Goal: Use online tool/utility: Utilize a website feature to perform a specific function

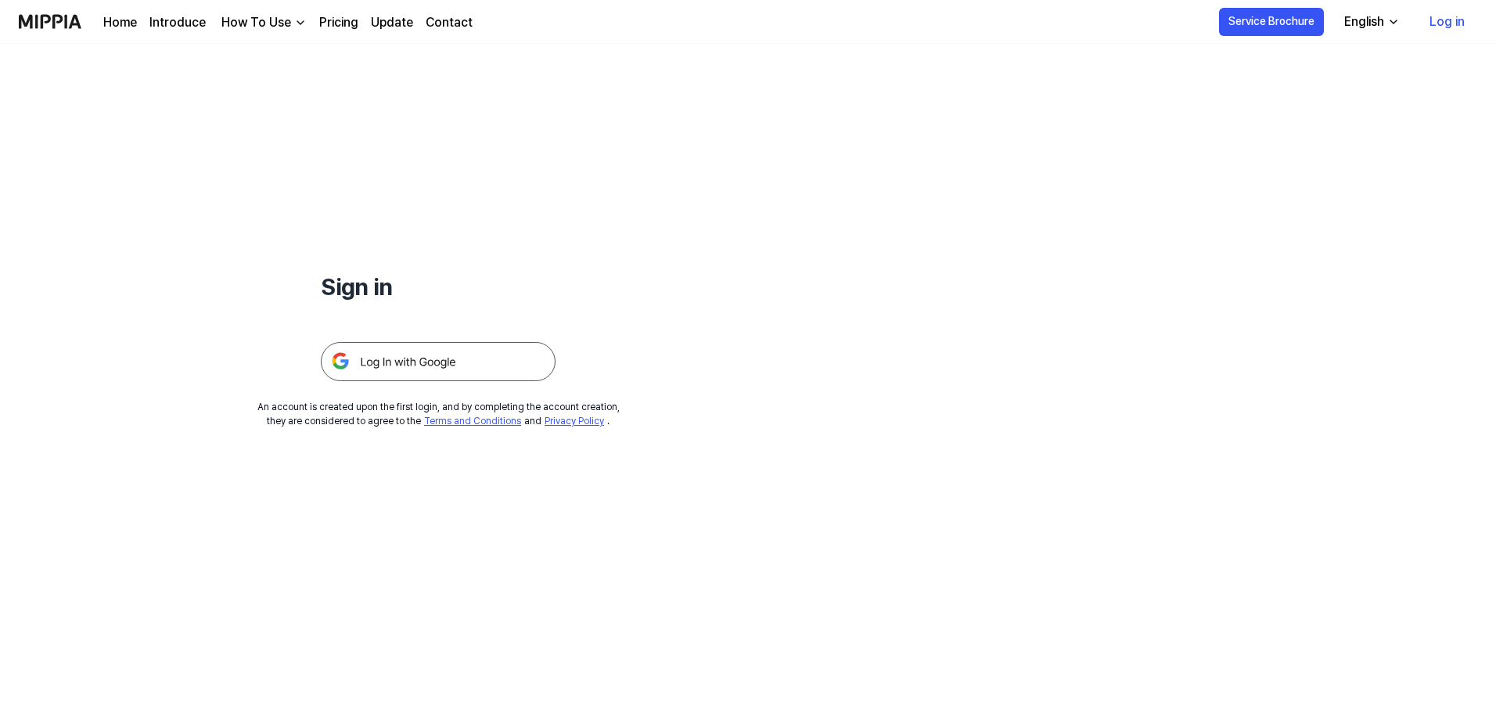
click at [442, 356] on img at bounding box center [438, 361] width 235 height 39
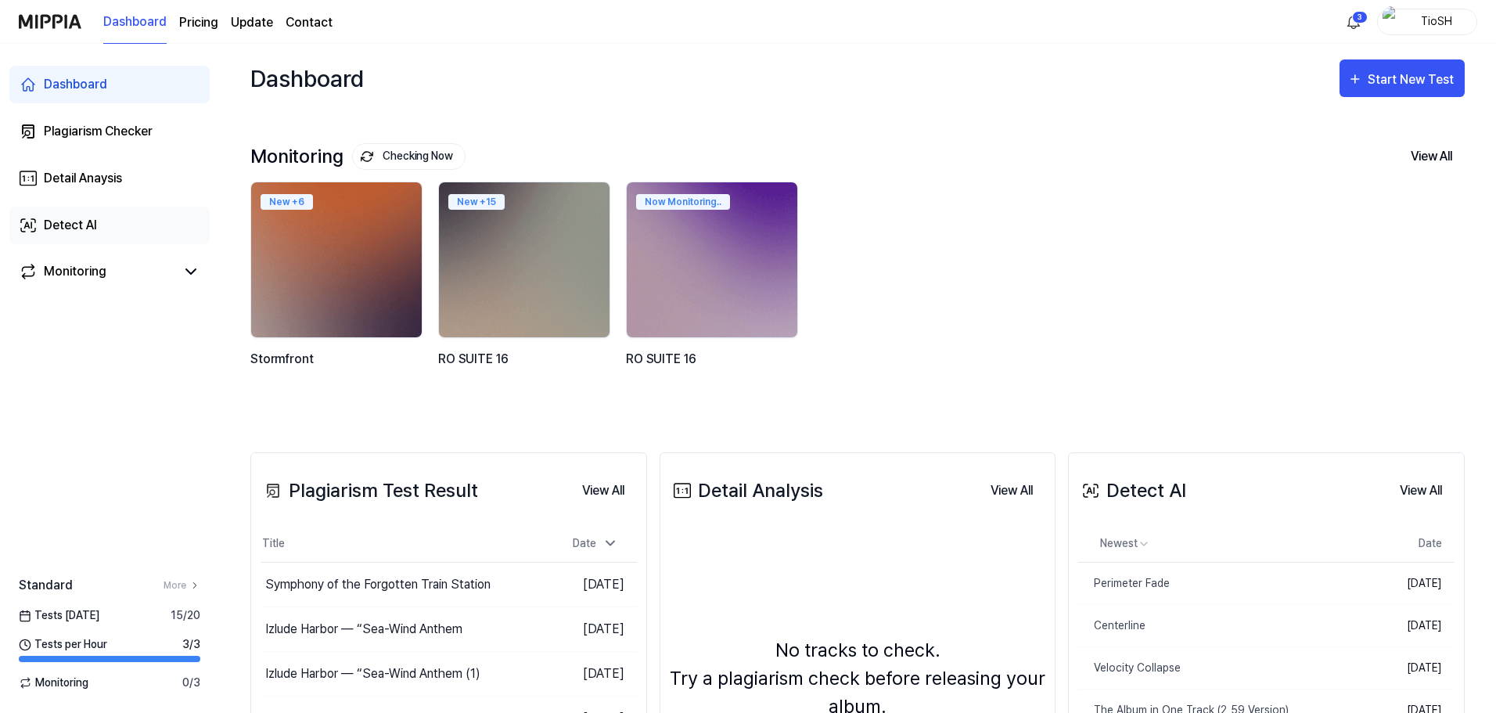
click at [104, 208] on link "Detect AI" at bounding box center [109, 226] width 200 height 38
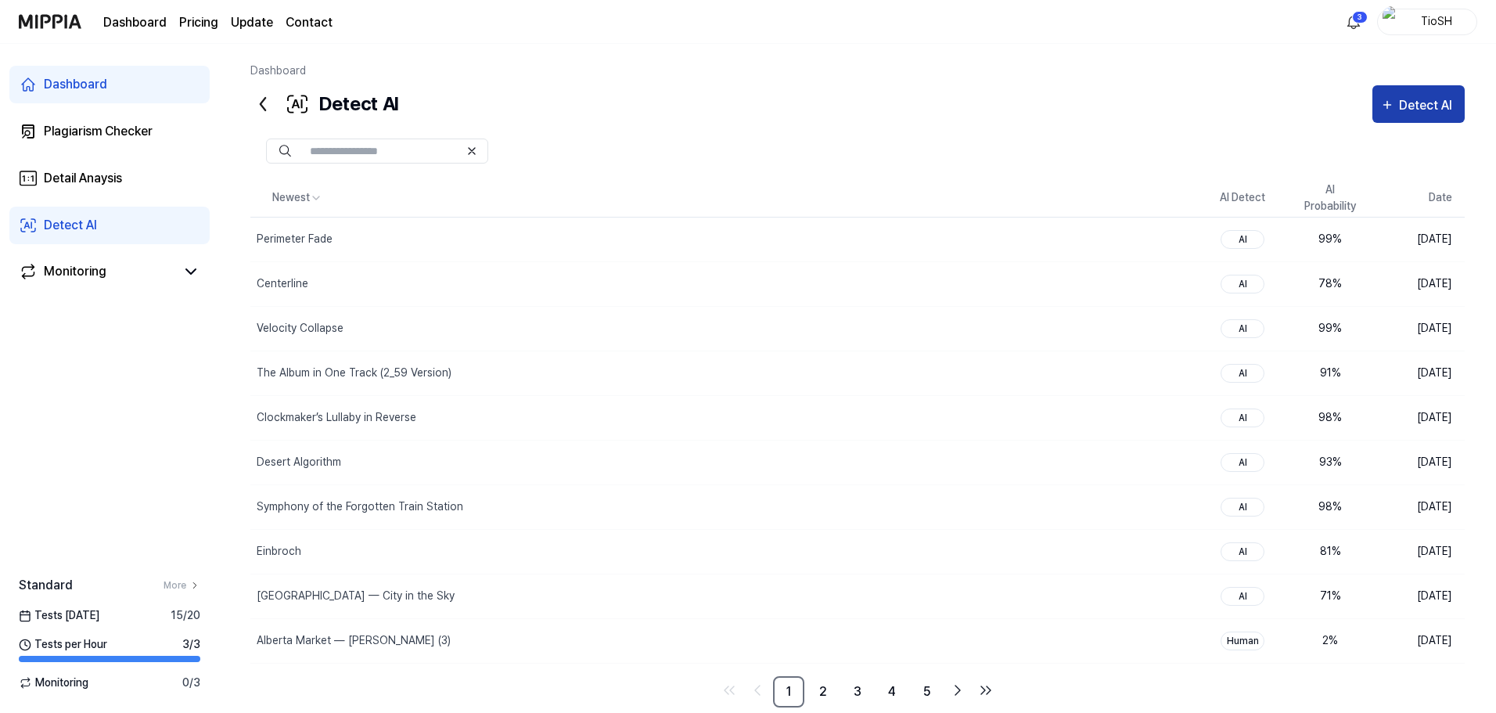
click at [1383, 105] on icon "button" at bounding box center [1387, 104] width 14 height 19
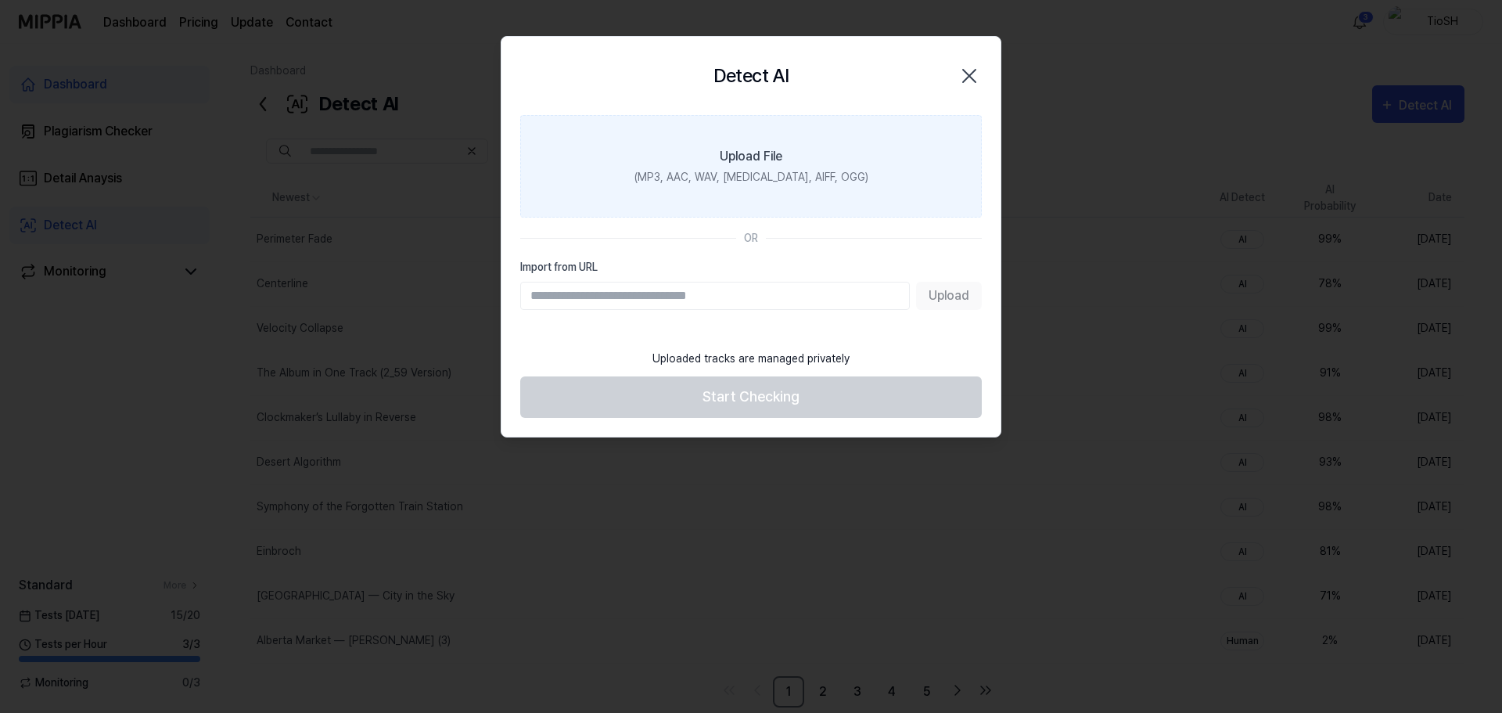
click at [843, 172] on label "Upload File (MP3, AAC, WAV, FLAC, AIFF, OGG)" at bounding box center [751, 166] width 462 height 102
click at [0, 0] on input "Upload File (MP3, AAC, WAV, FLAC, AIFF, OGG)" at bounding box center [0, 0] width 0 height 0
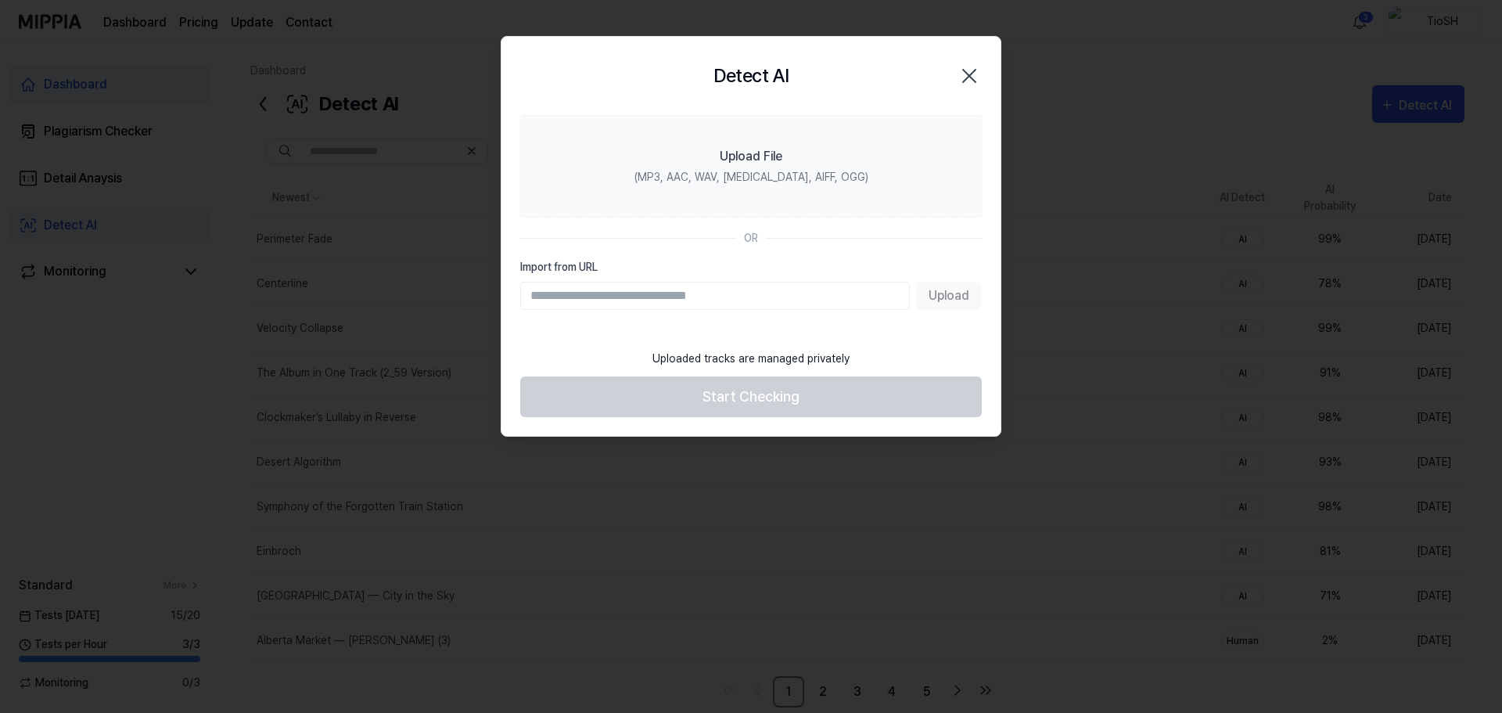
click at [982, 72] on div "Detect AI Close" at bounding box center [750, 76] width 499 height 78
drag, startPoint x: 979, startPoint y: 76, endPoint x: 969, endPoint y: 91, distance: 18.0
click at [979, 75] on icon "button" at bounding box center [969, 75] width 25 height 25
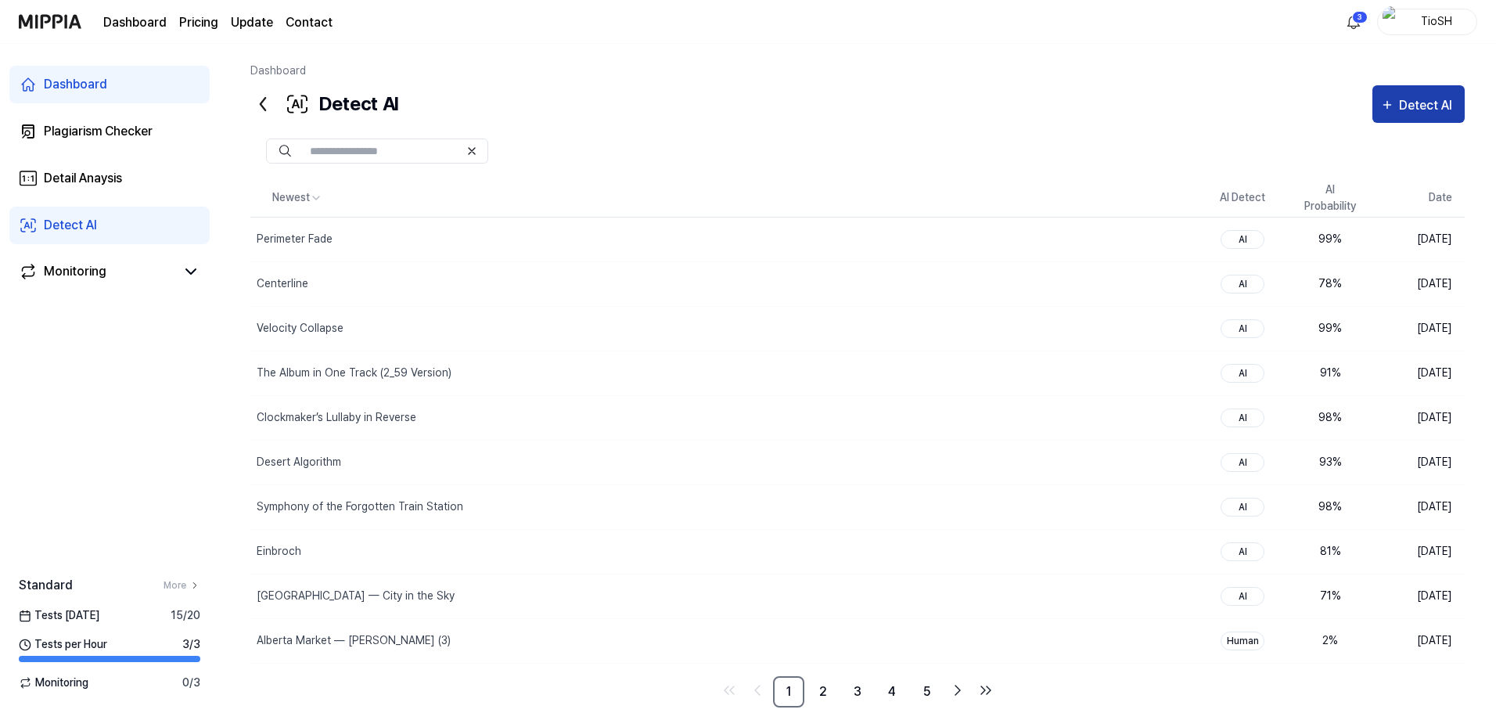
click at [1402, 119] on button "Detect AI" at bounding box center [1418, 104] width 92 height 38
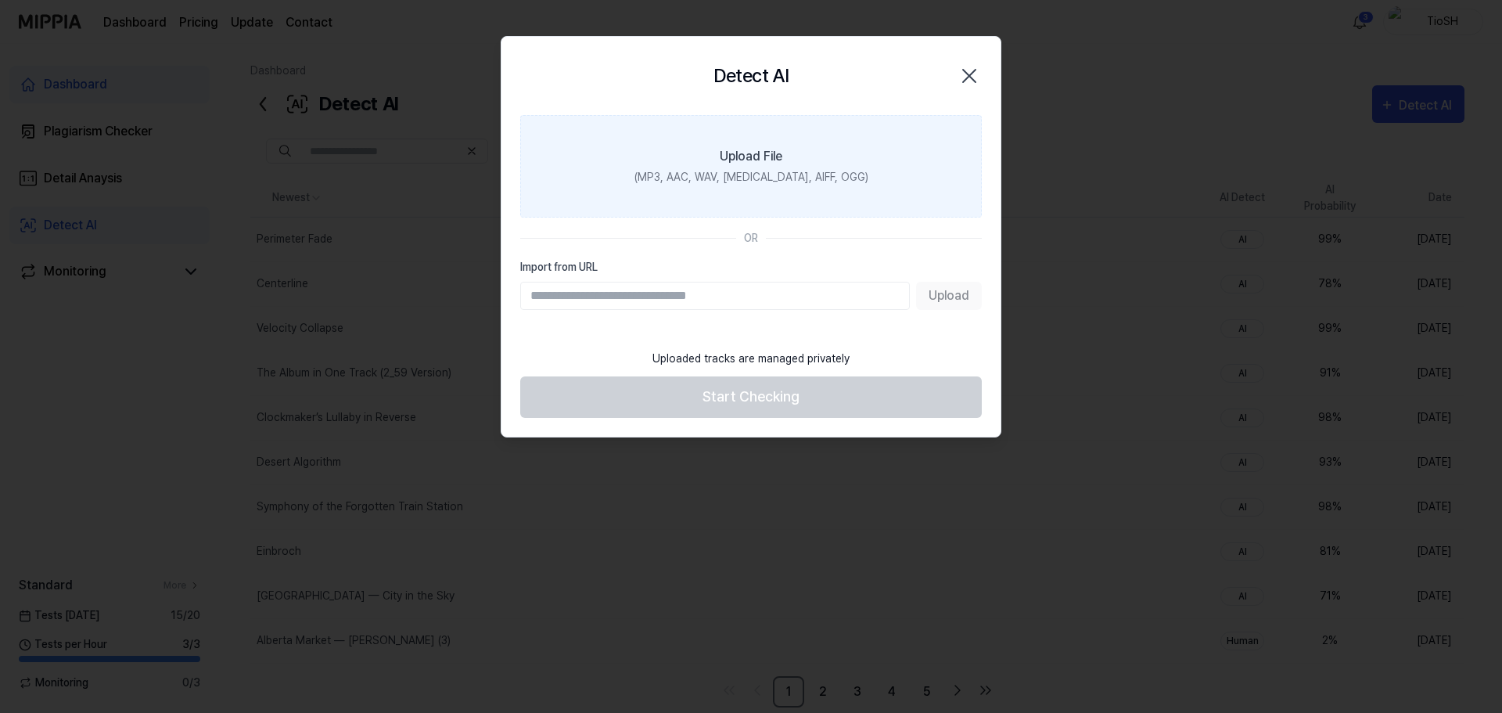
click at [692, 146] on label "Upload File (MP3, AAC, WAV, [MEDICAL_DATA], AIFF, OGG)" at bounding box center [751, 166] width 462 height 102
click at [0, 0] on input "Upload File (MP3, AAC, WAV, [MEDICAL_DATA], AIFF, OGG)" at bounding box center [0, 0] width 0 height 0
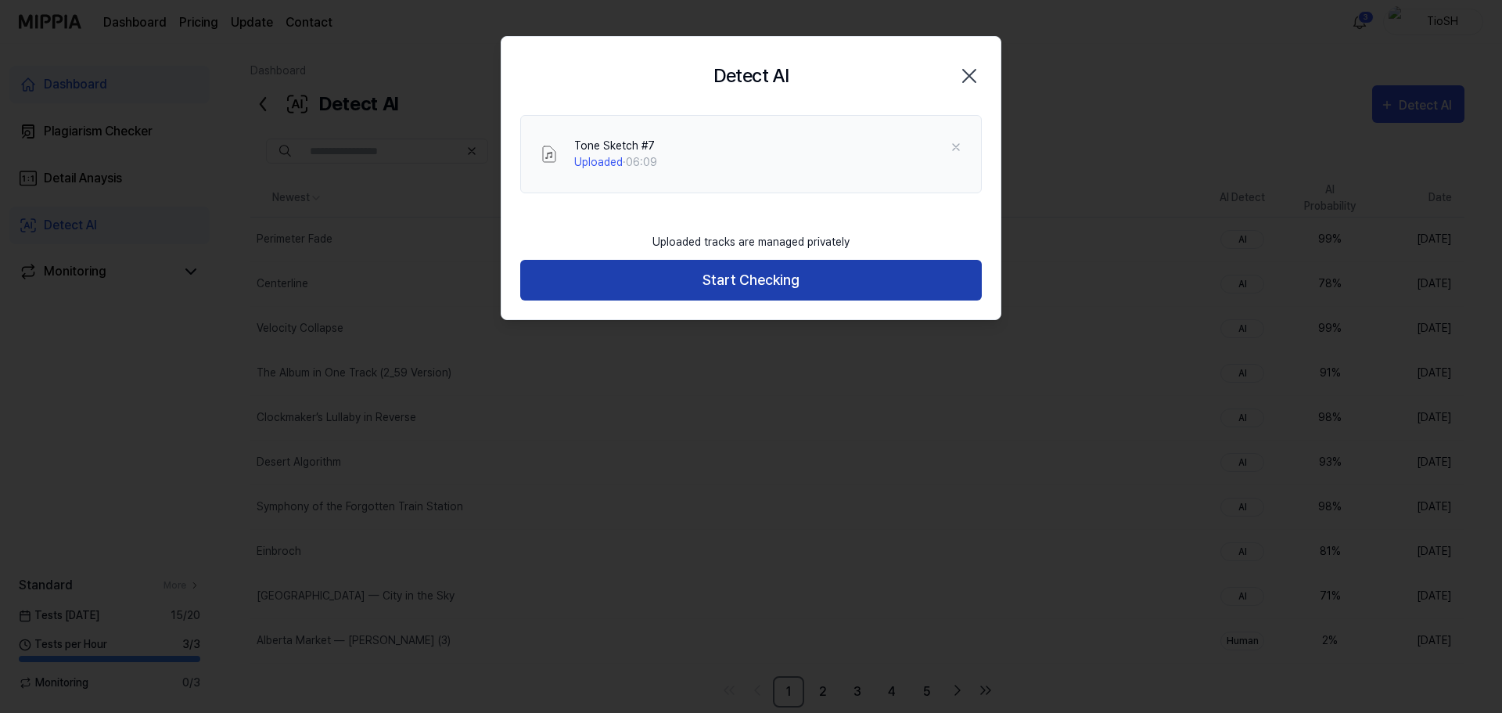
click at [811, 273] on button "Start Checking" at bounding box center [751, 280] width 462 height 41
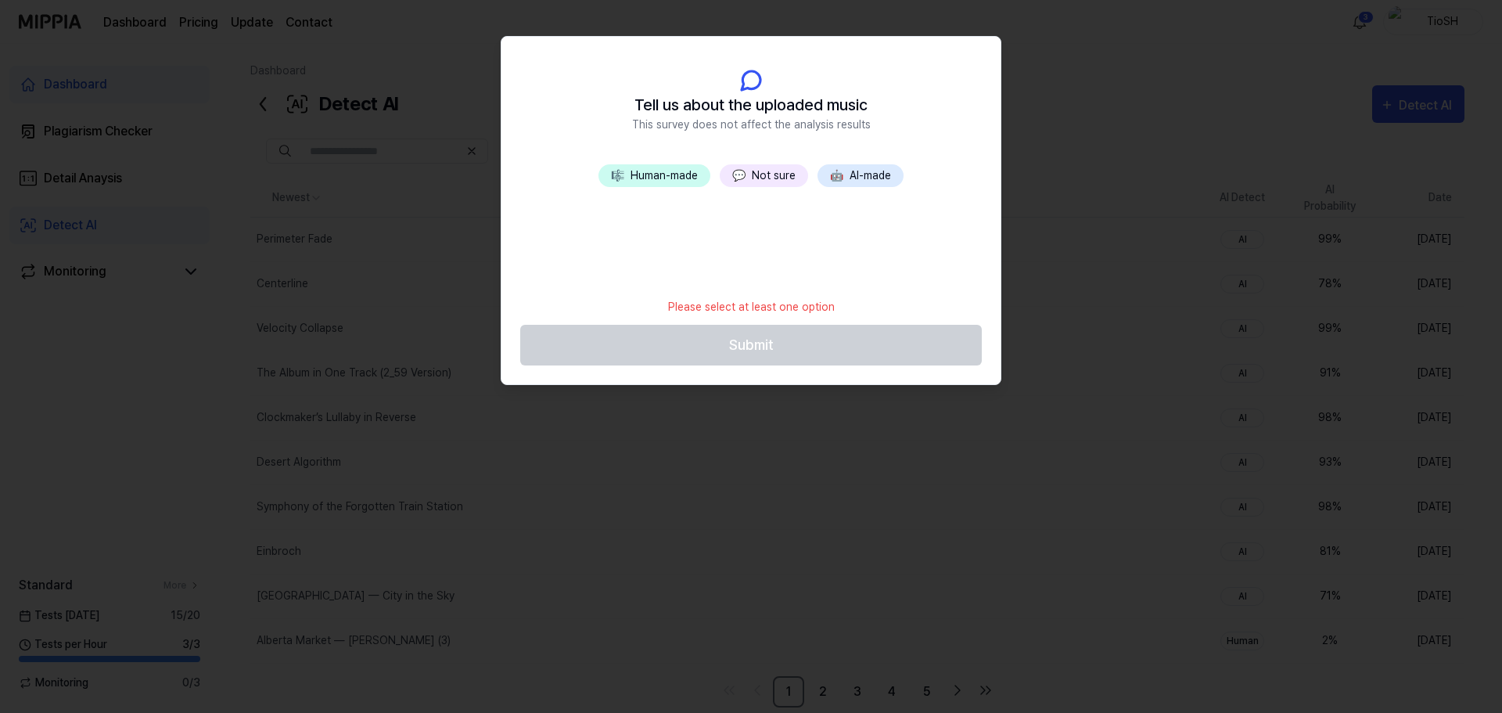
click at [878, 181] on button "🤖 AI-made" at bounding box center [861, 175] width 86 height 23
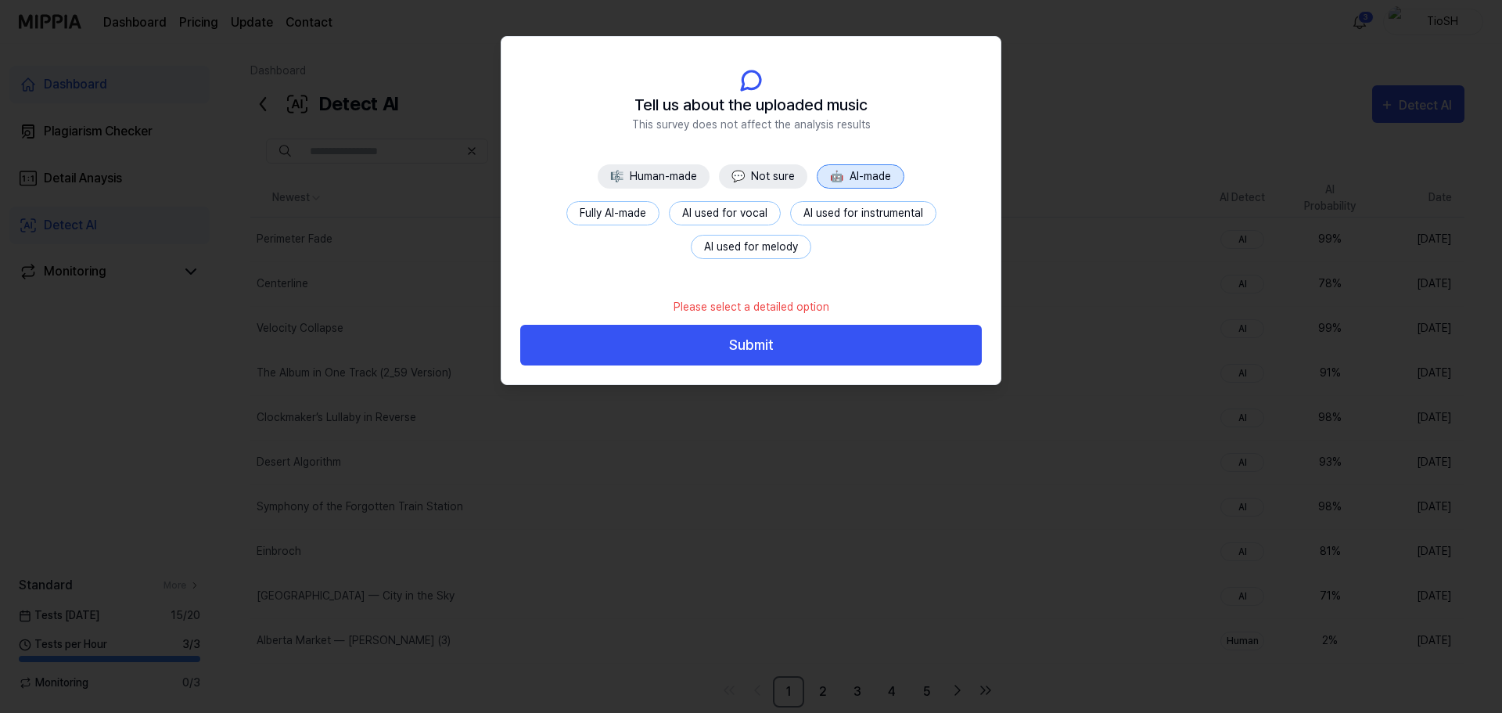
click at [603, 215] on button "Fully AI-made" at bounding box center [612, 213] width 93 height 24
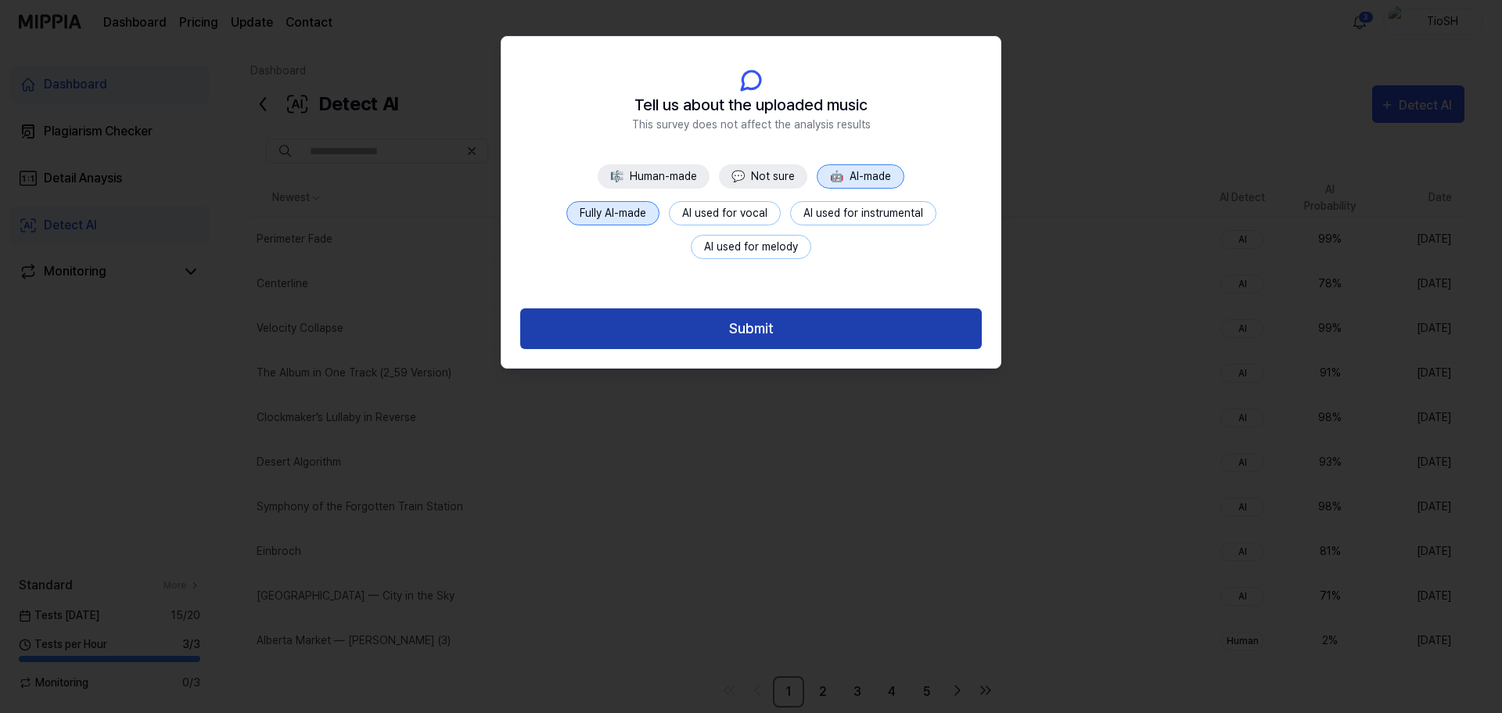
click at [731, 320] on button "Submit" at bounding box center [751, 328] width 462 height 41
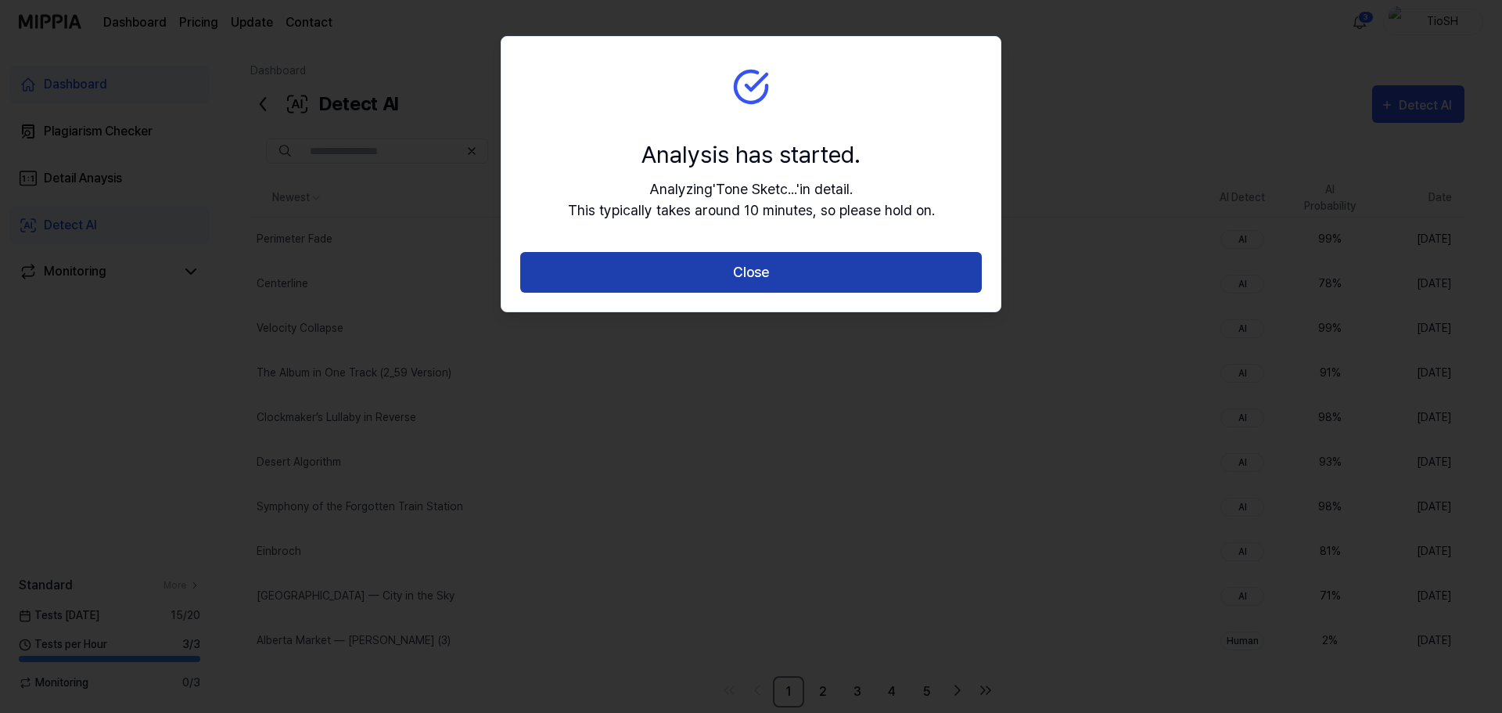
click at [760, 282] on button "Close" at bounding box center [751, 272] width 462 height 41
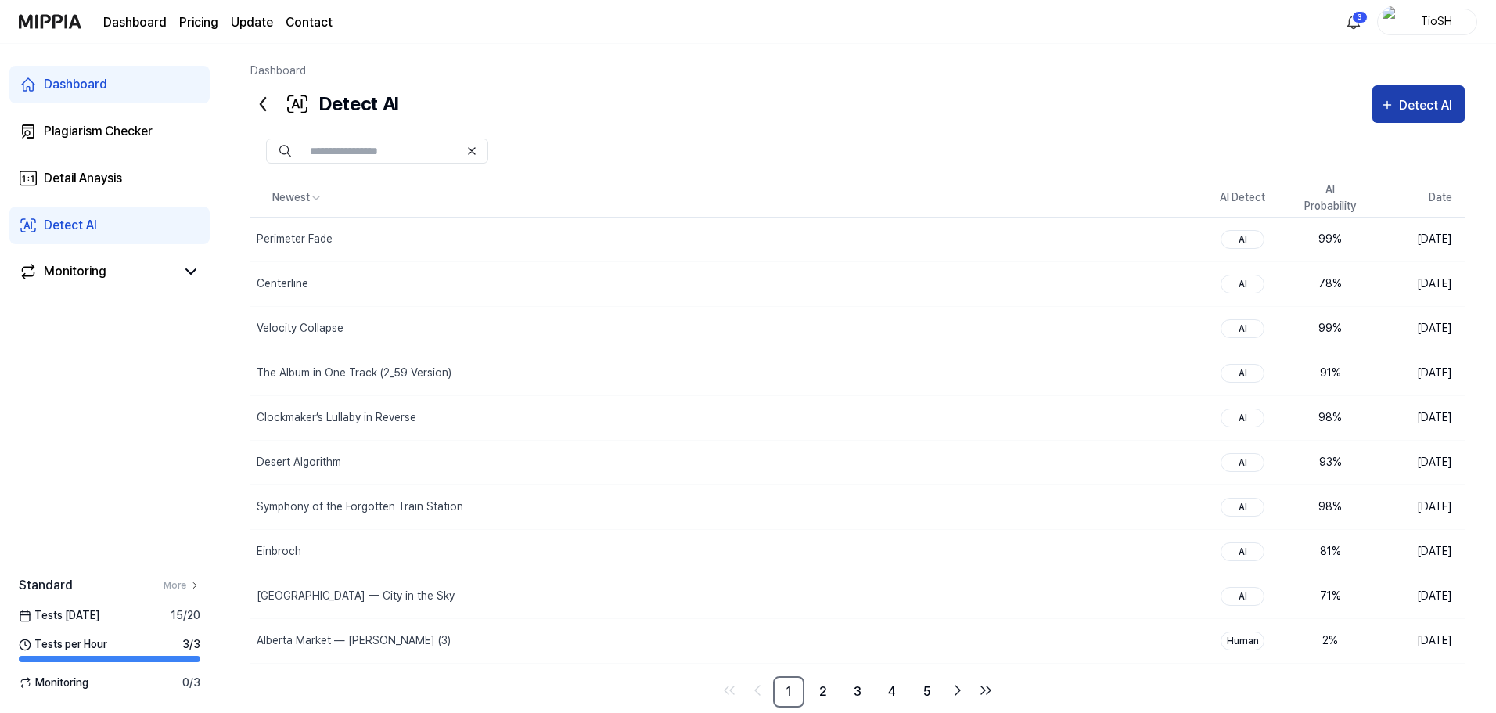
click at [1433, 99] on div "Detect AI" at bounding box center [1428, 105] width 58 height 20
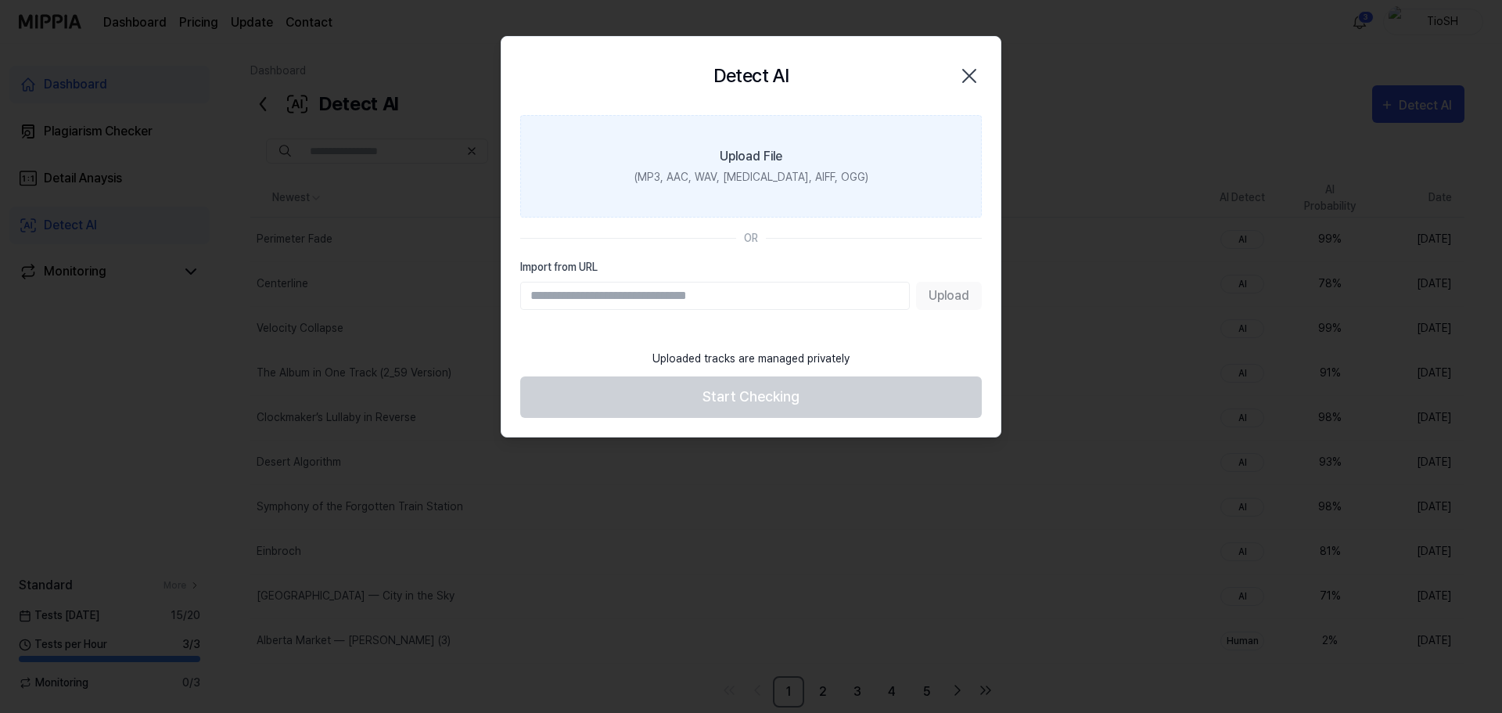
click at [649, 185] on label "Upload File (MP3, AAC, WAV, [MEDICAL_DATA], AIFF, OGG)" at bounding box center [751, 166] width 462 height 102
click at [0, 0] on input "Upload File (MP3, AAC, WAV, [MEDICAL_DATA], AIFF, OGG)" at bounding box center [0, 0] width 0 height 0
click at [774, 174] on div "(MP3, AAC, WAV, [MEDICAL_DATA], AIFF, OGG)" at bounding box center [751, 177] width 234 height 16
click at [0, 0] on input "Upload File (MP3, AAC, WAV, [MEDICAL_DATA], AIFF, OGG)" at bounding box center [0, 0] width 0 height 0
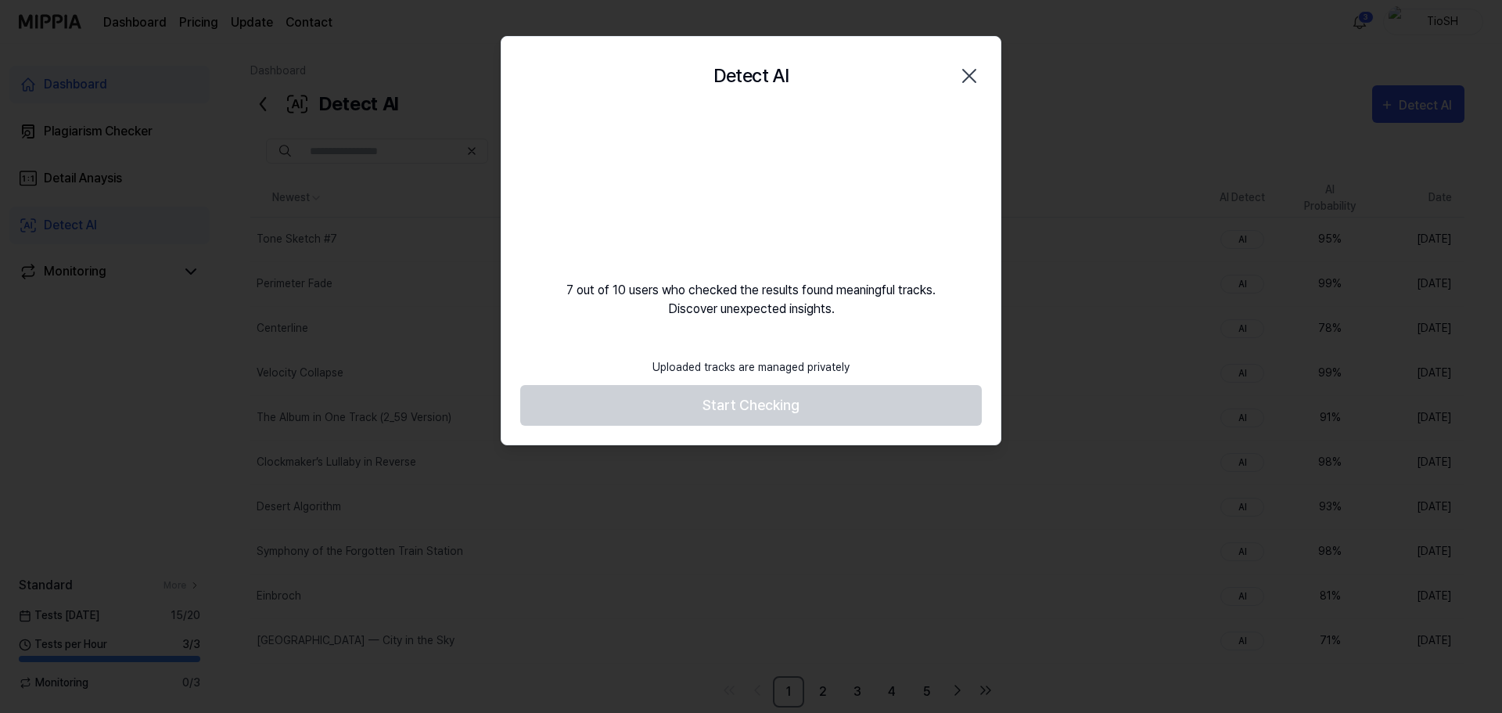
click at [784, 195] on video at bounding box center [751, 190] width 150 height 150
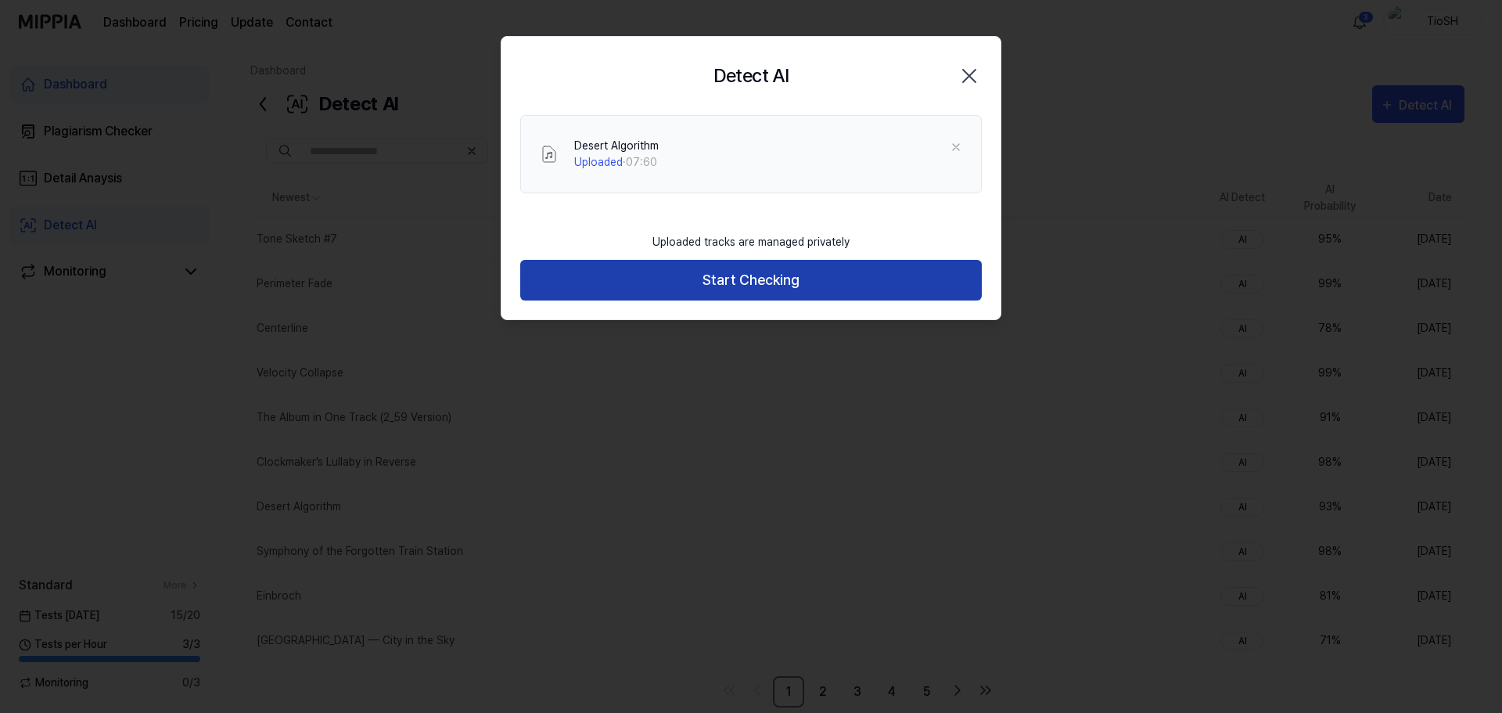
click at [693, 264] on button "Start Checking" at bounding box center [751, 280] width 462 height 41
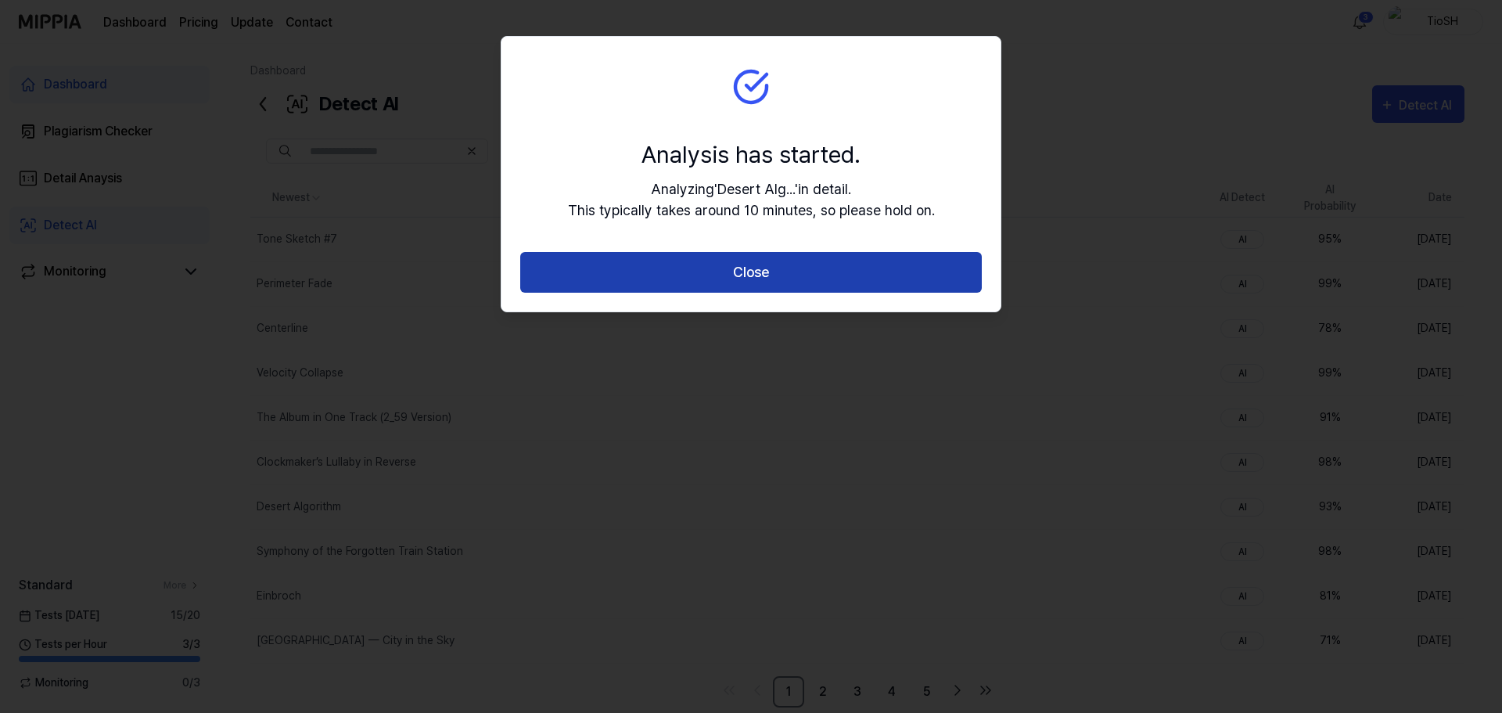
click at [686, 259] on button "Close" at bounding box center [751, 272] width 462 height 41
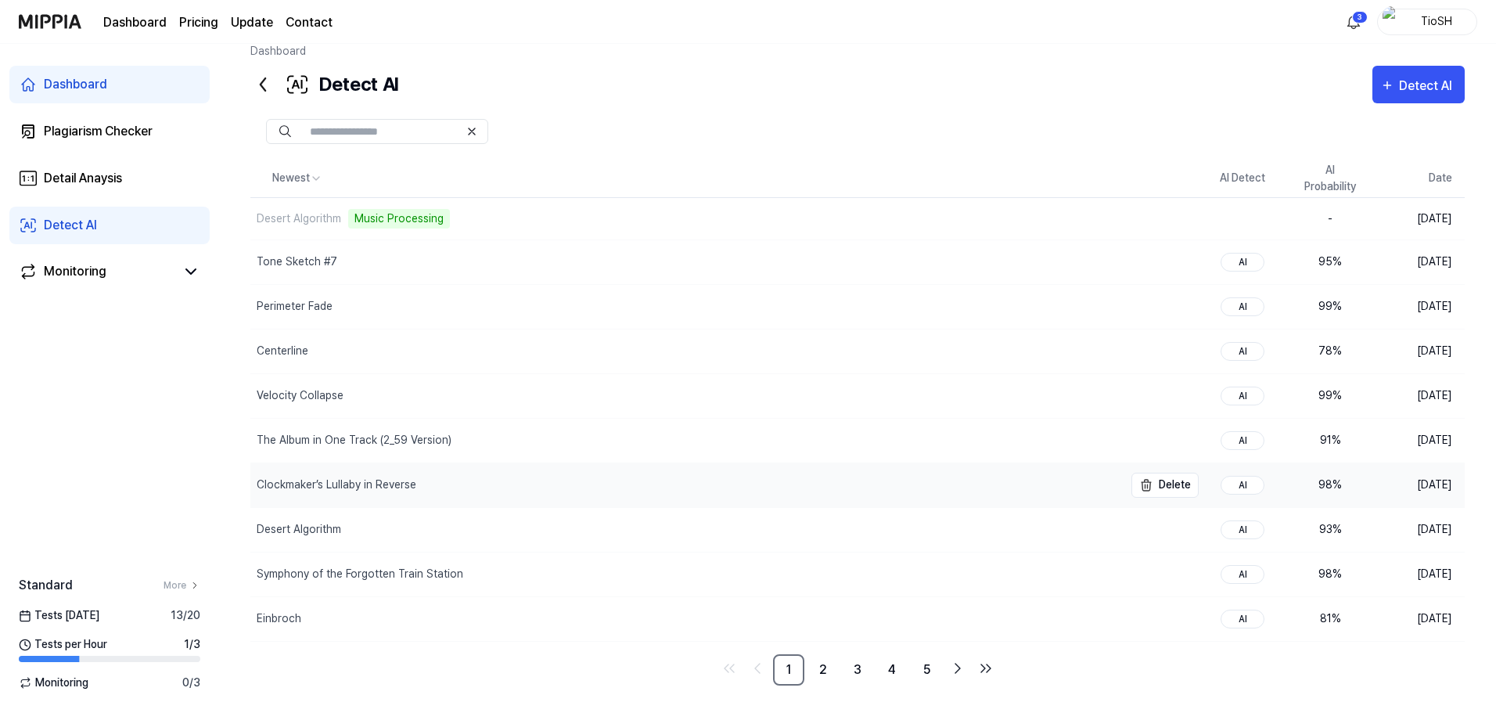
scroll to position [30, 0]
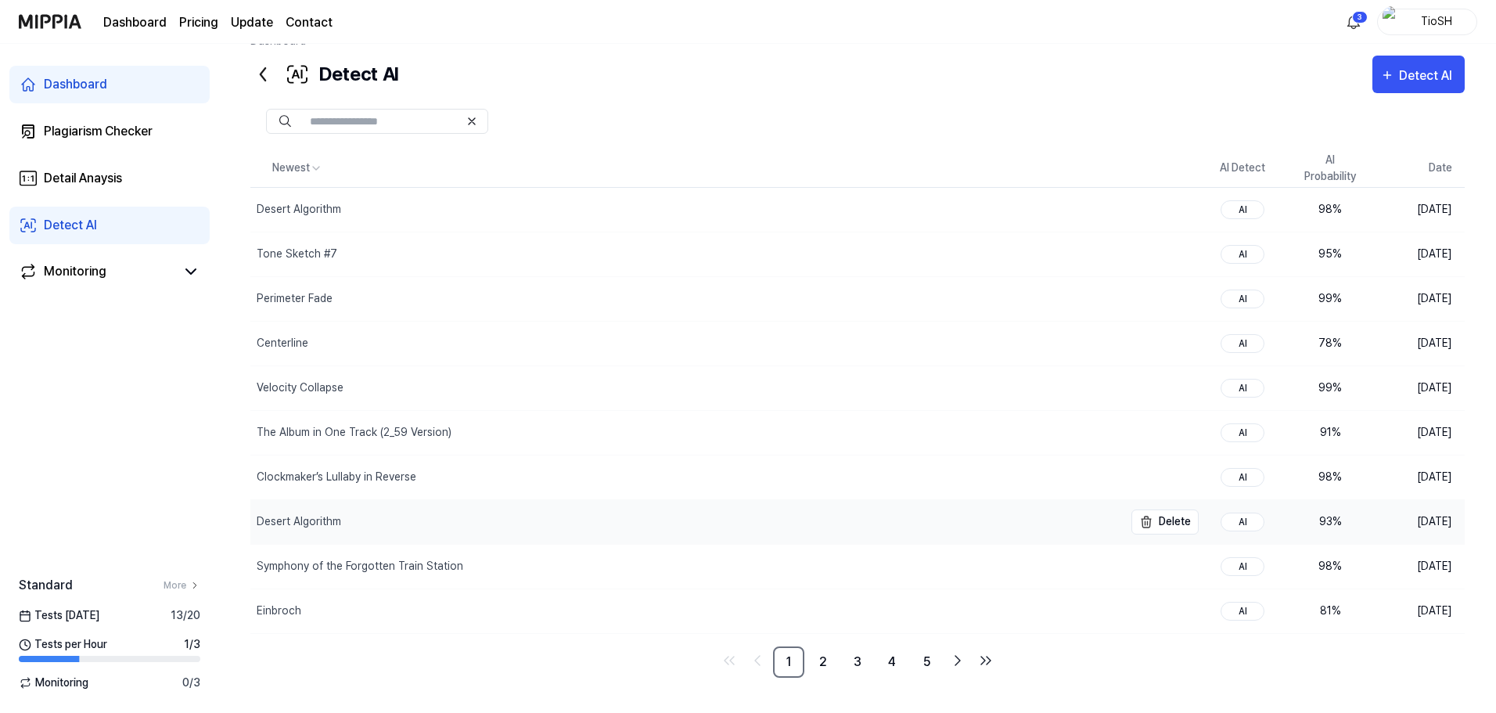
click at [574, 518] on div "Desert Algorithm" at bounding box center [686, 522] width 873 height 44
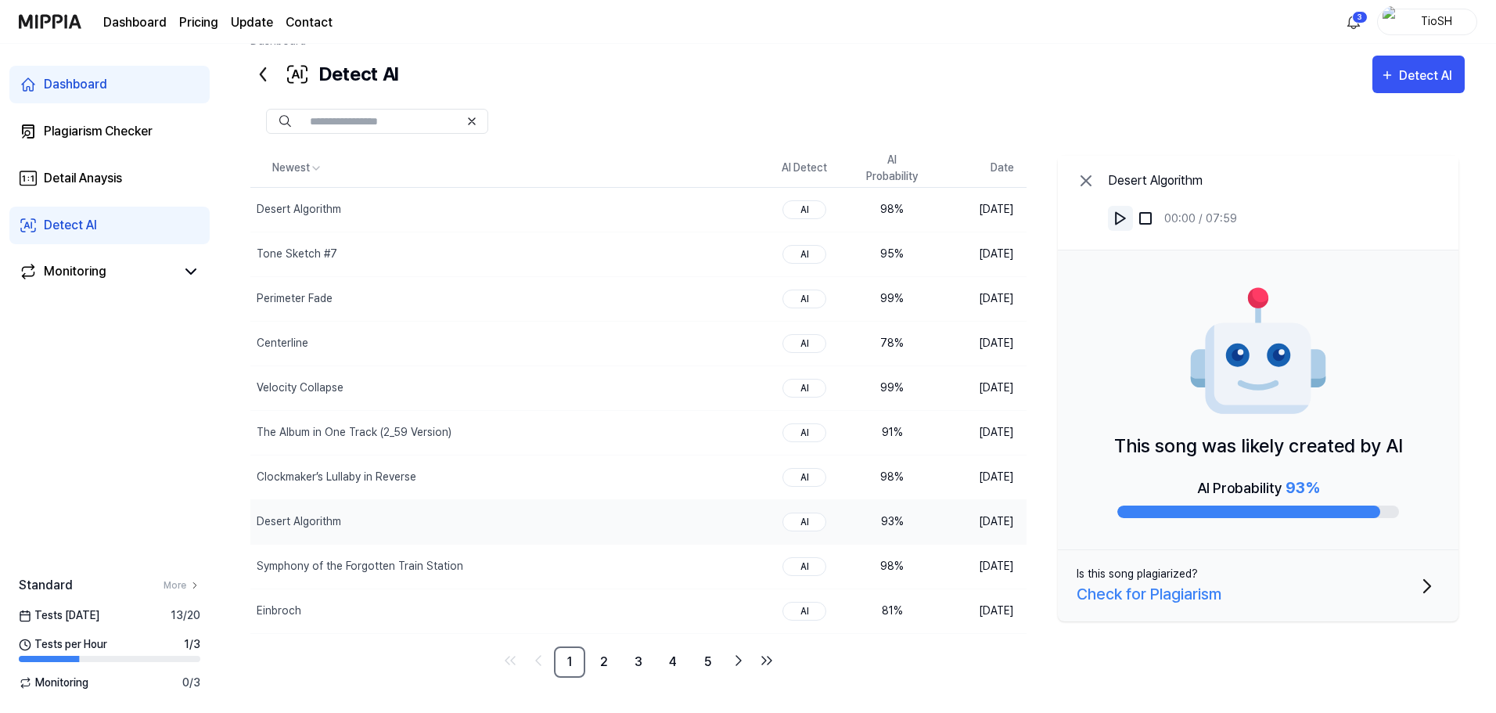
click at [1122, 221] on img at bounding box center [1120, 218] width 16 height 16
click at [1119, 231] on div "00:05 / 07:59" at bounding box center [1172, 218] width 129 height 31
click at [1119, 222] on img at bounding box center [1120, 218] width 16 height 16
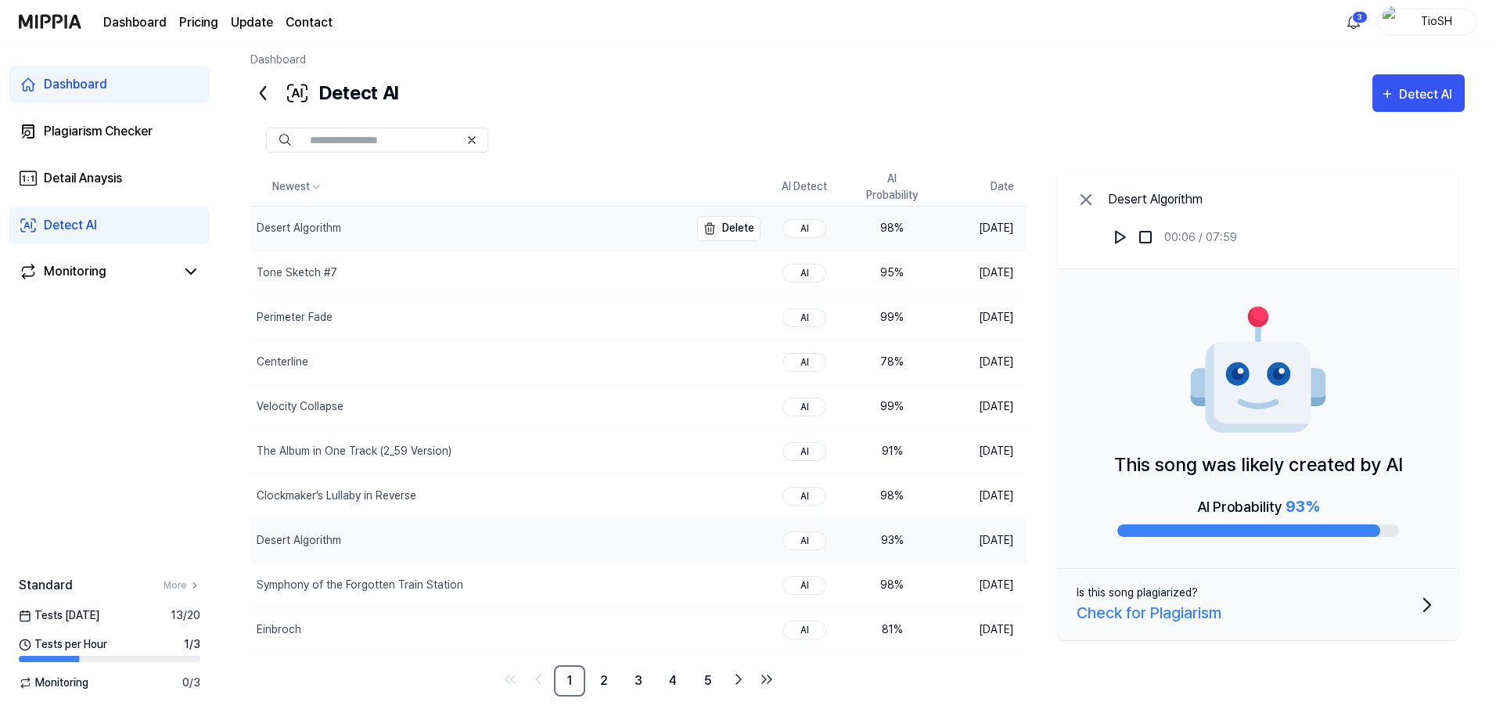
scroll to position [0, 0]
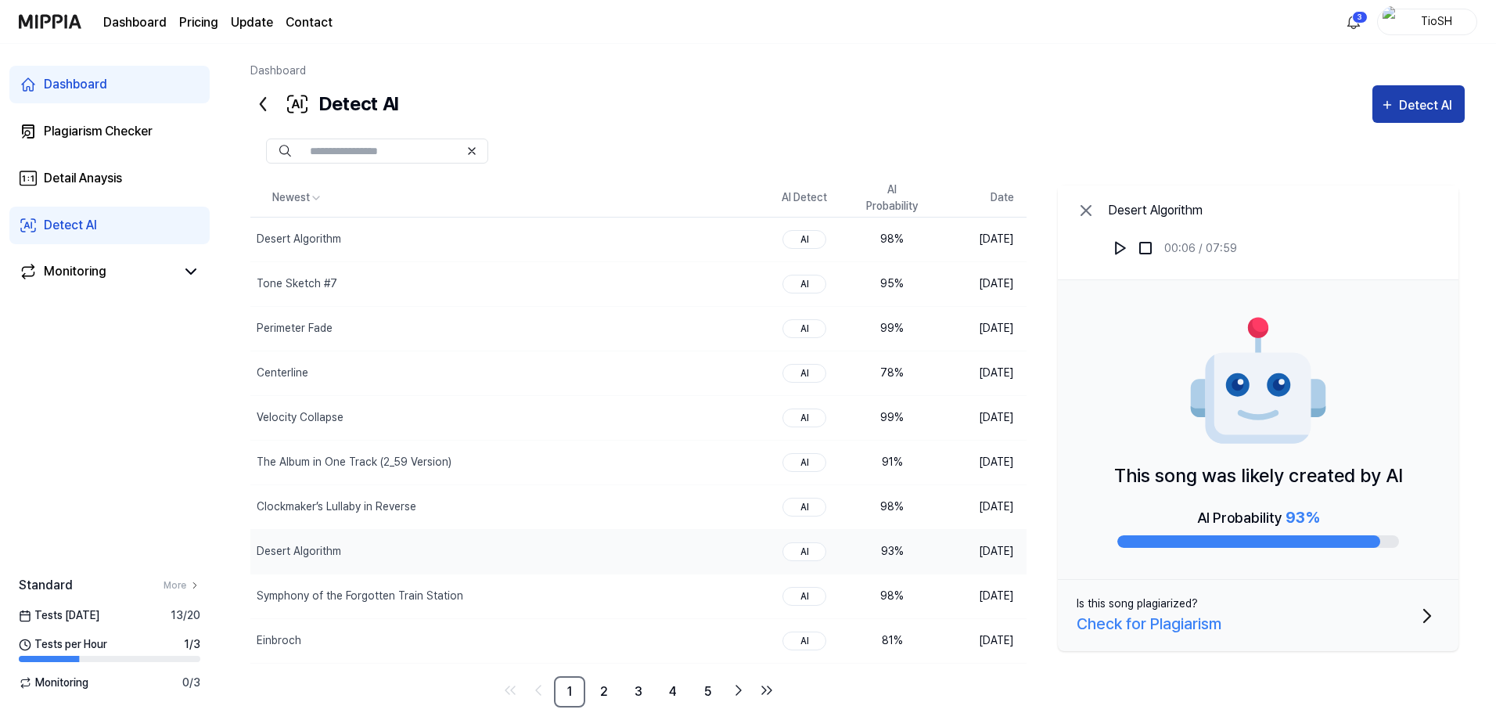
click at [1437, 105] on div "Detect AI" at bounding box center [1428, 105] width 58 height 20
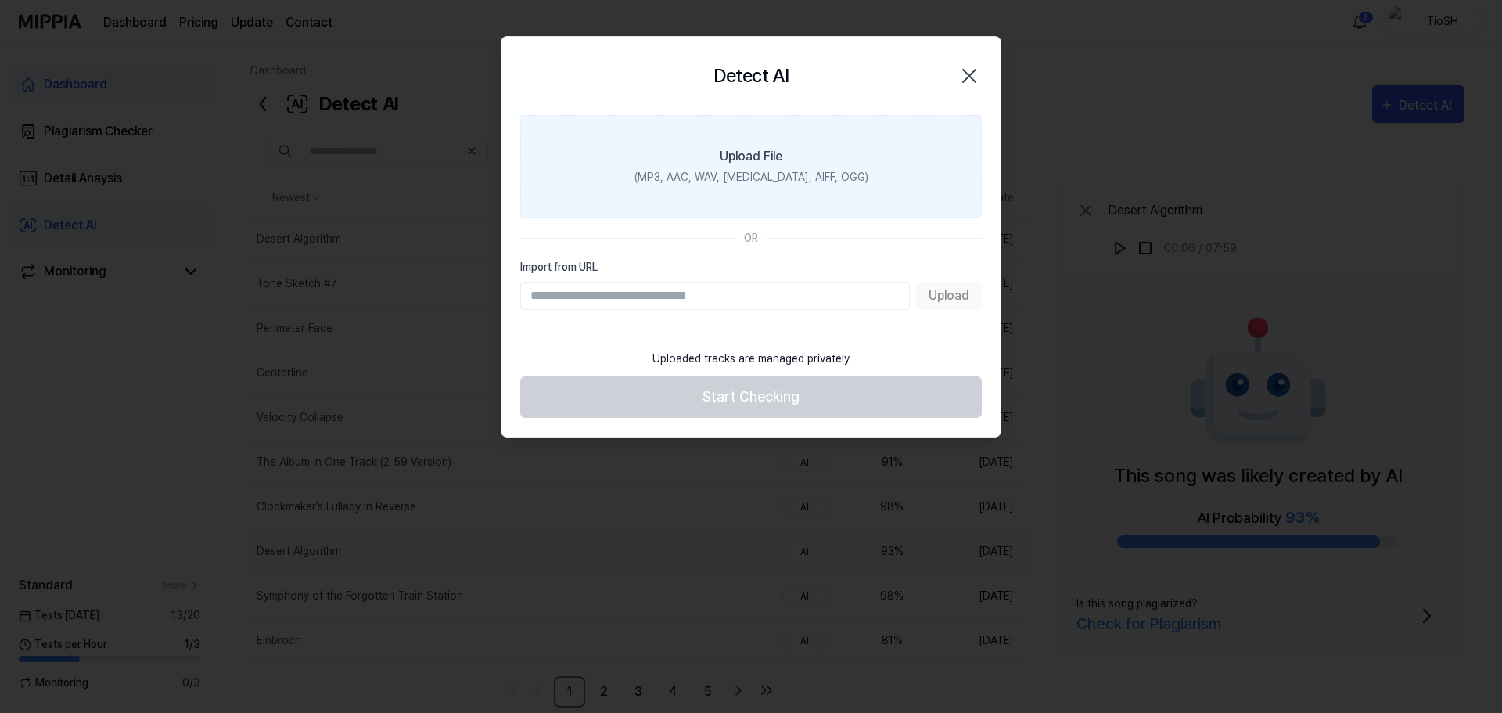
click at [799, 173] on div "(MP3, AAC, WAV, FLAC, AIFF, OGG)" at bounding box center [751, 177] width 234 height 16
click at [0, 0] on input "Upload File (MP3, AAC, WAV, FLAC, AIFF, OGG)" at bounding box center [0, 0] width 0 height 0
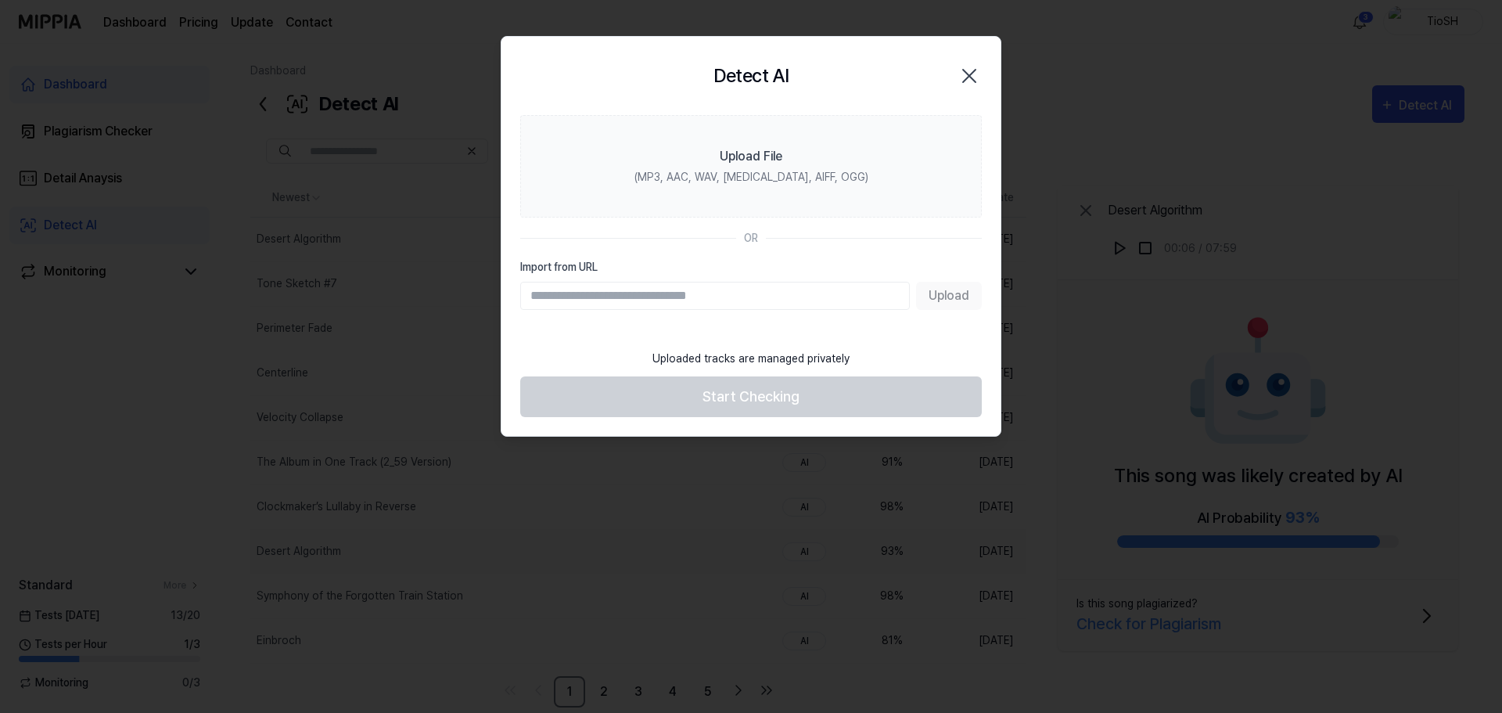
click at [970, 79] on icon "button" at bounding box center [969, 75] width 25 height 25
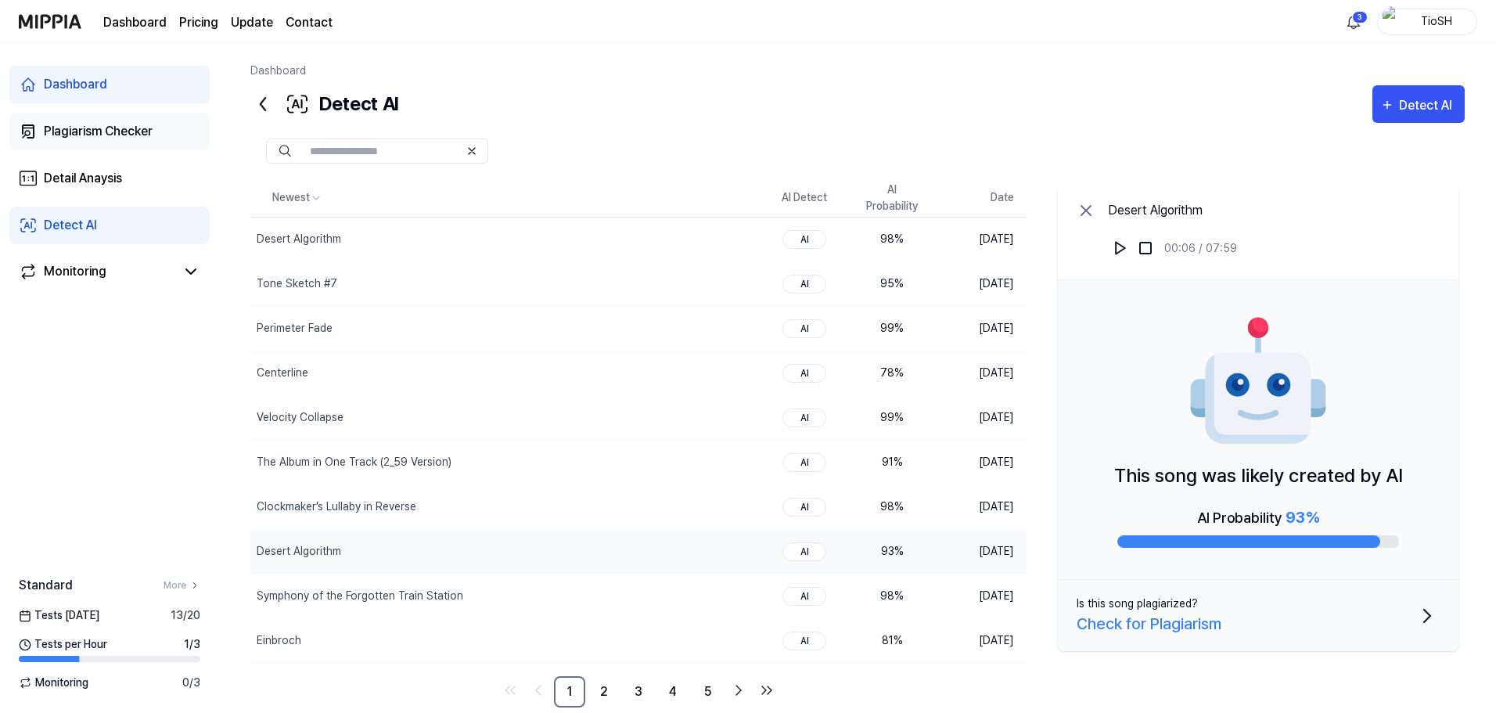
click at [124, 135] on div "Plagiarism Checker" at bounding box center [98, 131] width 109 height 19
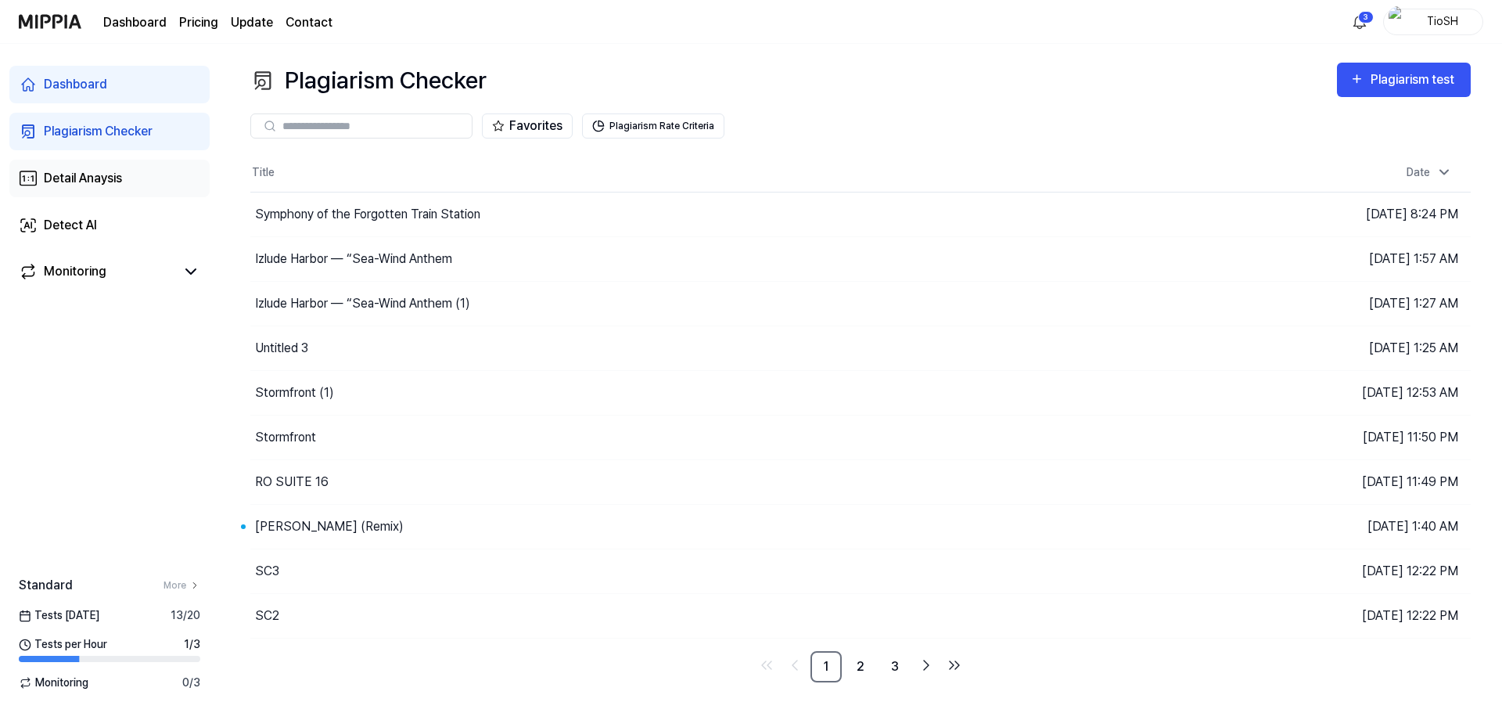
click at [138, 176] on link "Detail Anaysis" at bounding box center [109, 179] width 200 height 38
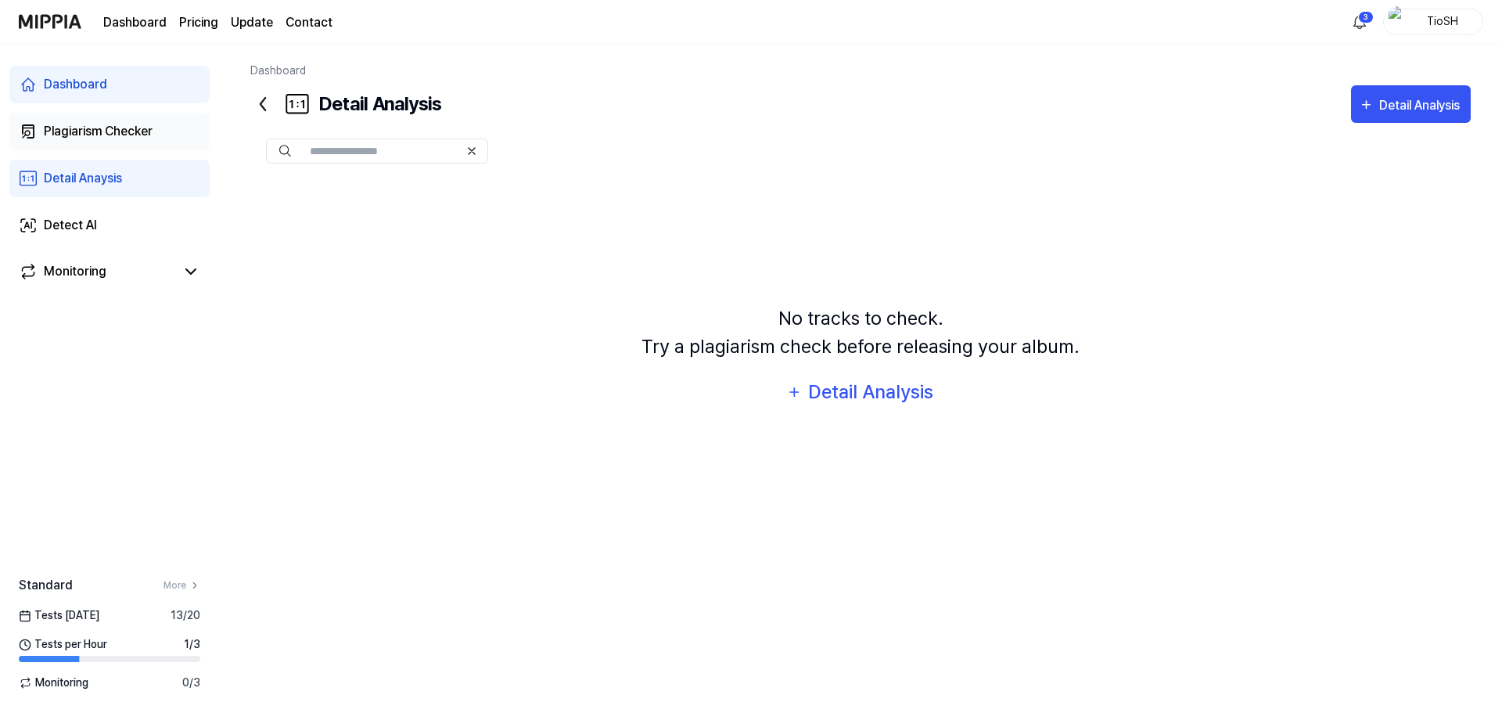
click at [141, 144] on link "Plagiarism Checker" at bounding box center [109, 132] width 200 height 38
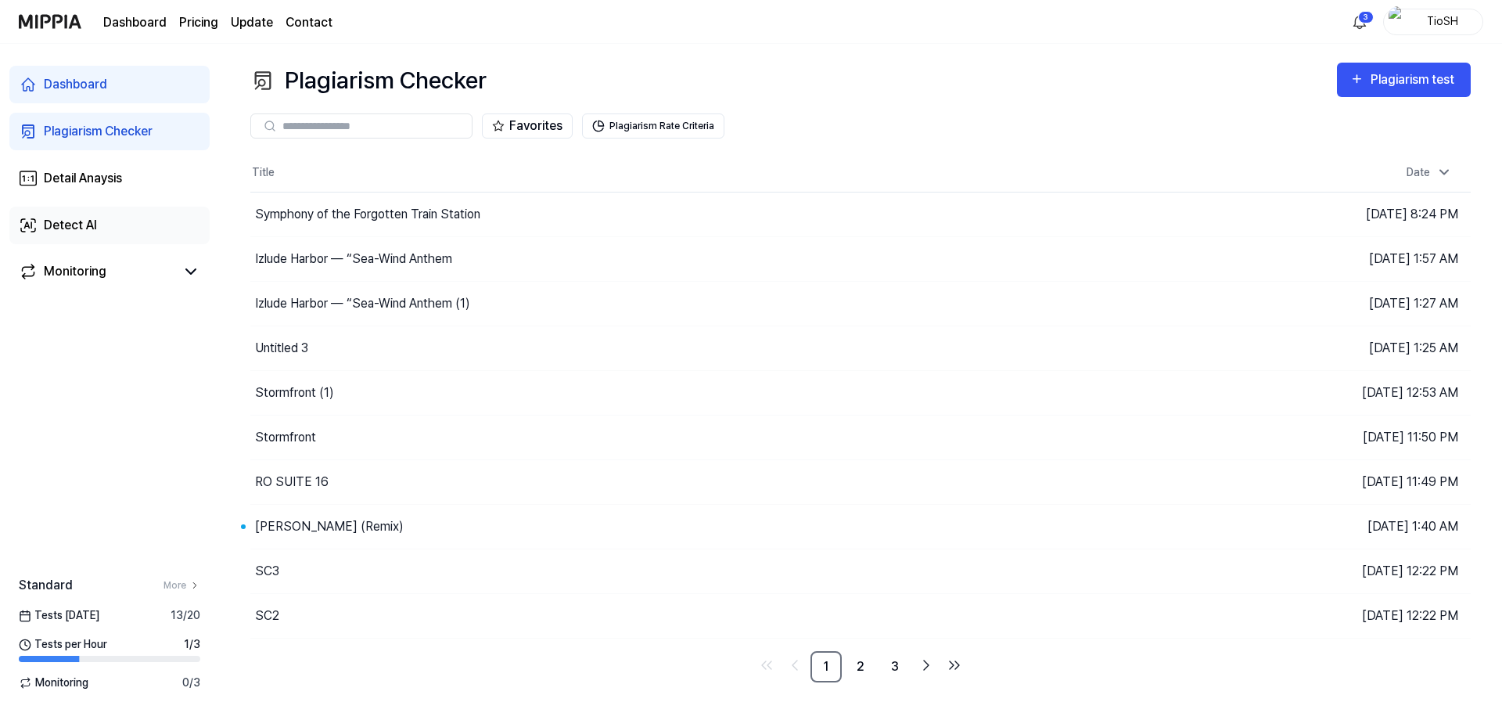
click at [117, 225] on link "Detect AI" at bounding box center [109, 226] width 200 height 38
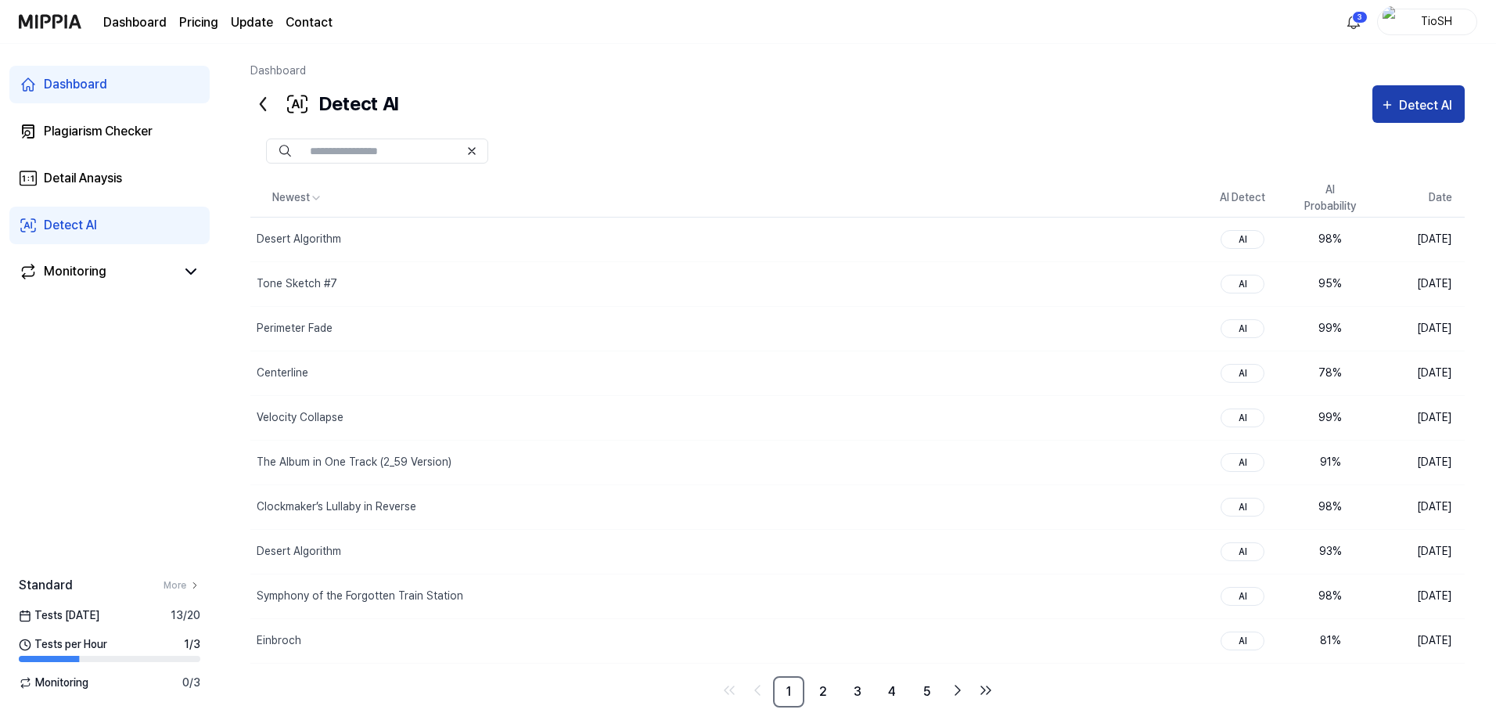
click at [1448, 105] on div "Detect AI" at bounding box center [1428, 105] width 58 height 20
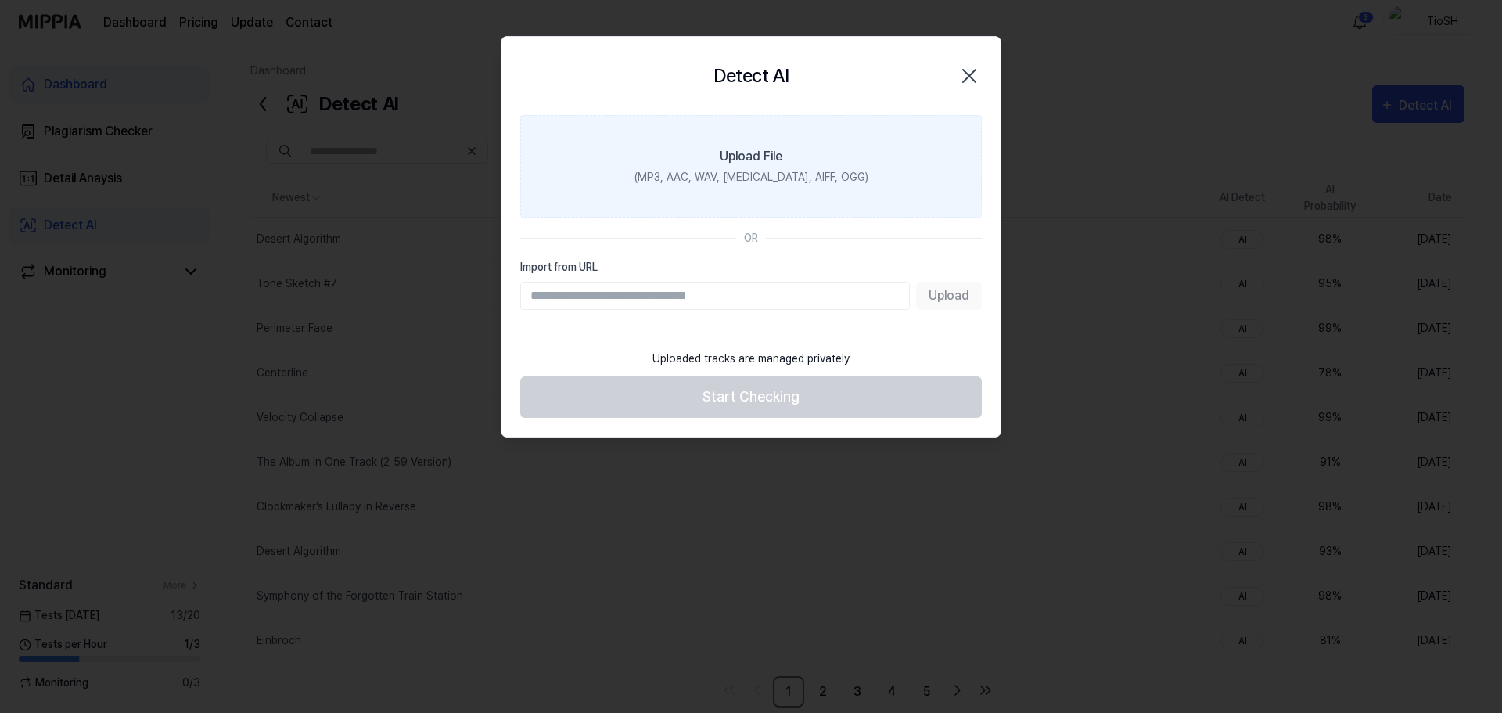
click at [789, 199] on label "Upload File (MP3, AAC, WAV, FLAC, AIFF, OGG)" at bounding box center [751, 166] width 462 height 102
click at [0, 0] on input "Upload File (MP3, AAC, WAV, FLAC, AIFF, OGG)" at bounding box center [0, 0] width 0 height 0
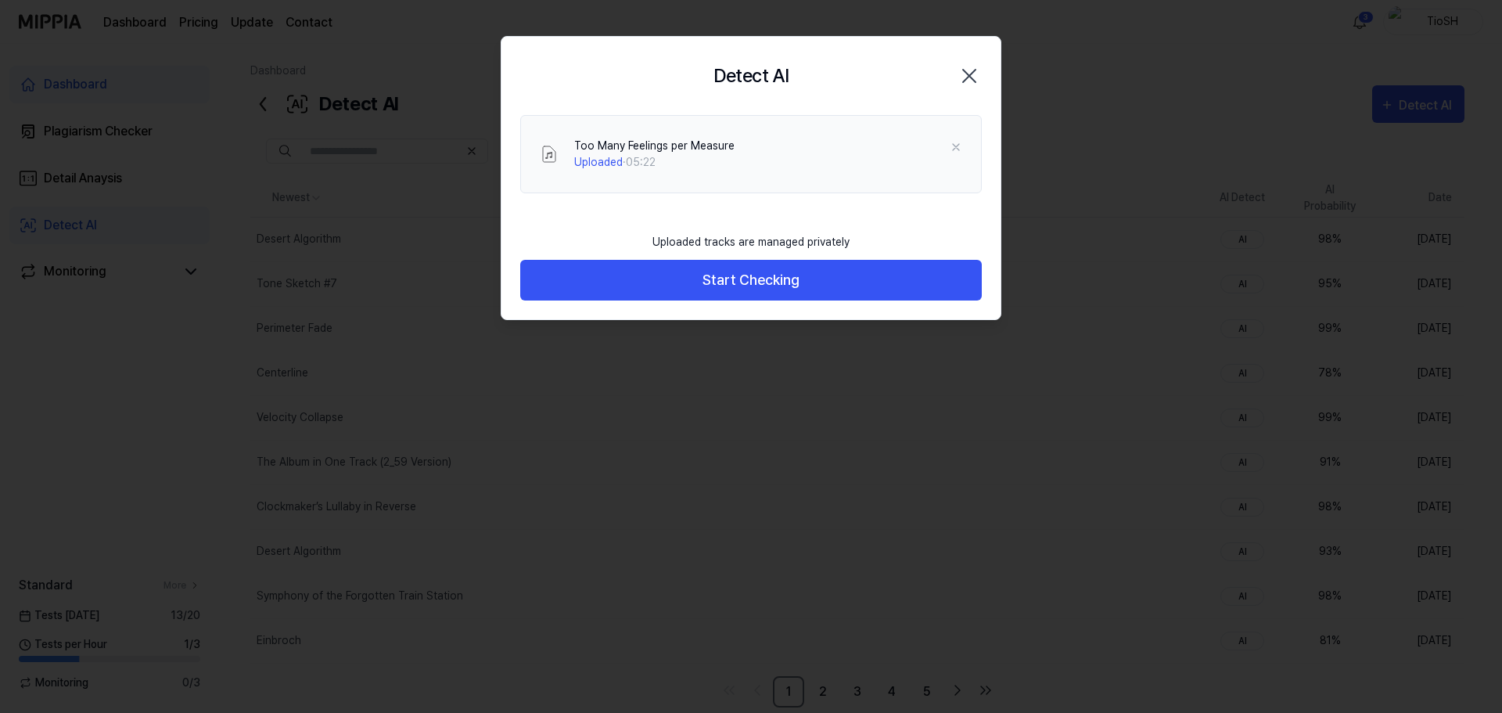
click at [731, 208] on div "Too Many Feelings per Measure Uploaded · 05:22" at bounding box center [750, 170] width 499 height 110
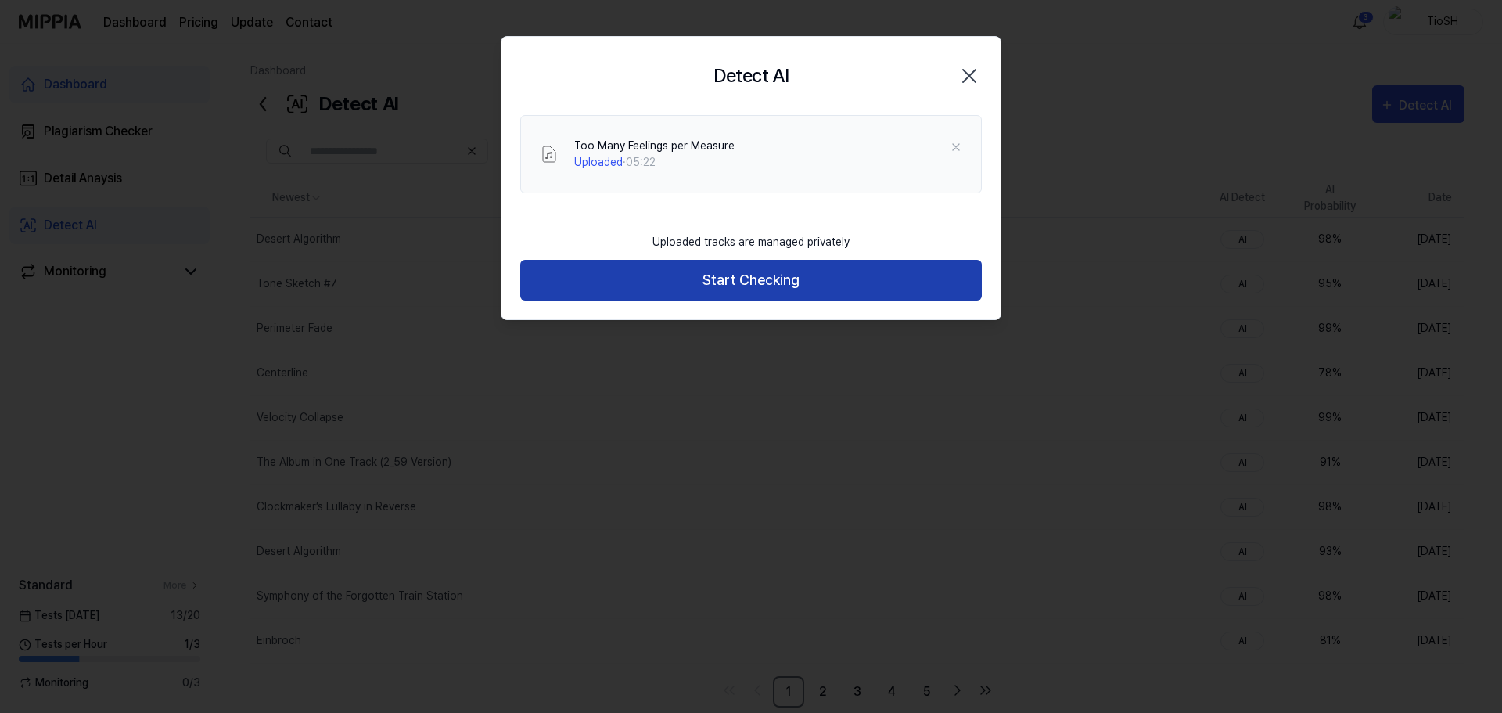
click at [766, 277] on button "Start Checking" at bounding box center [751, 280] width 462 height 41
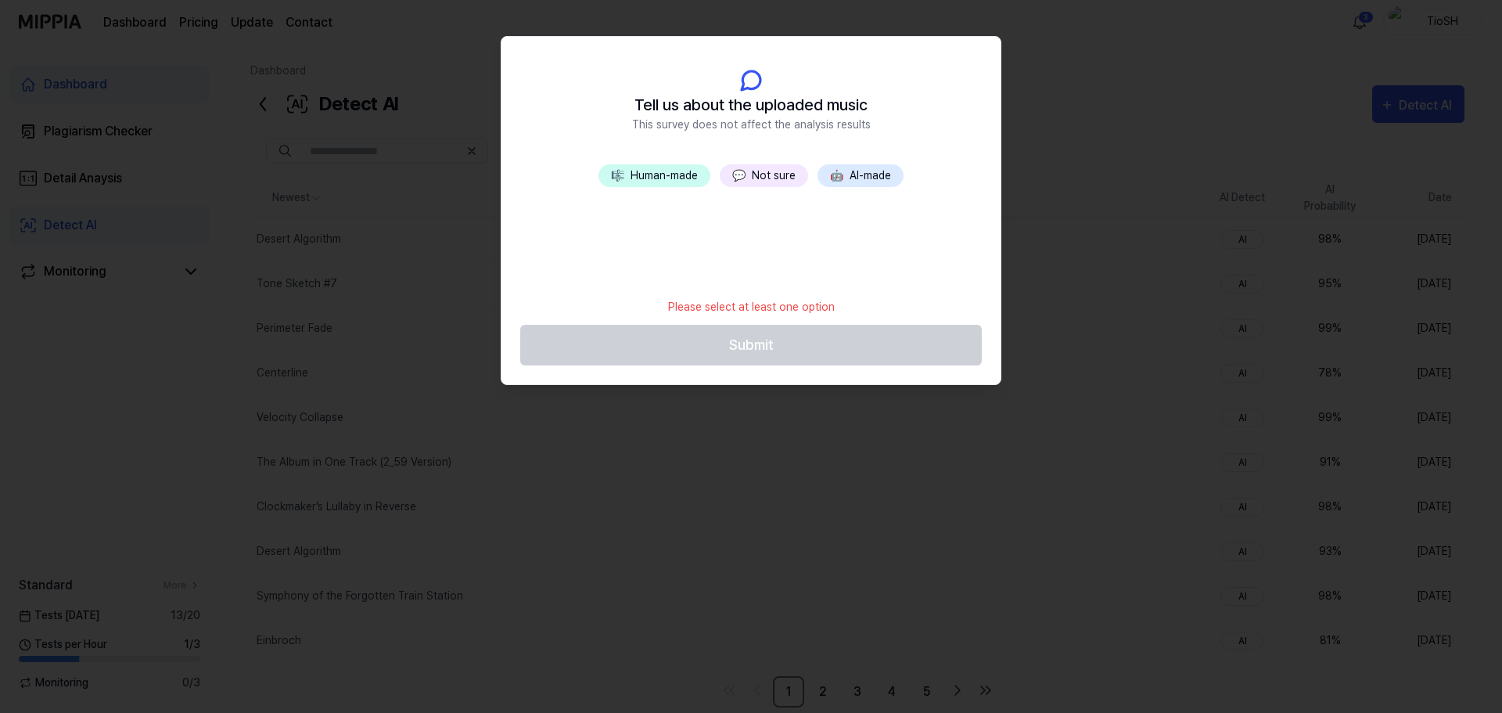
click at [857, 169] on button "🤖 AI-made" at bounding box center [861, 175] width 86 height 23
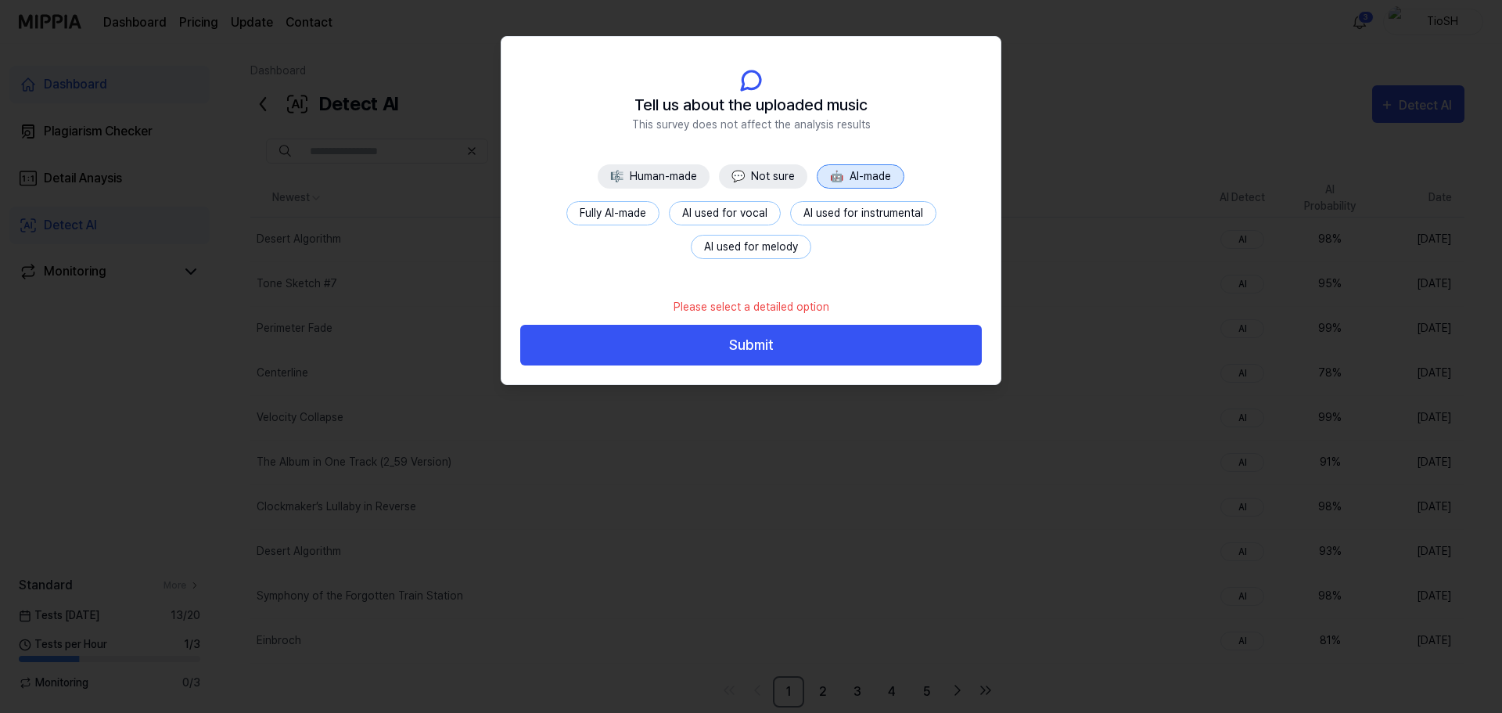
click at [631, 203] on button "Fully AI-made" at bounding box center [612, 213] width 93 height 24
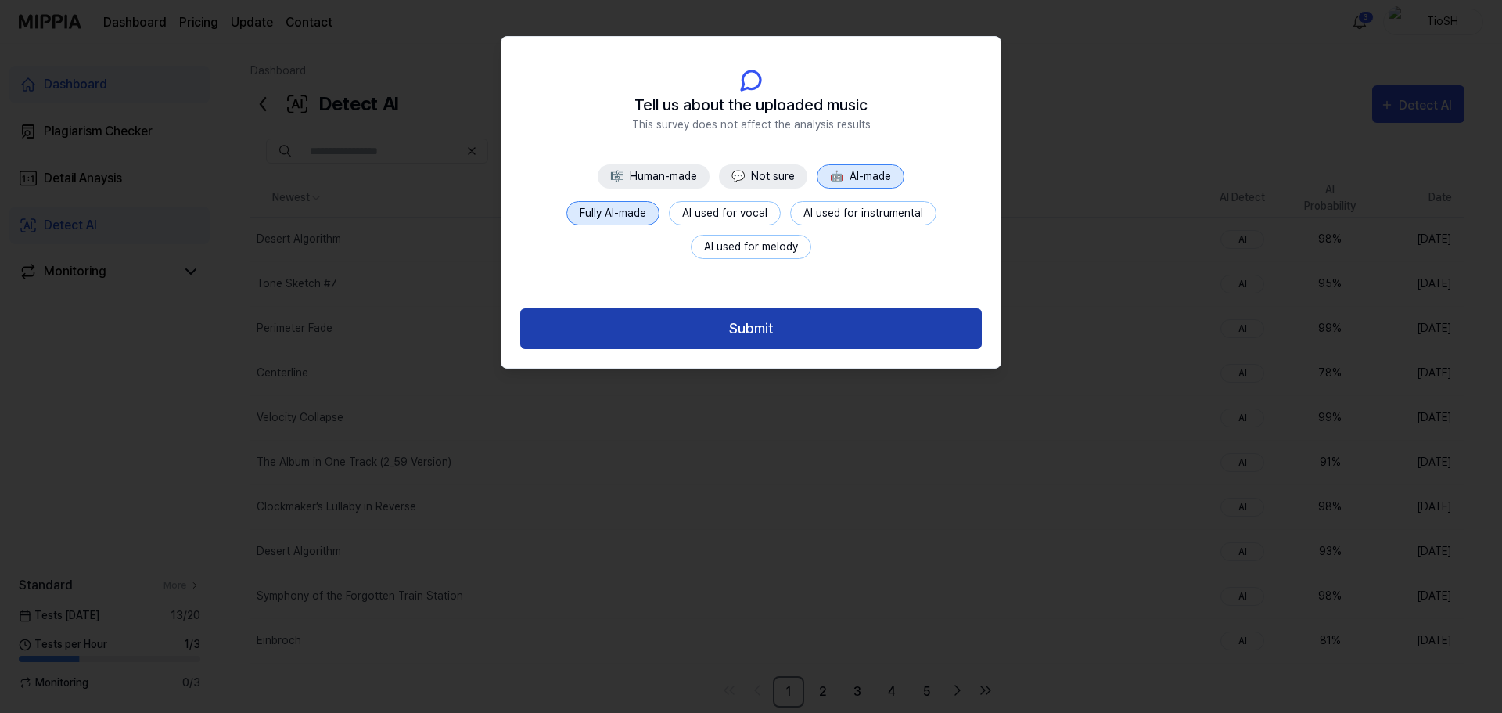
click at [765, 332] on button "Submit" at bounding box center [751, 328] width 462 height 41
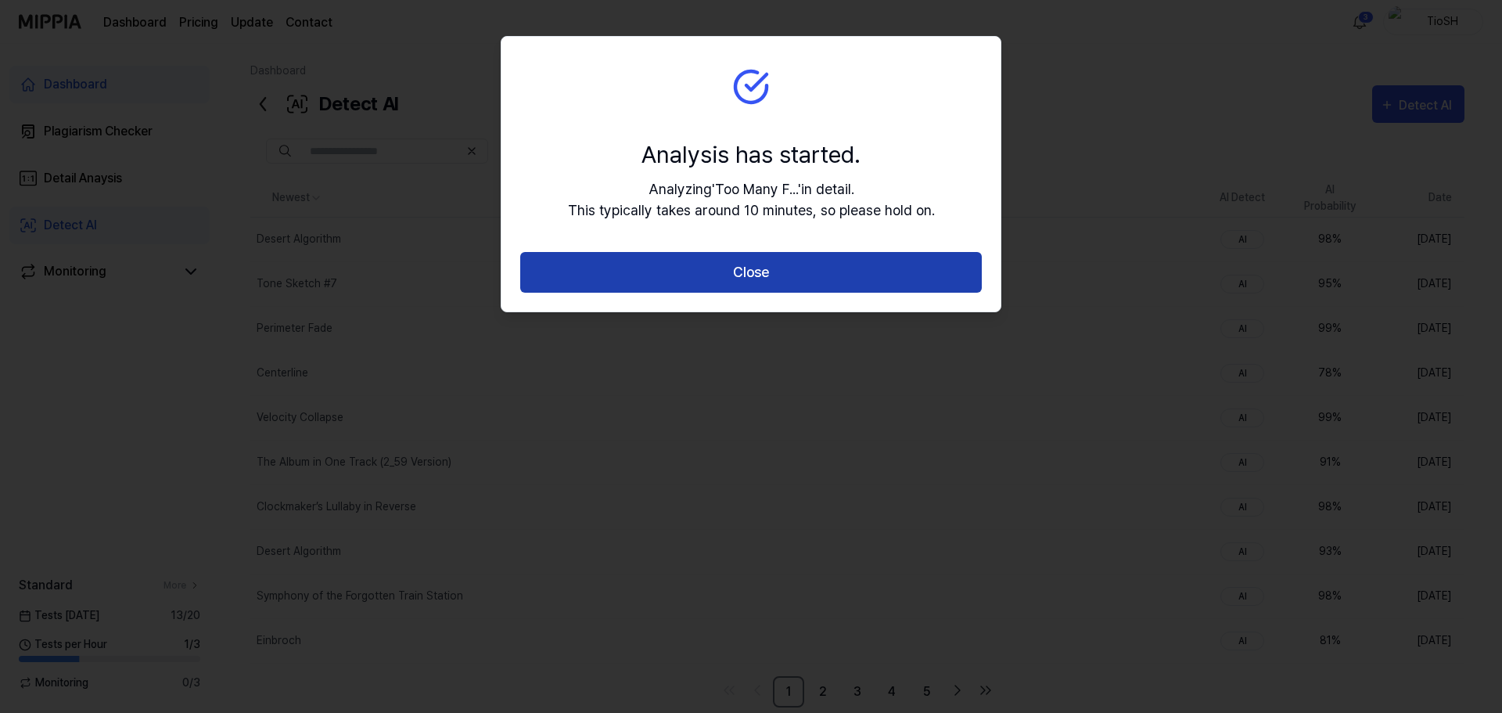
click at [764, 285] on button "Close" at bounding box center [751, 272] width 462 height 41
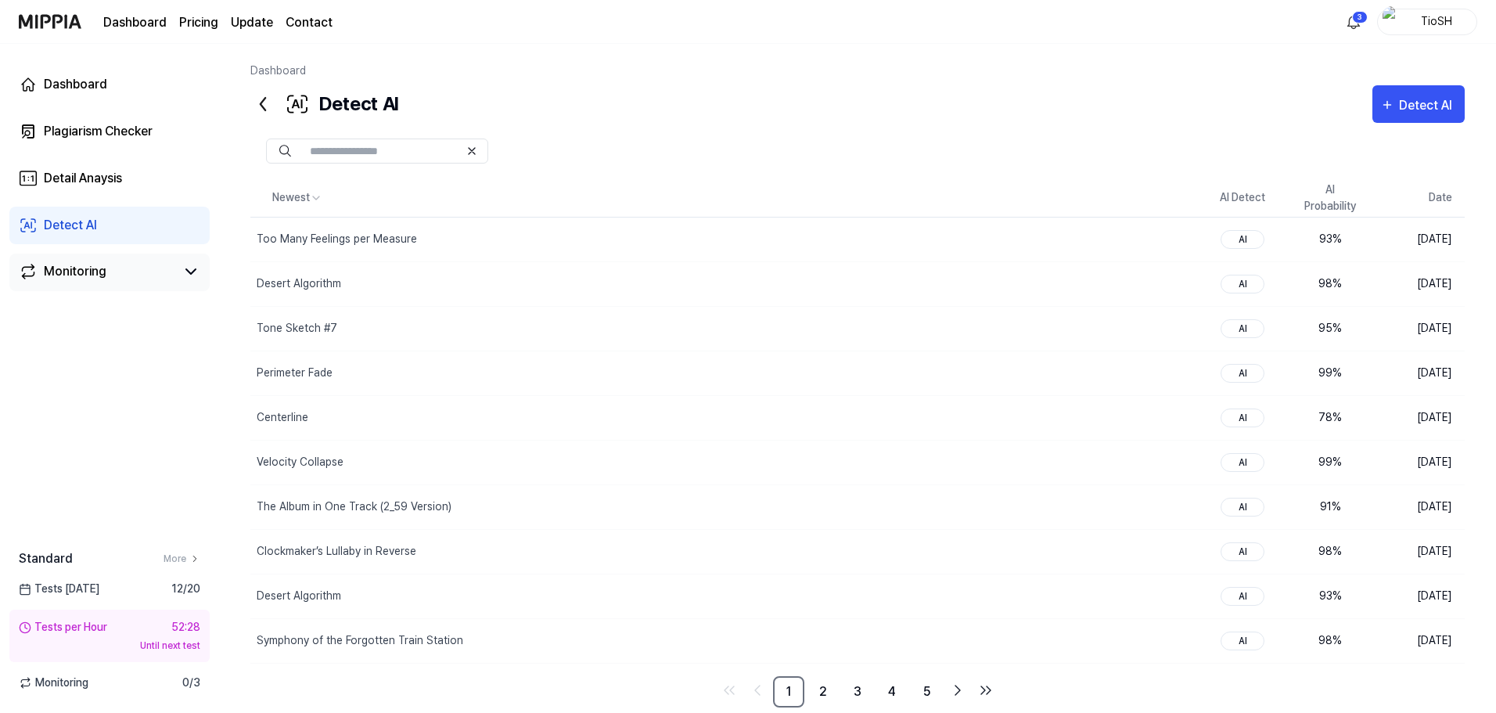
click at [146, 264] on link "Monitoring" at bounding box center [97, 271] width 156 height 19
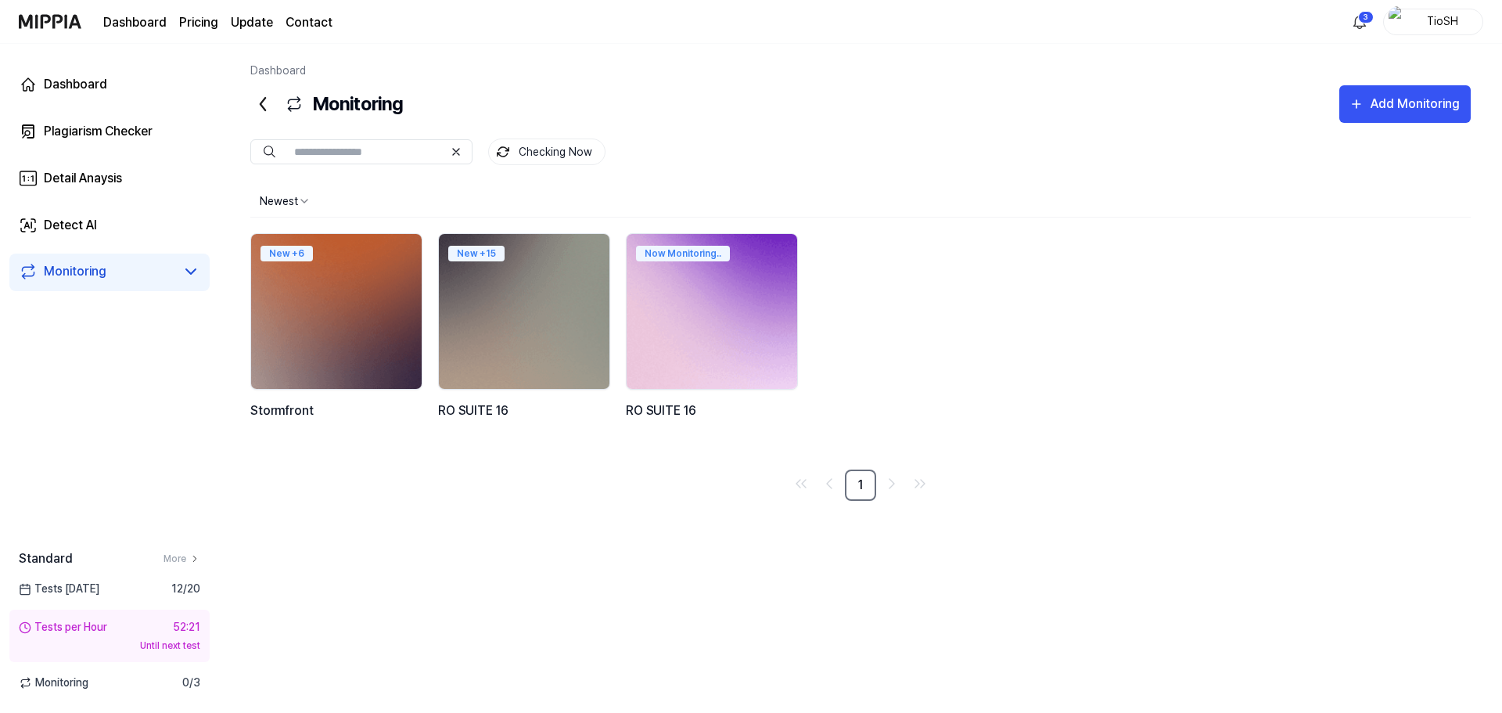
click at [674, 304] on img at bounding box center [712, 311] width 188 height 171
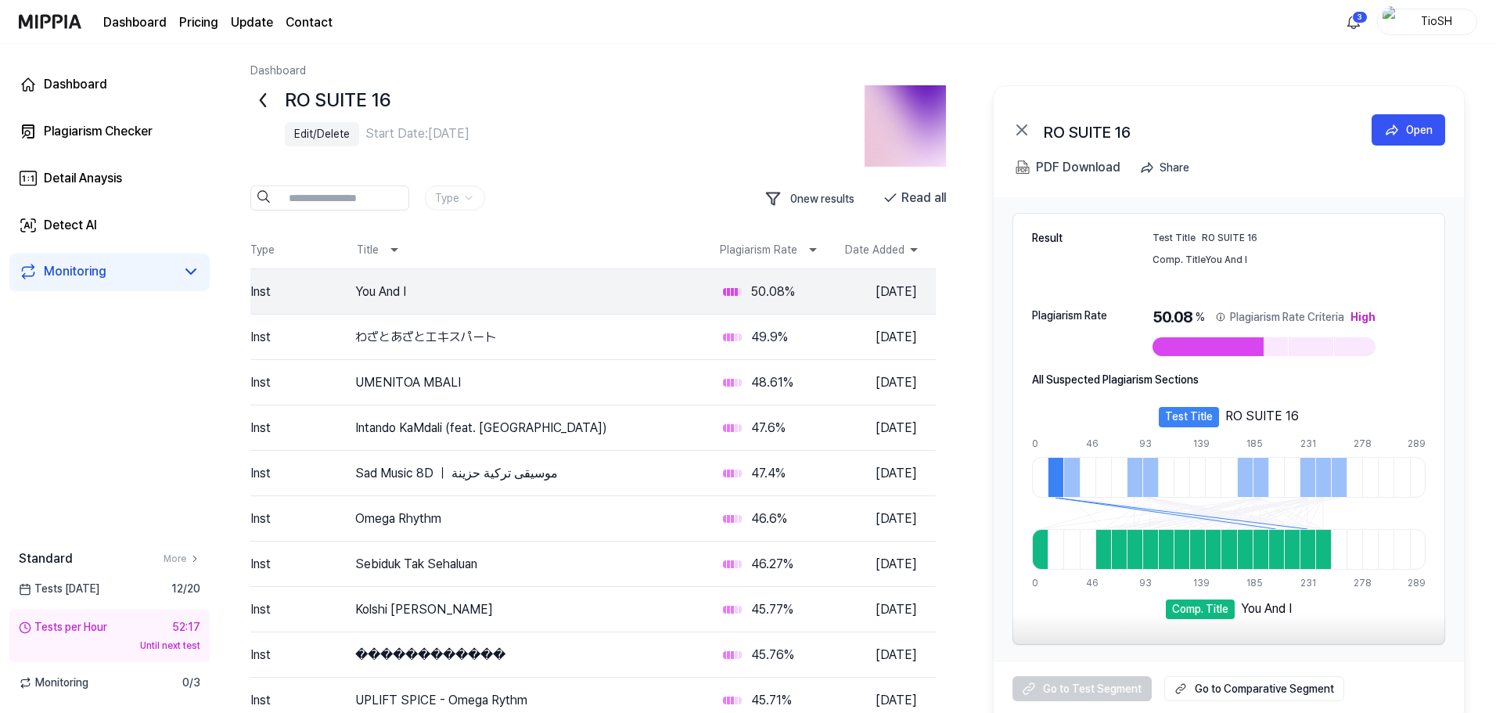
click at [347, 138] on div "Edit/Delete" at bounding box center [322, 134] width 56 height 16
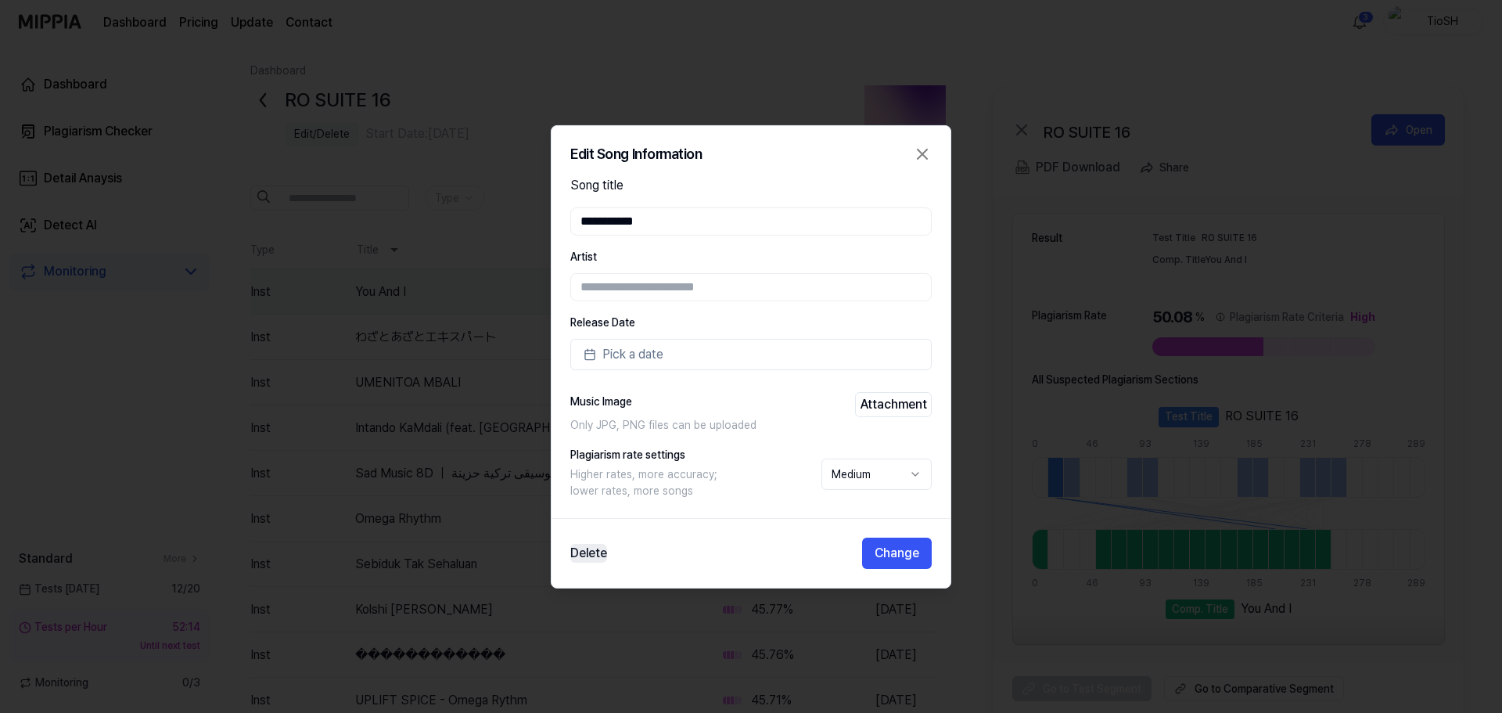
click at [586, 559] on button "Delete" at bounding box center [588, 553] width 37 height 19
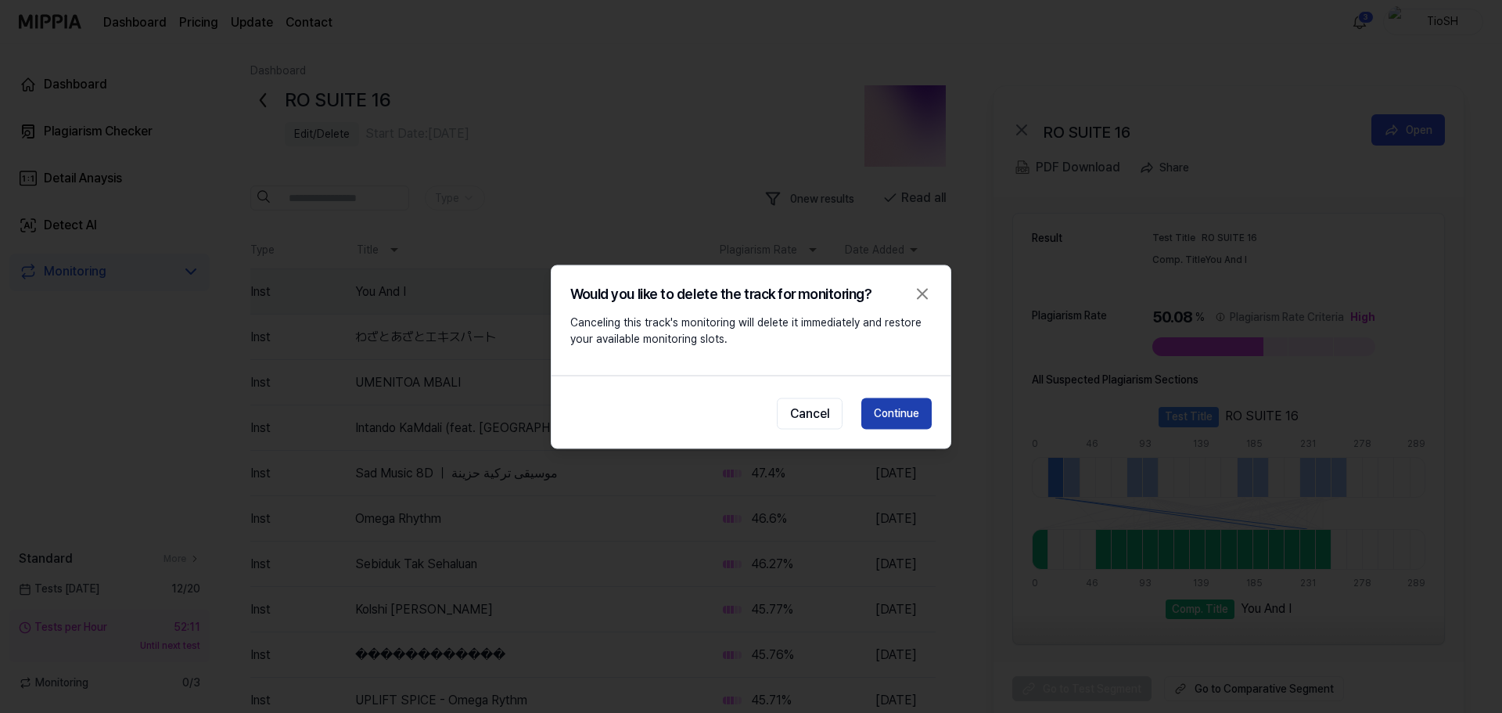
click at [884, 415] on button "Continue" at bounding box center [896, 412] width 70 height 31
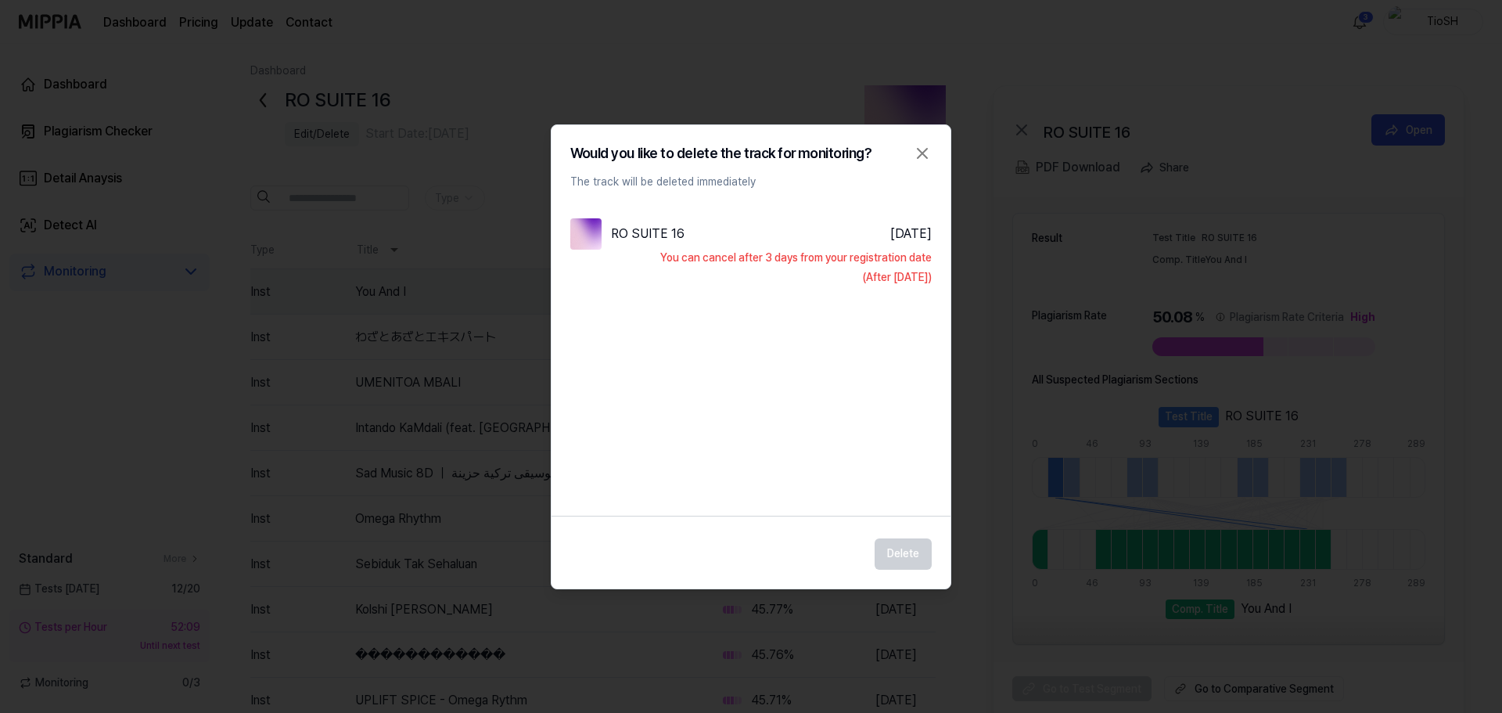
click at [907, 559] on div "Delete" at bounding box center [751, 549] width 399 height 41
drag, startPoint x: 835, startPoint y: 279, endPoint x: 891, endPoint y: 303, distance: 61.0
click at [891, 303] on div "RO SUITE 16 Aug 31, 2025 You can cancel after 3 days from your registration dat…" at bounding box center [751, 345] width 399 height 285
click at [892, 314] on div "RO SUITE 16 Aug 31, 2025 You can cancel after 3 days from your registration dat…" at bounding box center [751, 345] width 399 height 285
click at [926, 150] on icon "button" at bounding box center [922, 153] width 19 height 19
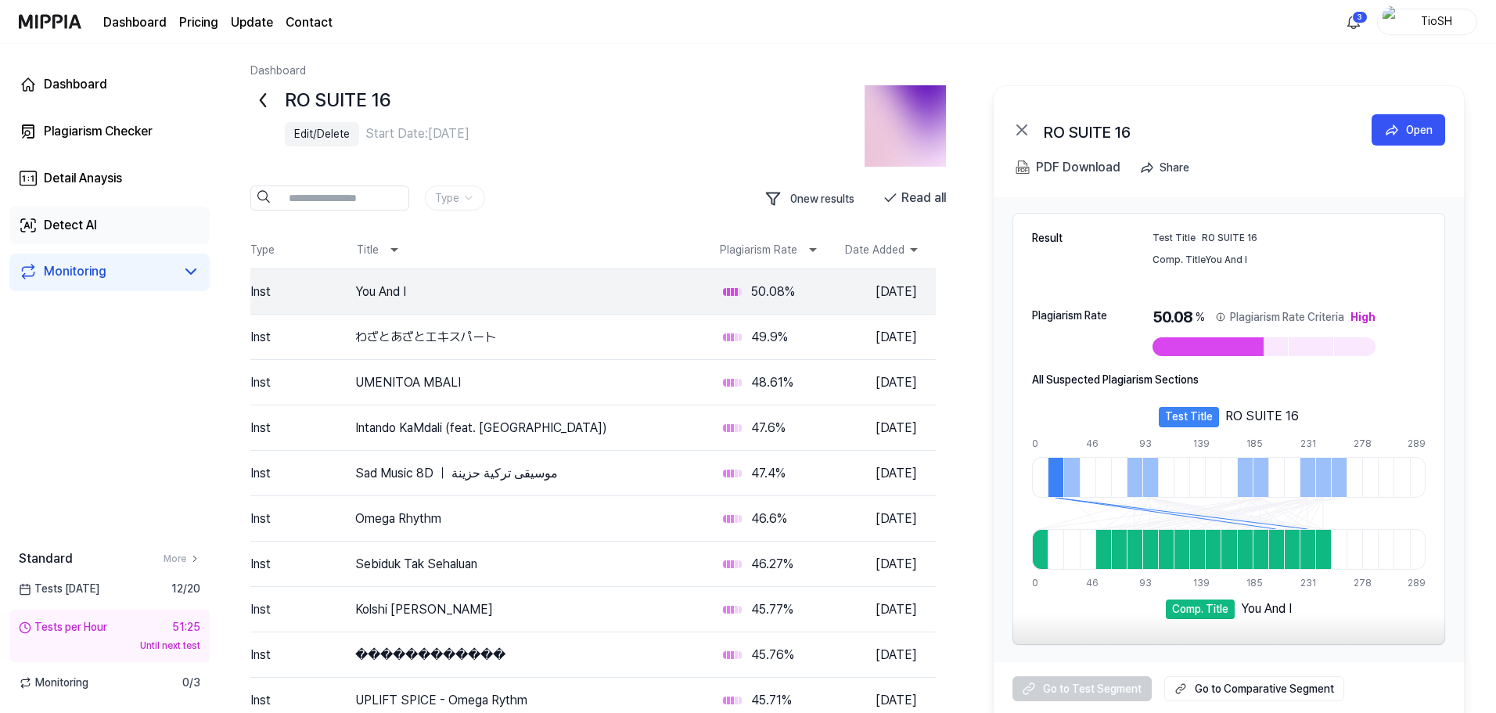
click at [112, 225] on link "Detect AI" at bounding box center [109, 226] width 200 height 38
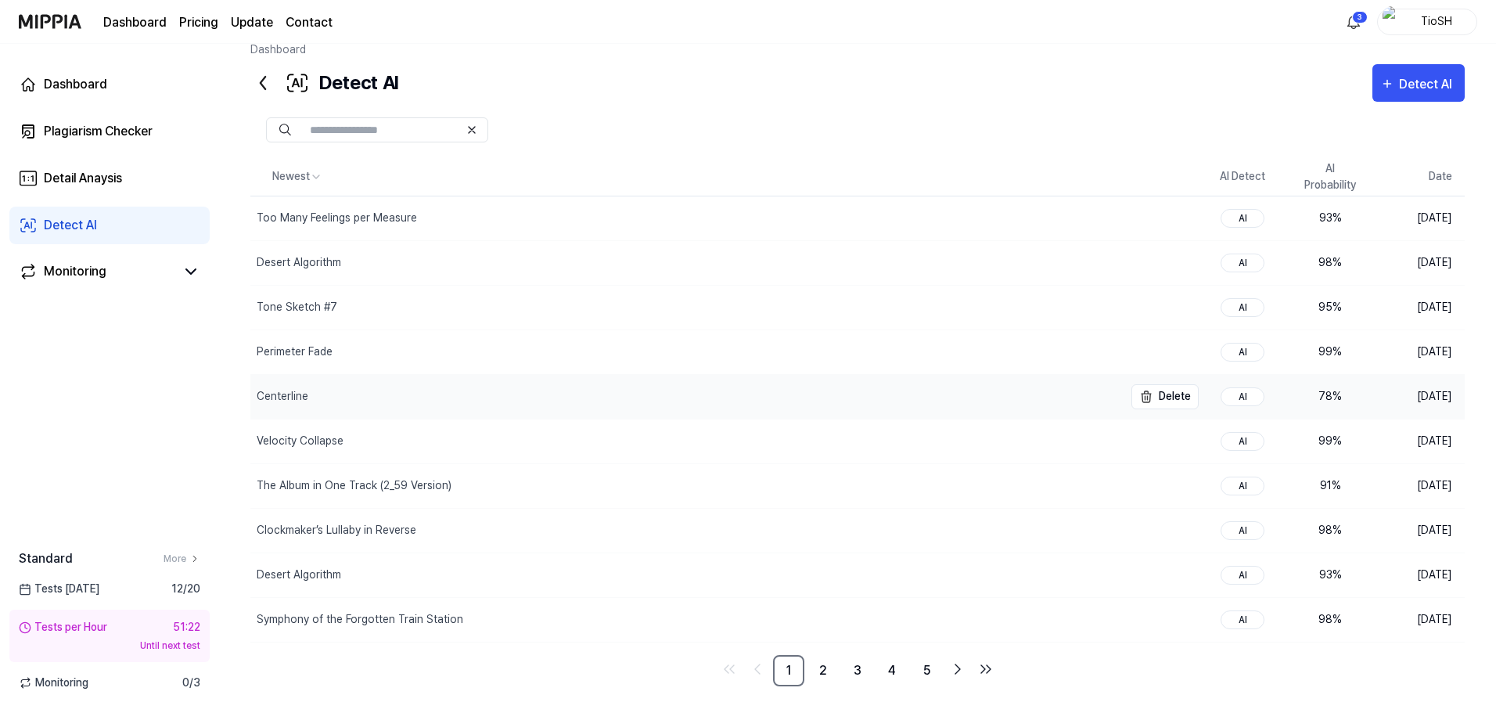
scroll to position [32, 0]
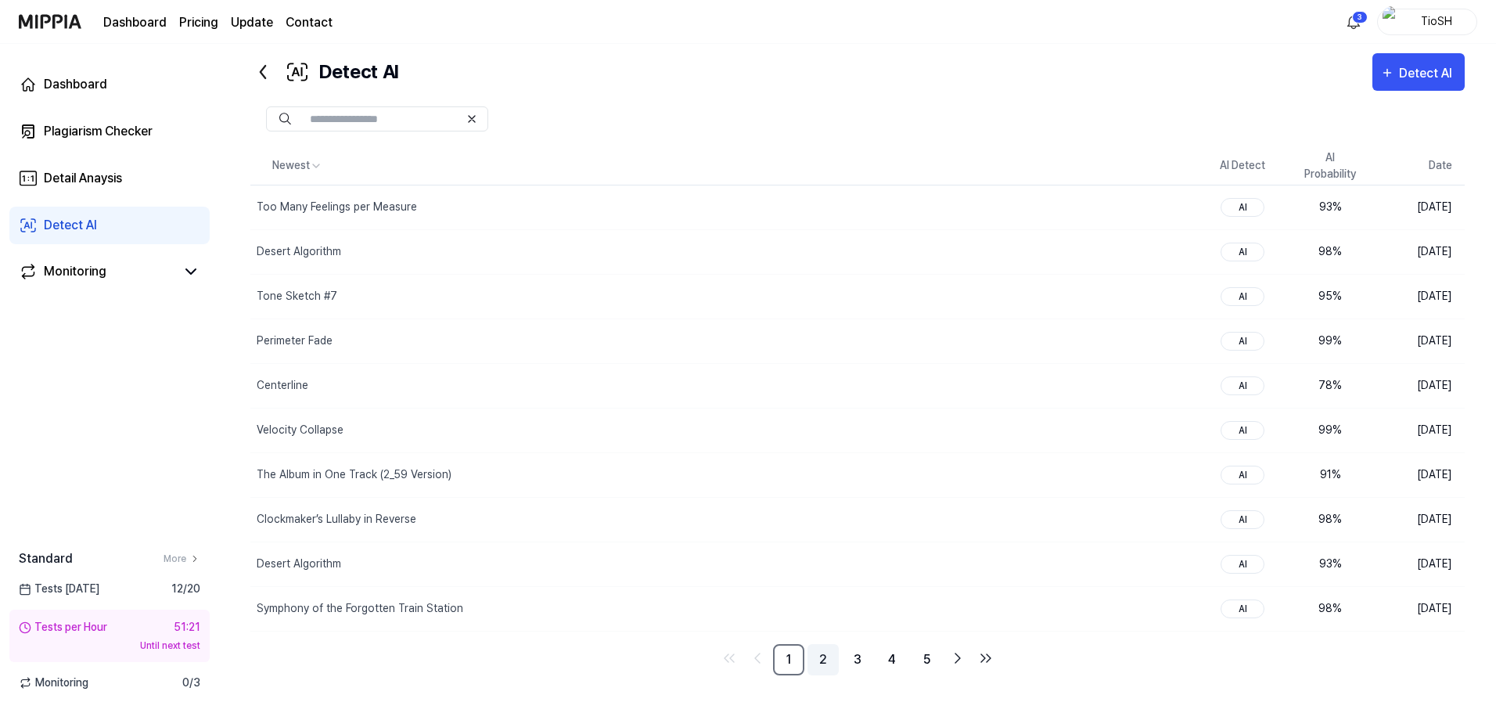
click at [825, 668] on link "2" at bounding box center [822, 659] width 31 height 31
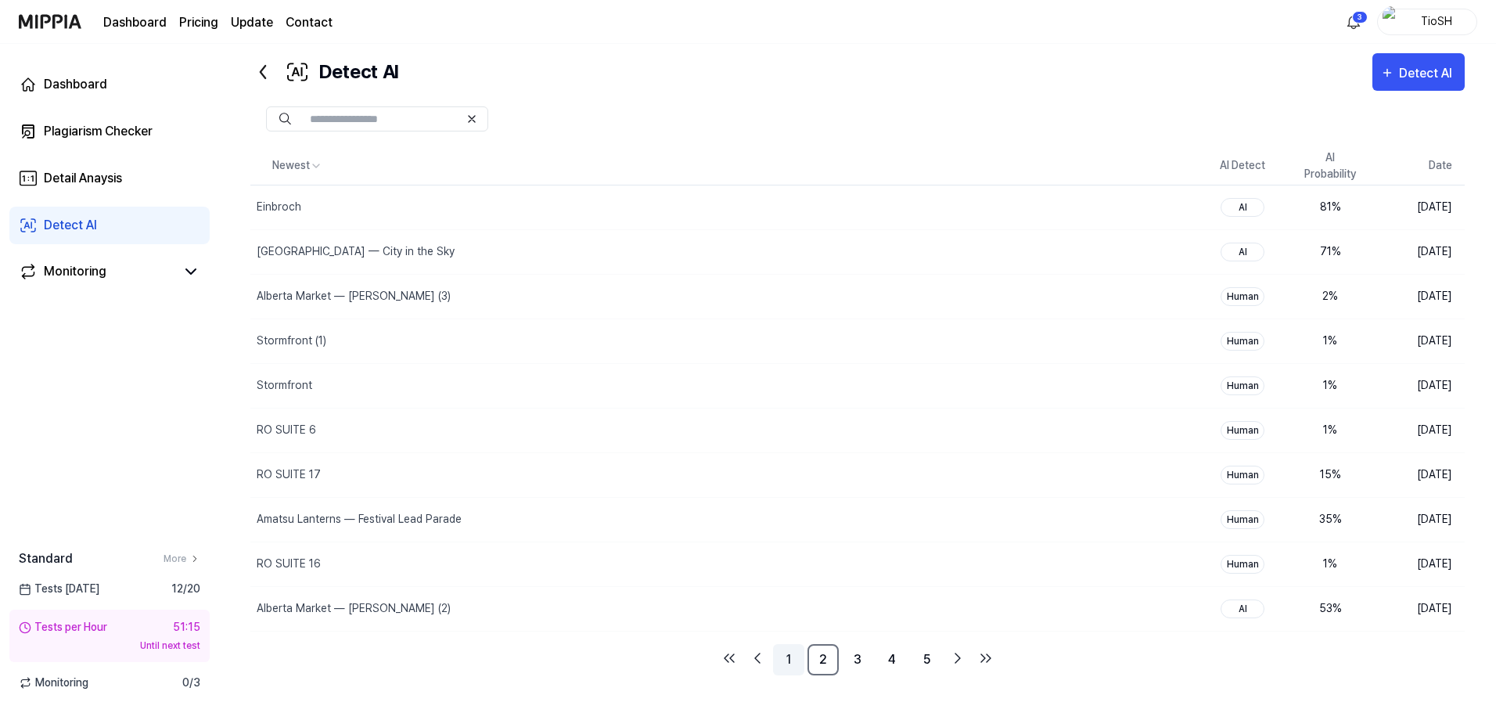
click at [785, 671] on link "1" at bounding box center [788, 659] width 31 height 31
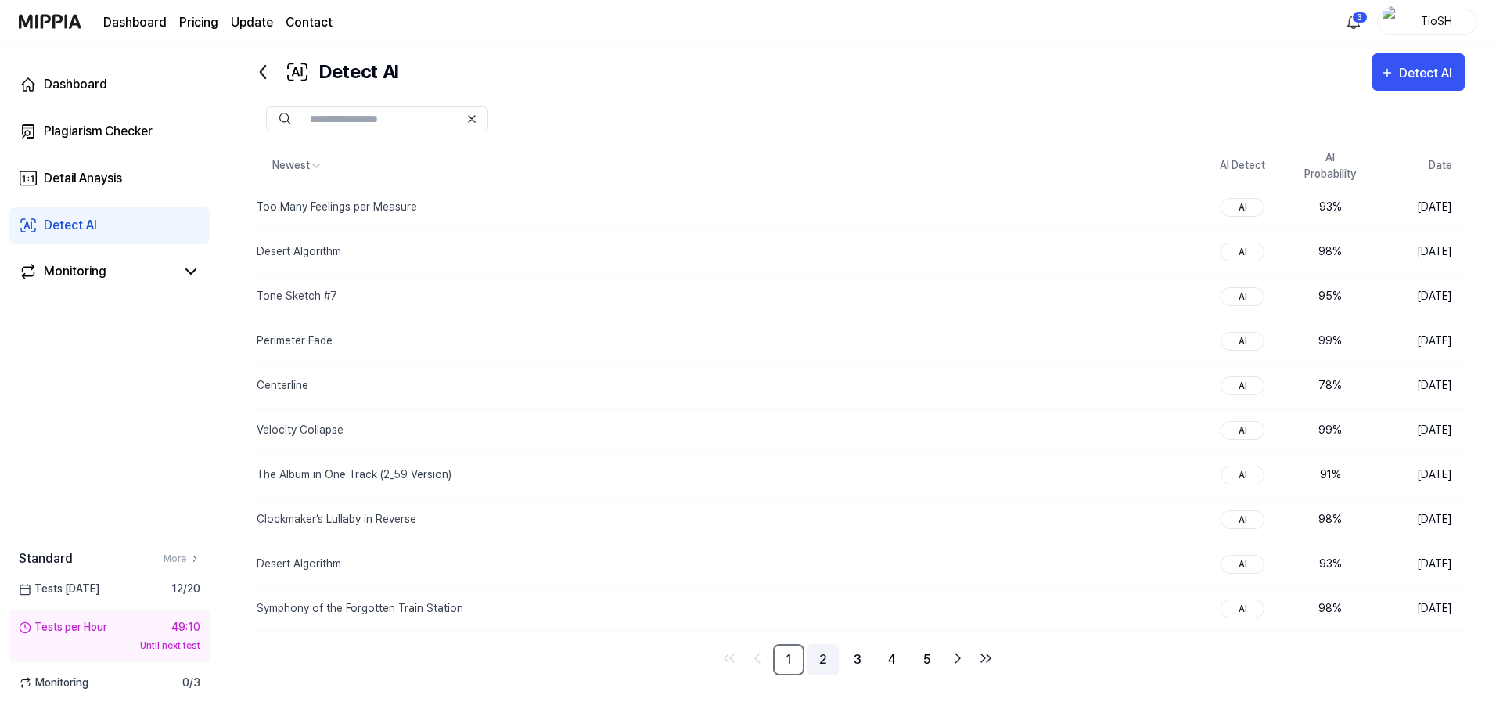
click at [829, 663] on link "2" at bounding box center [822, 659] width 31 height 31
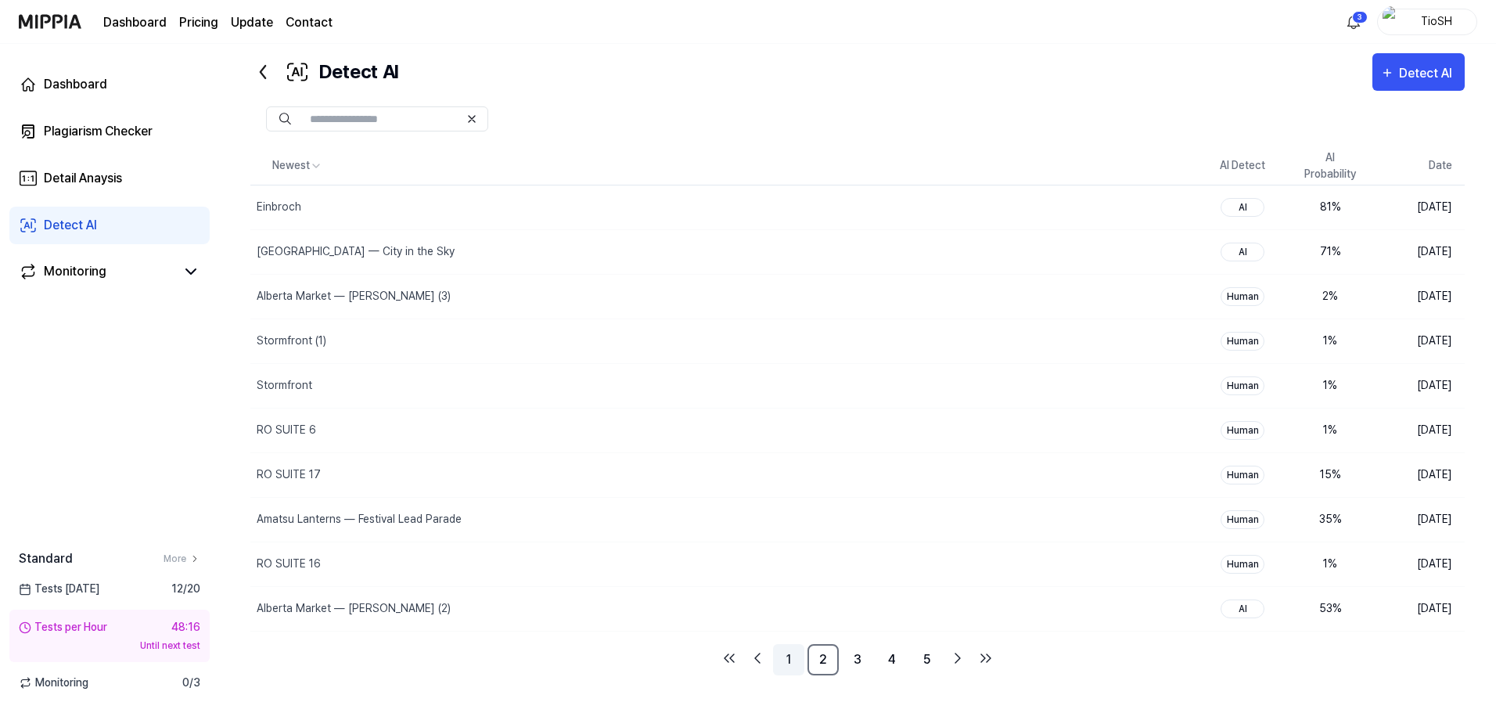
click at [786, 668] on link "1" at bounding box center [788, 659] width 31 height 31
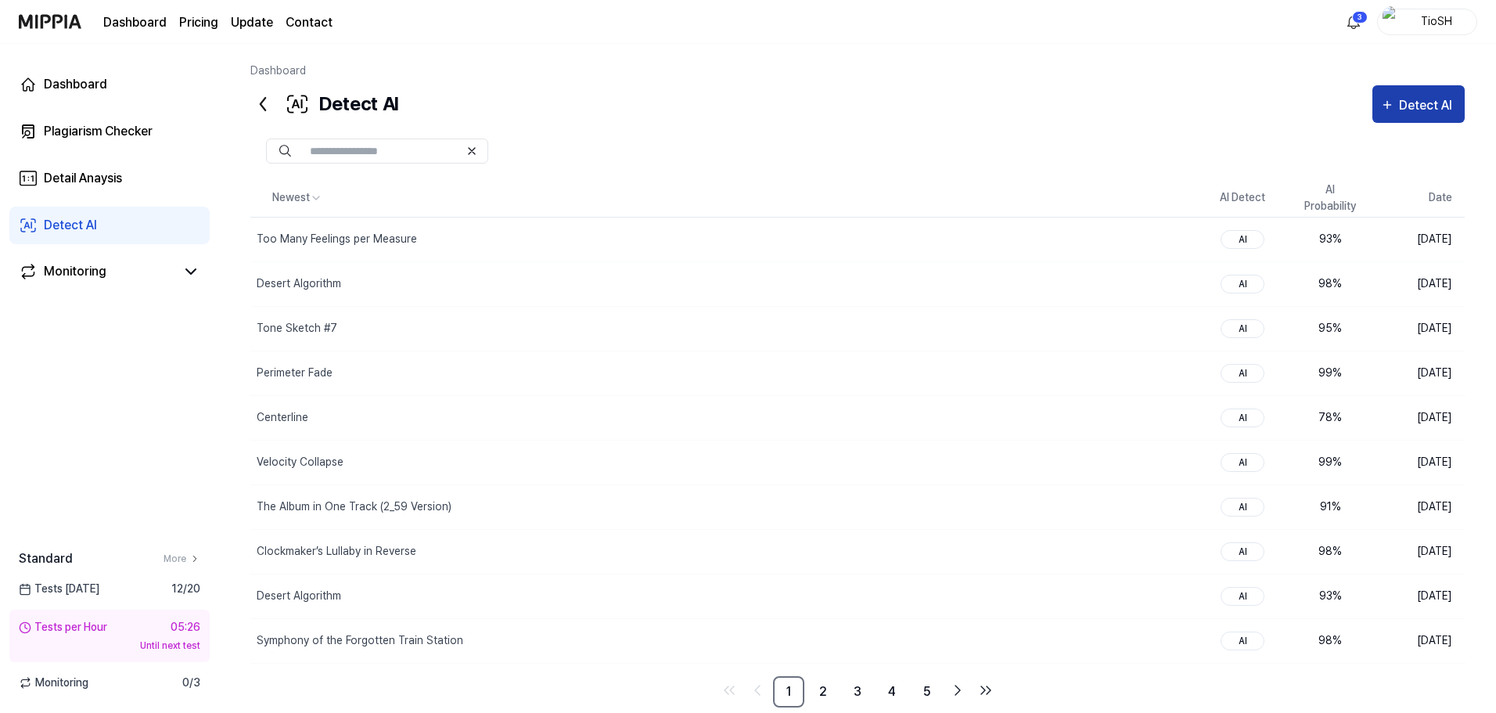
click at [1424, 117] on button "Detect AI" at bounding box center [1418, 104] width 92 height 38
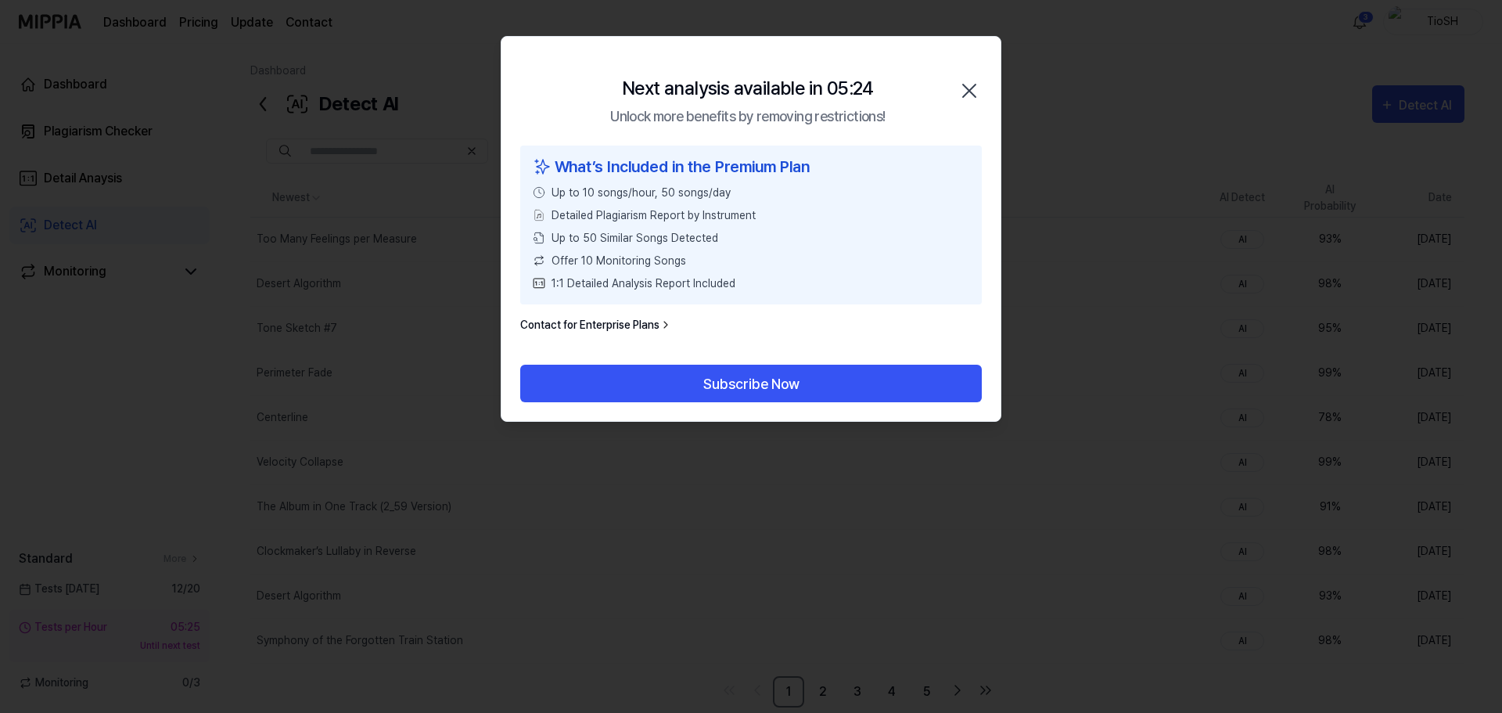
click at [973, 95] on icon "button" at bounding box center [969, 90] width 13 height 13
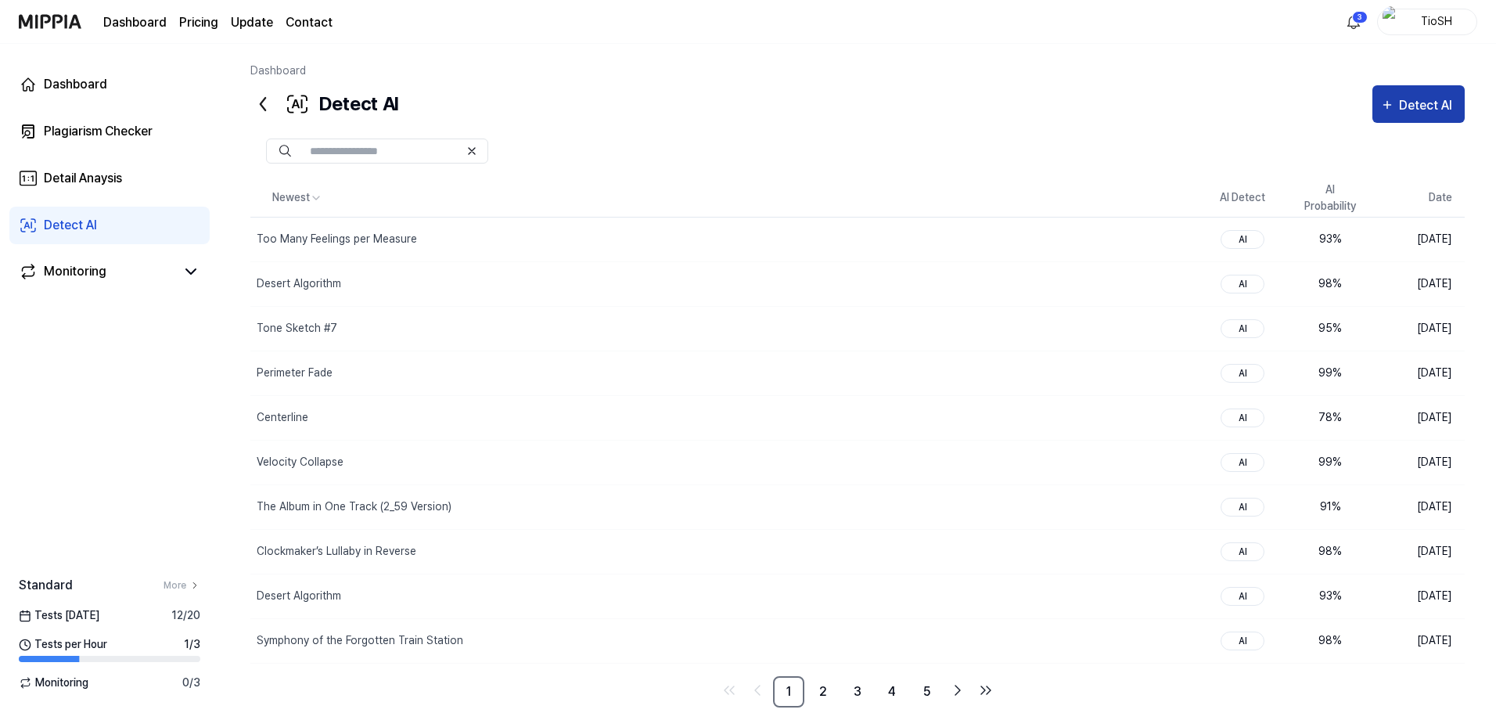
click at [1416, 105] on div "Detect AI" at bounding box center [1428, 105] width 58 height 20
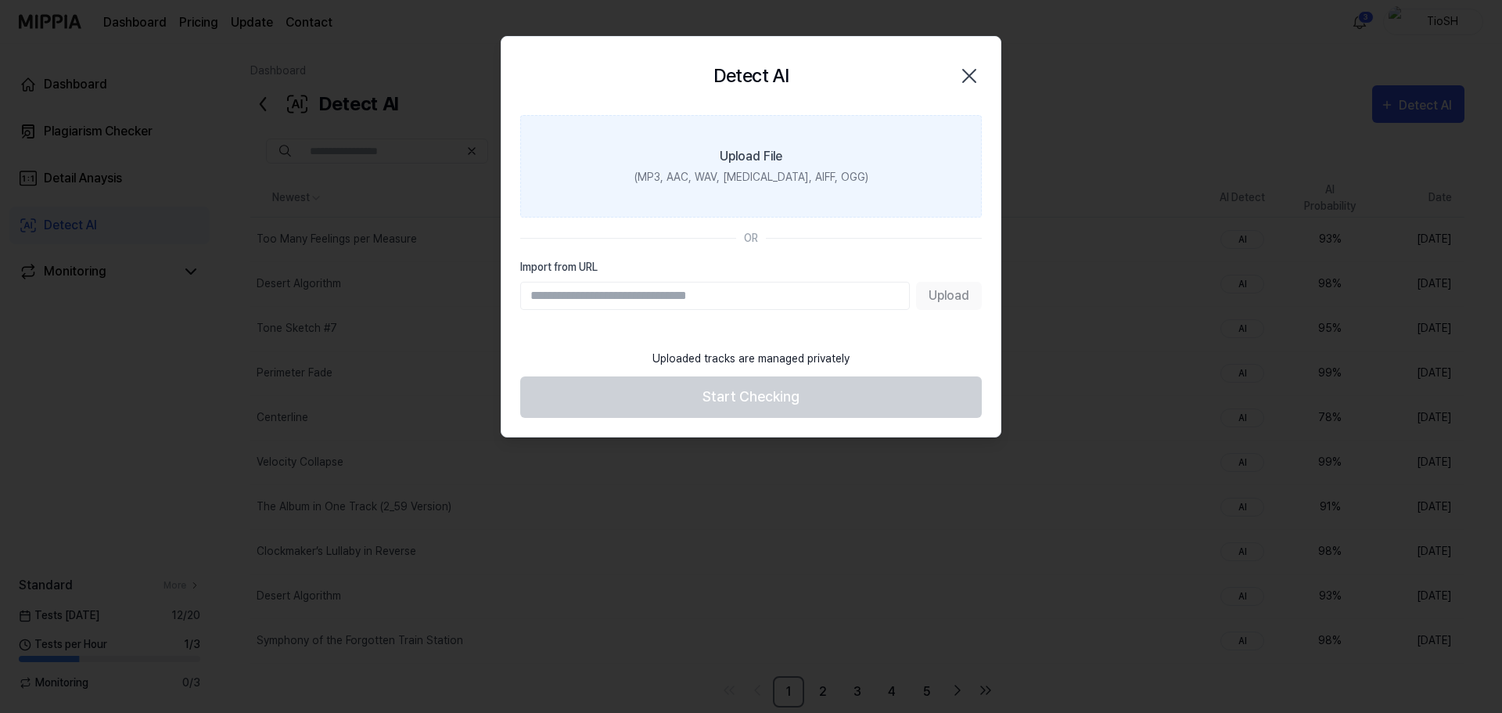
click at [830, 192] on label "Upload File (MP3, AAC, WAV, [MEDICAL_DATA], AIFF, OGG)" at bounding box center [751, 166] width 462 height 102
click at [0, 0] on input "Upload File (MP3, AAC, WAV, [MEDICAL_DATA], AIFF, OGG)" at bounding box center [0, 0] width 0 height 0
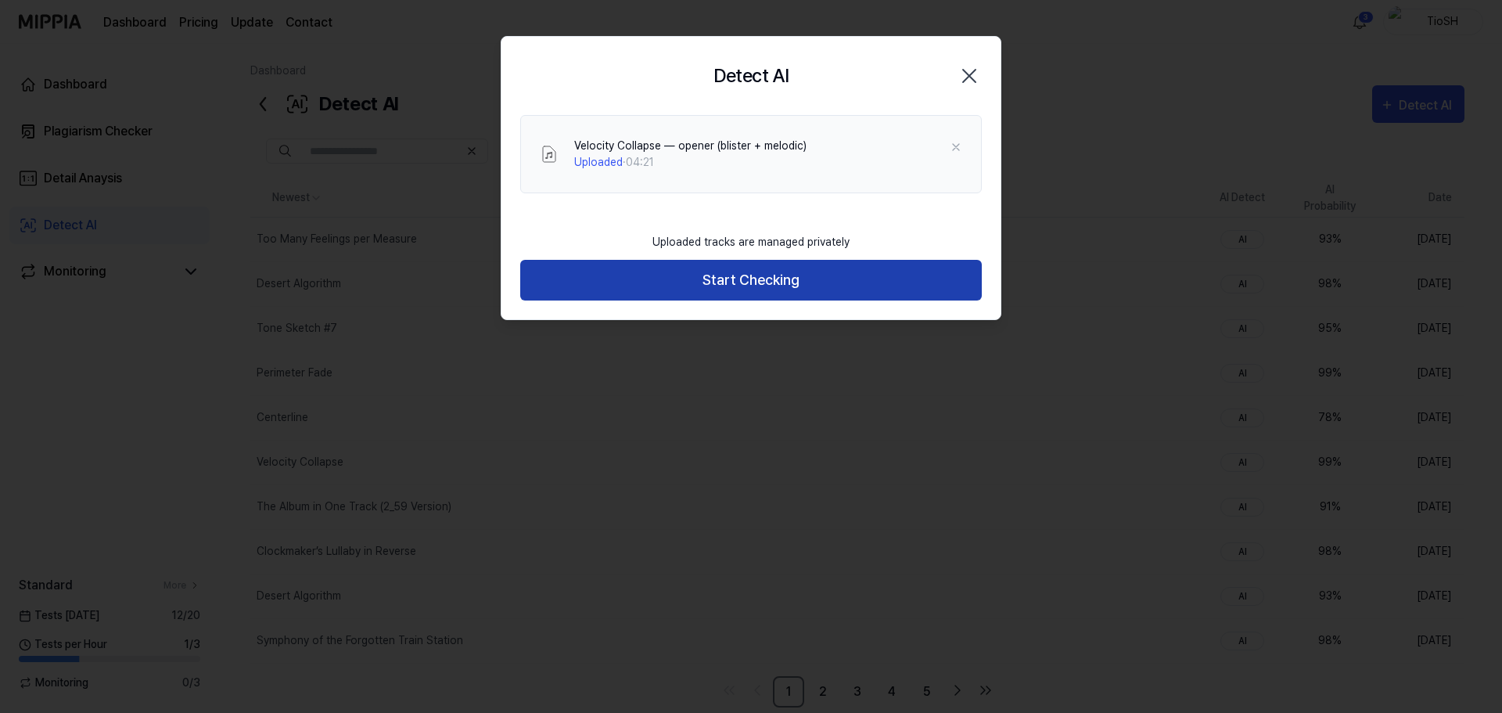
click at [807, 291] on button "Start Checking" at bounding box center [751, 280] width 462 height 41
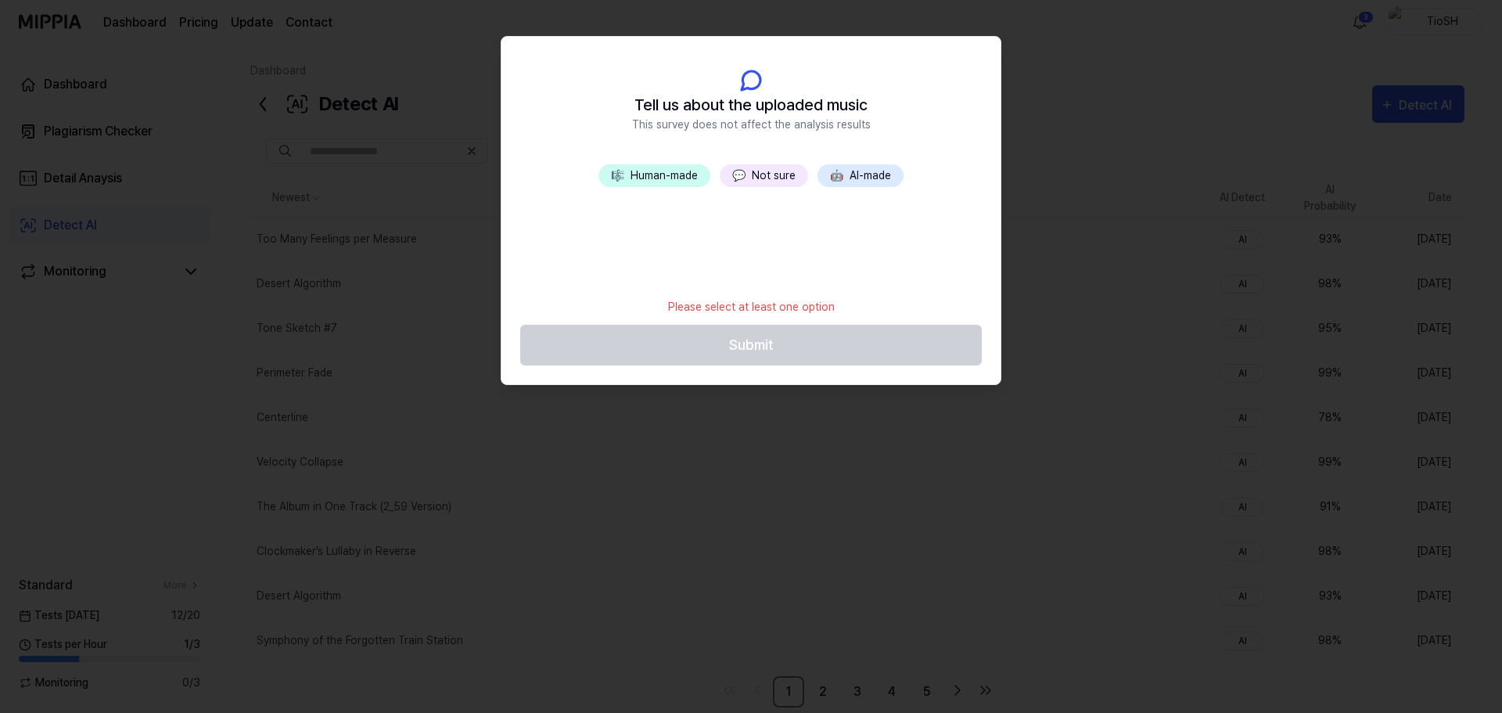
click at [870, 178] on button "🤖 AI-made" at bounding box center [861, 175] width 86 height 23
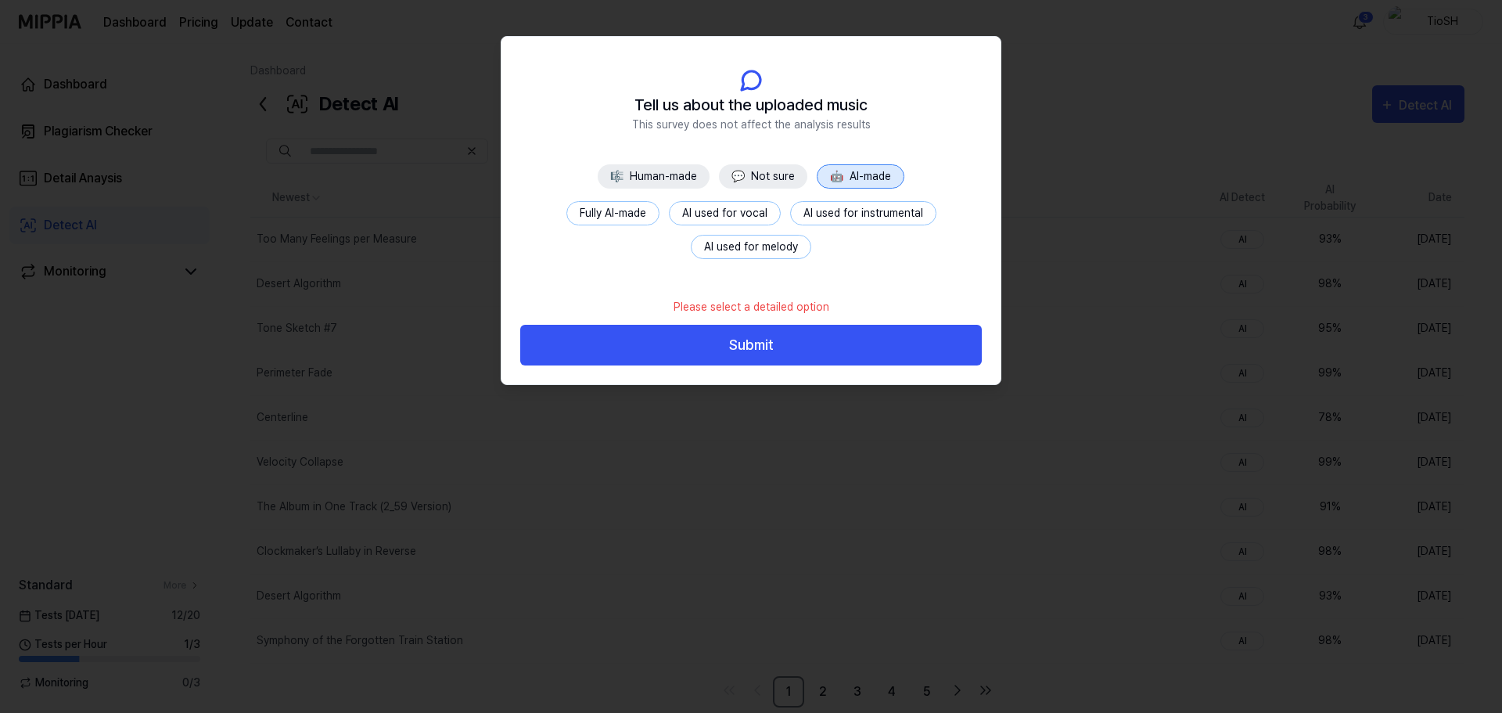
click at [641, 212] on button "Fully AI-made" at bounding box center [612, 213] width 93 height 24
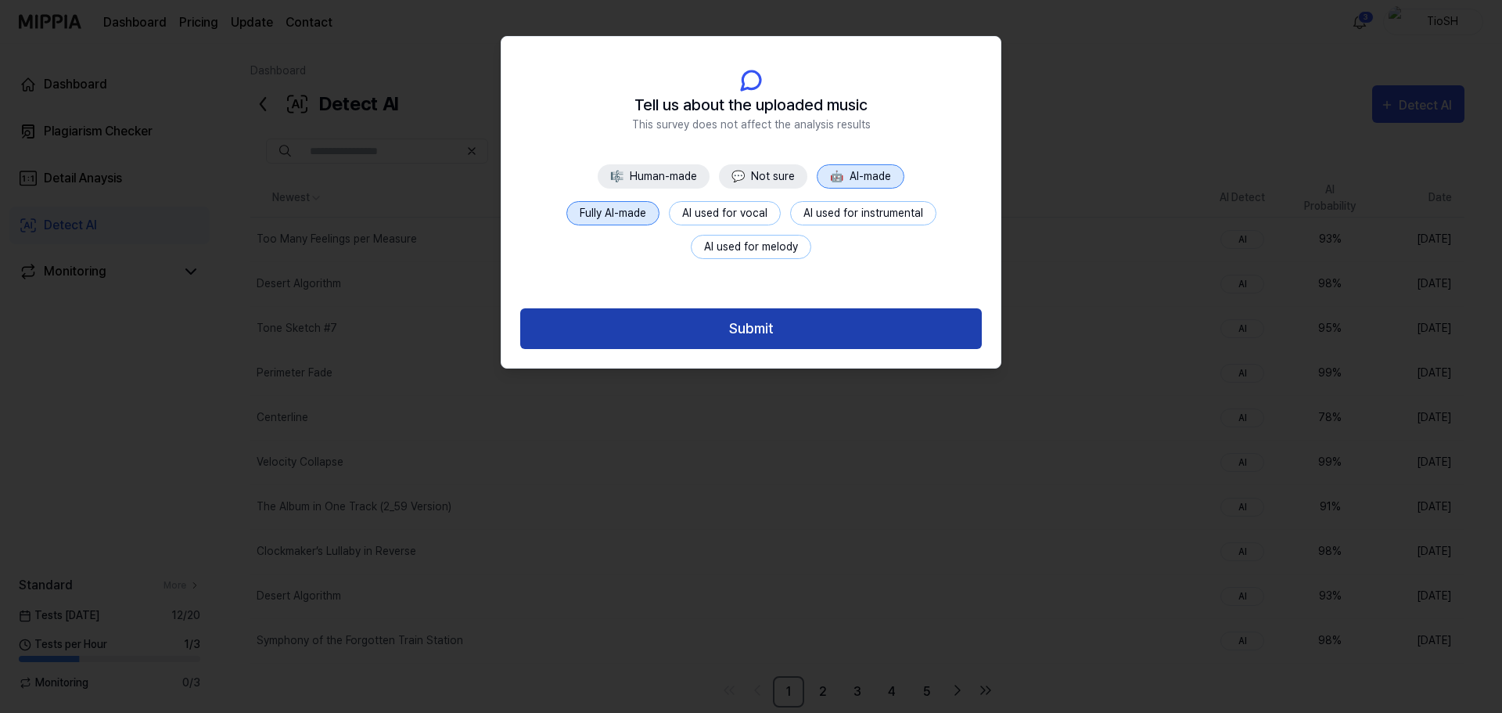
click at [731, 334] on button "Submit" at bounding box center [751, 328] width 462 height 41
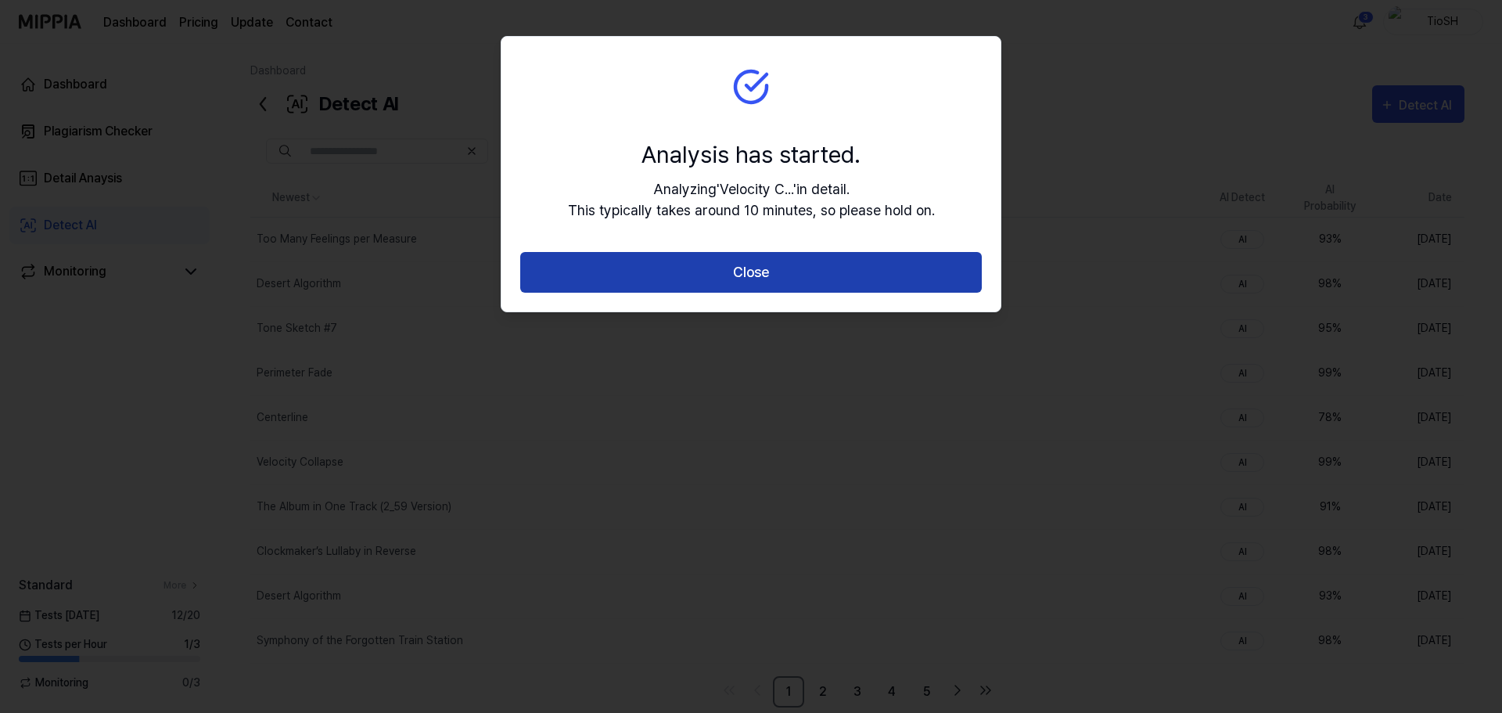
click at [755, 273] on button "Close" at bounding box center [751, 272] width 462 height 41
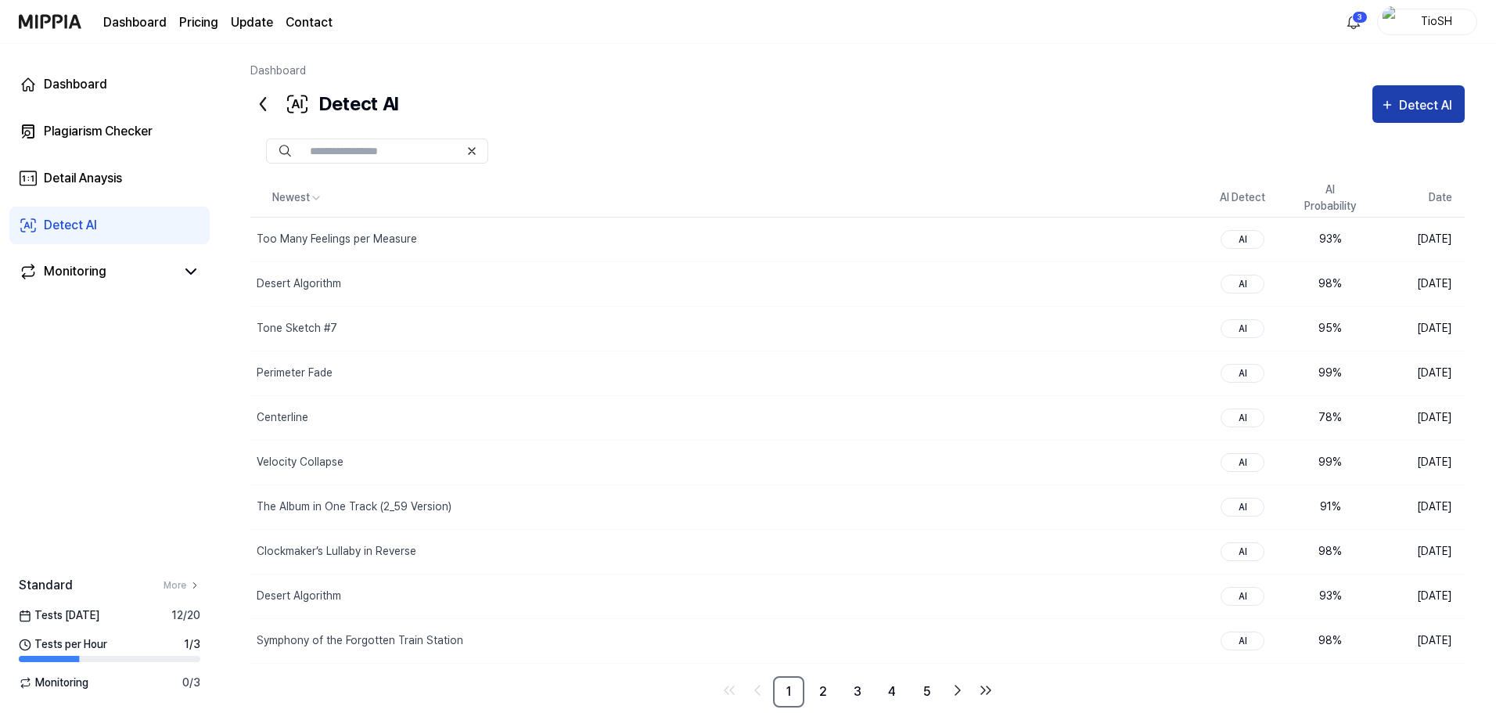
click at [1436, 118] on button "Detect AI" at bounding box center [1418, 104] width 92 height 38
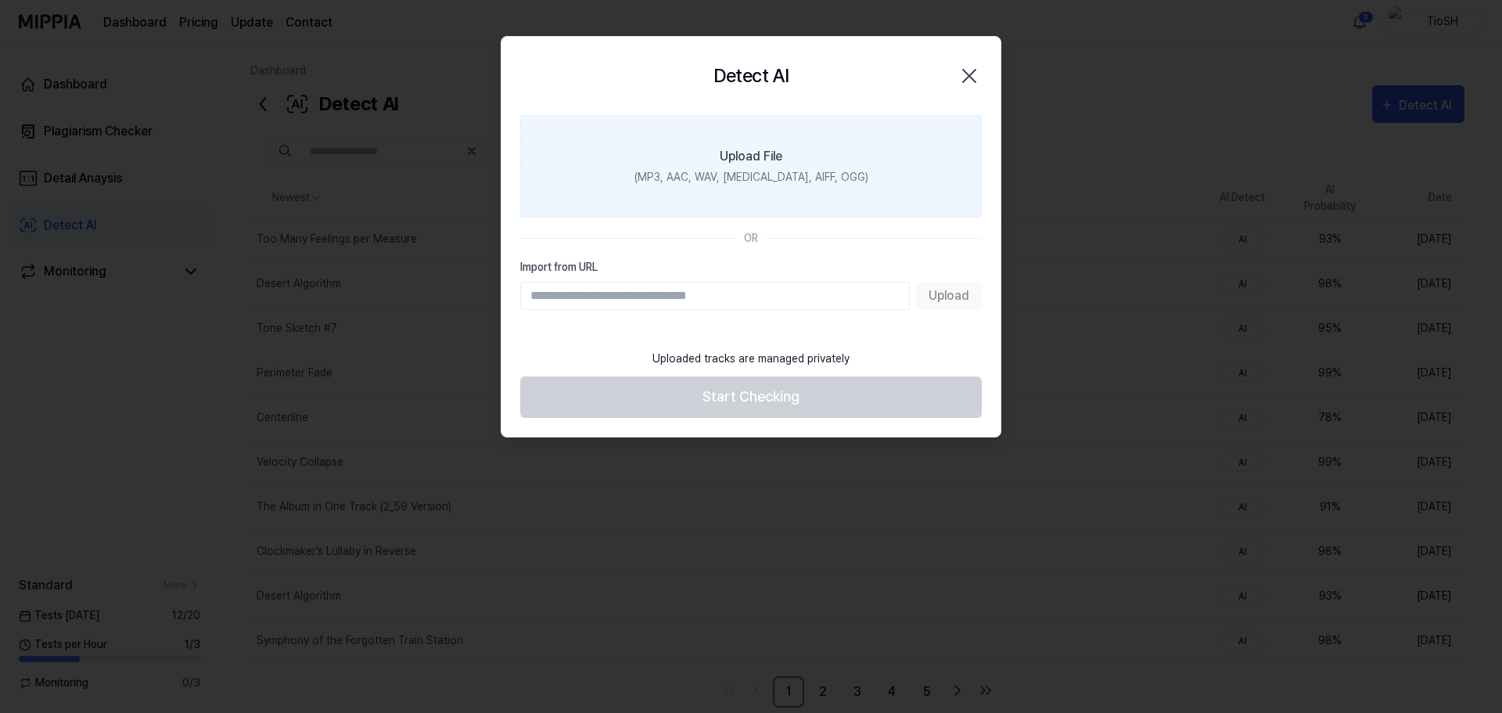
click at [810, 208] on label "Upload File (MP3, AAC, WAV, [MEDICAL_DATA], AIFF, OGG)" at bounding box center [751, 166] width 462 height 102
click at [0, 0] on input "Upload File (MP3, AAC, WAV, [MEDICAL_DATA], AIFF, OGG)" at bounding box center [0, 0] width 0 height 0
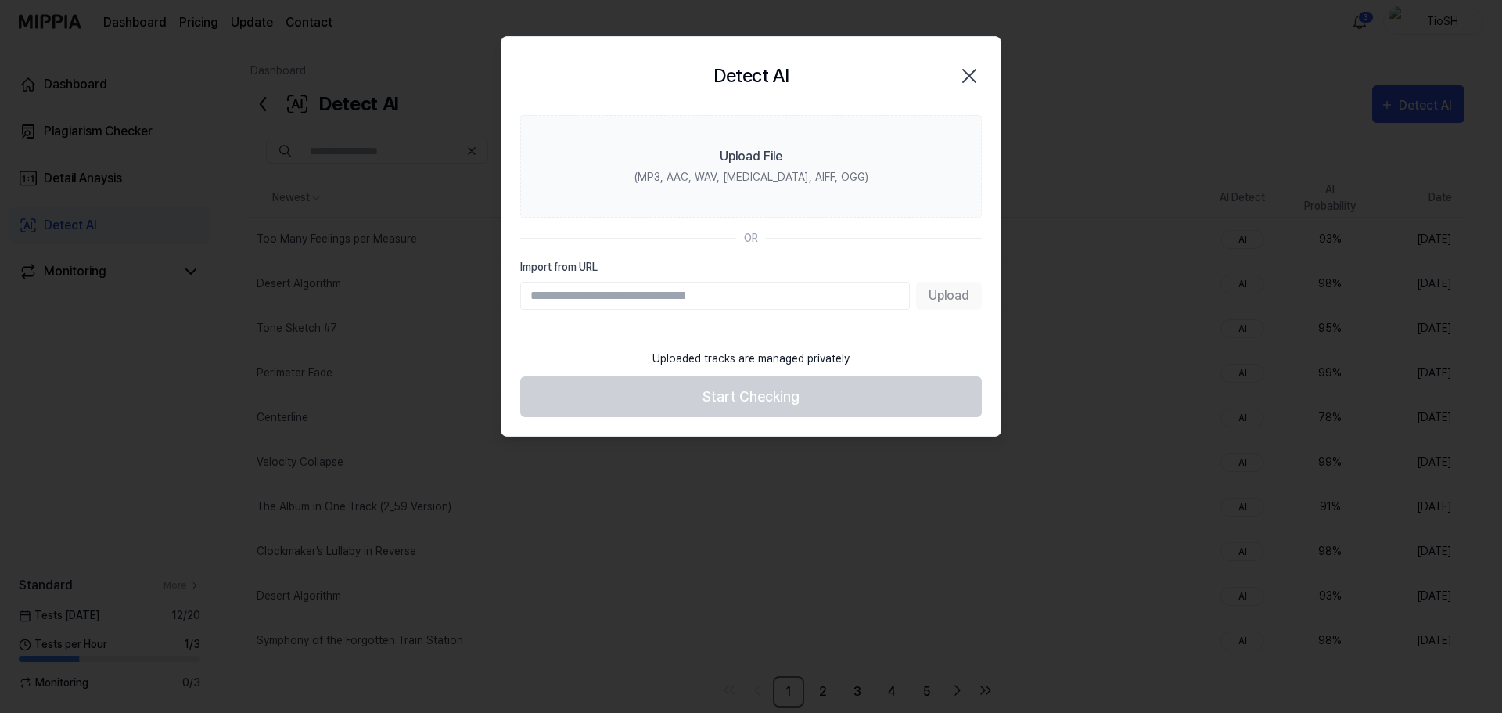
click at [964, 79] on icon "button" at bounding box center [969, 75] width 25 height 25
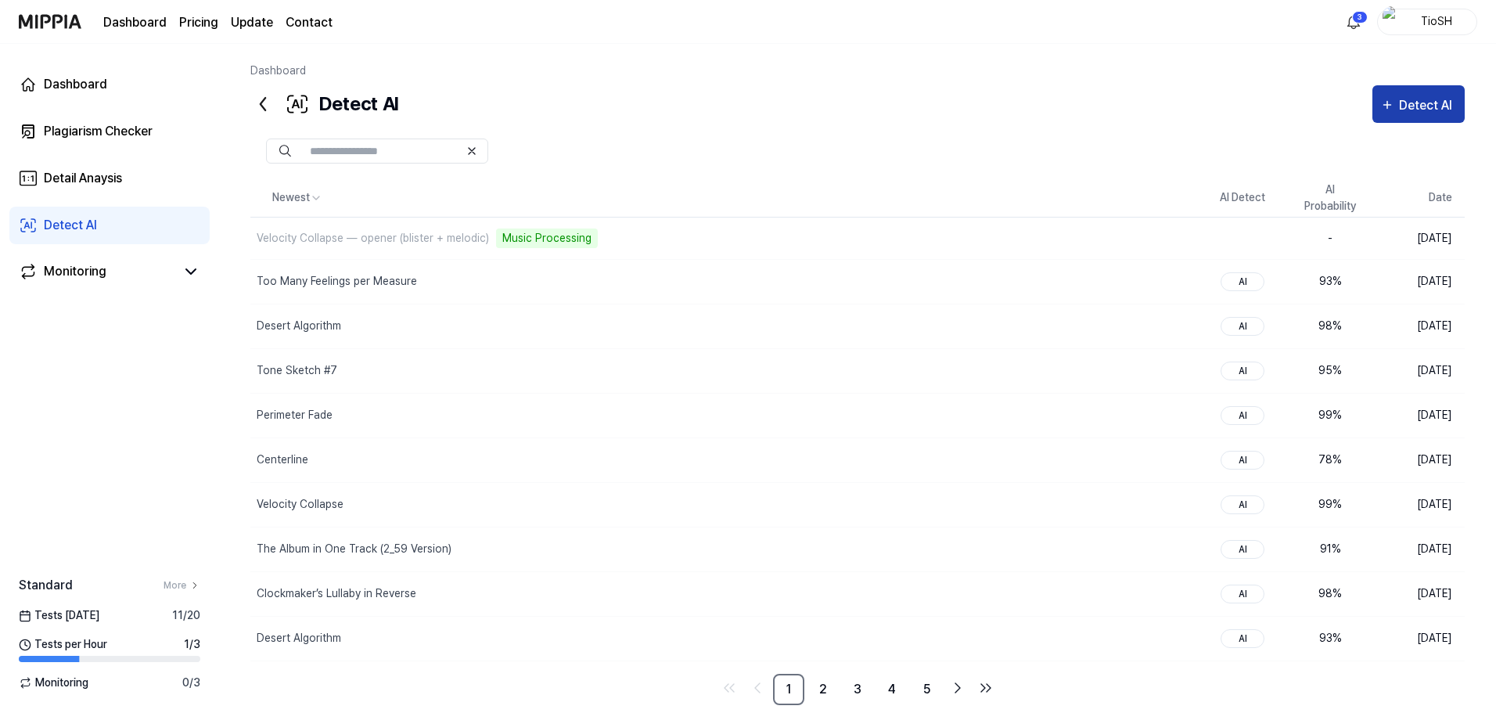
click at [1397, 109] on div "Detect AI" at bounding box center [1418, 105] width 77 height 20
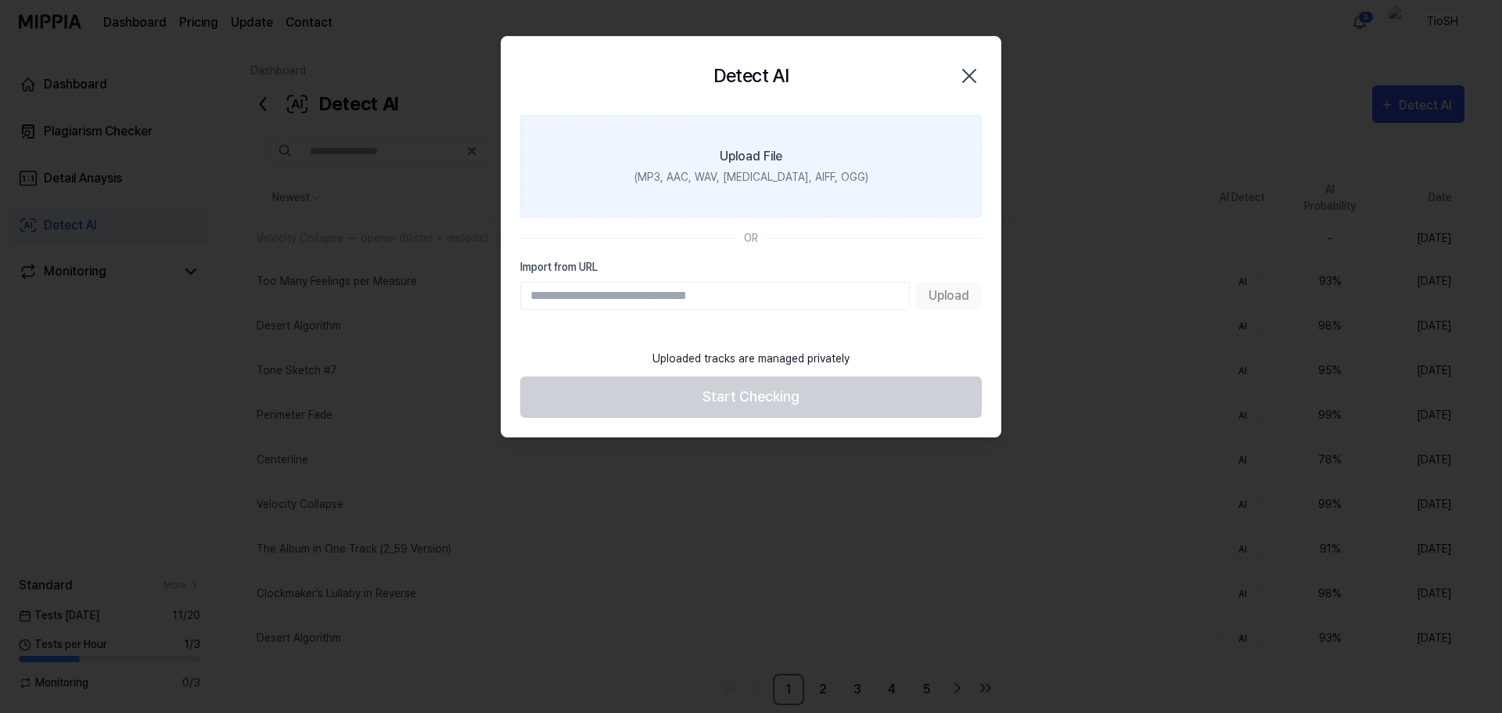
click at [806, 179] on div "(MP3, AAC, WAV, [MEDICAL_DATA], AIFF, OGG)" at bounding box center [751, 177] width 234 height 16
click at [0, 0] on input "Upload File (MP3, AAC, WAV, [MEDICAL_DATA], AIFF, OGG)" at bounding box center [0, 0] width 0 height 0
click at [687, 155] on label "Upload File (MP3, AAC, WAV, [MEDICAL_DATA], AIFF, OGG)" at bounding box center [751, 166] width 462 height 102
click at [0, 0] on input "Upload File (MP3, AAC, WAV, [MEDICAL_DATA], AIFF, OGG)" at bounding box center [0, 0] width 0 height 0
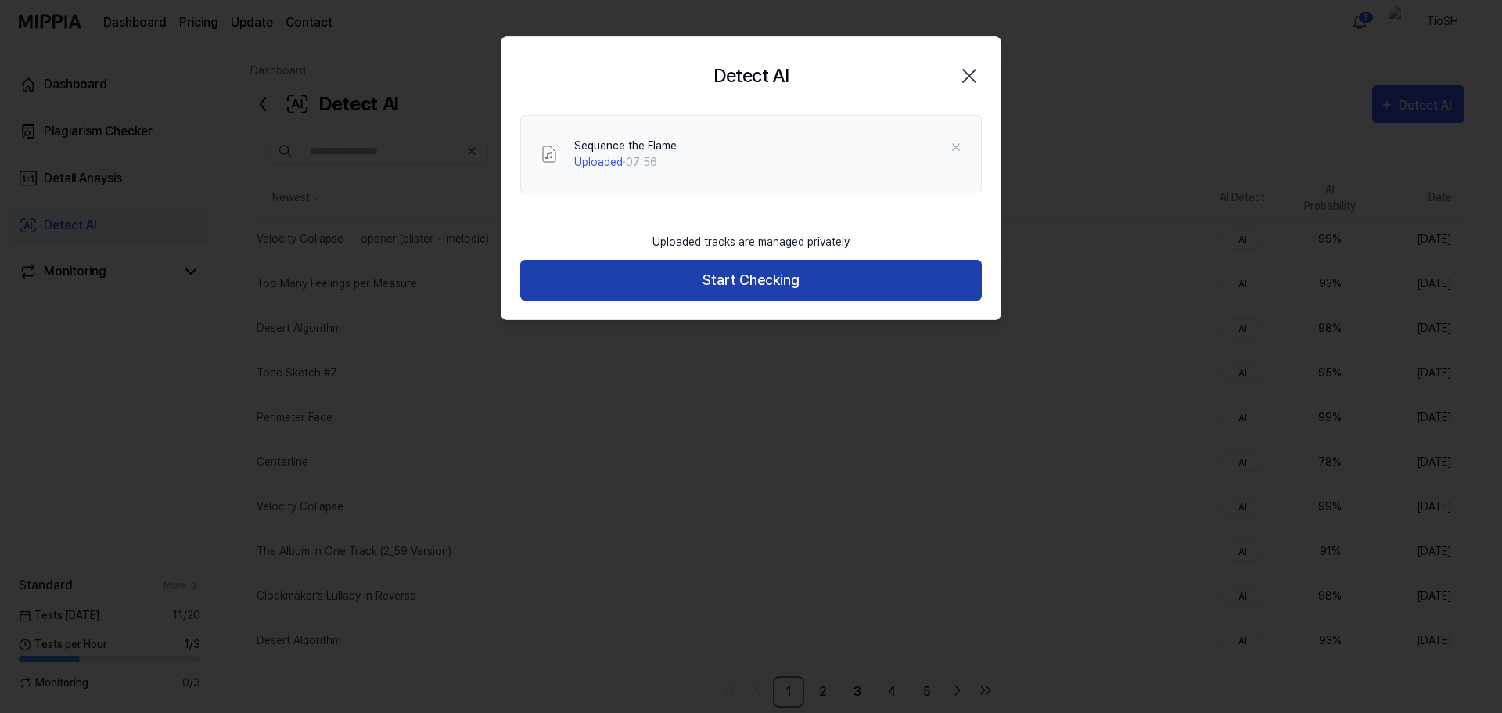
click at [827, 276] on button "Start Checking" at bounding box center [751, 280] width 462 height 41
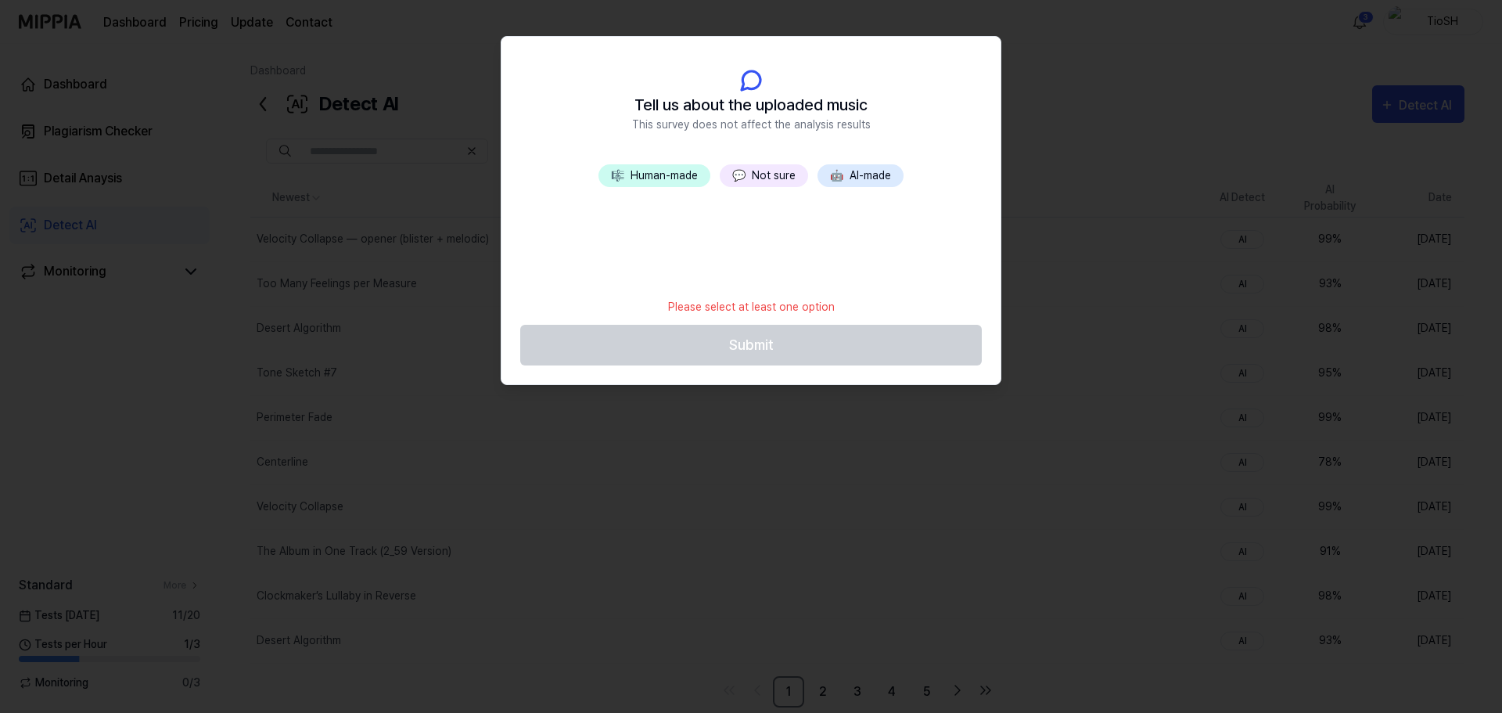
click at [857, 172] on button "🤖 AI-made" at bounding box center [861, 175] width 86 height 23
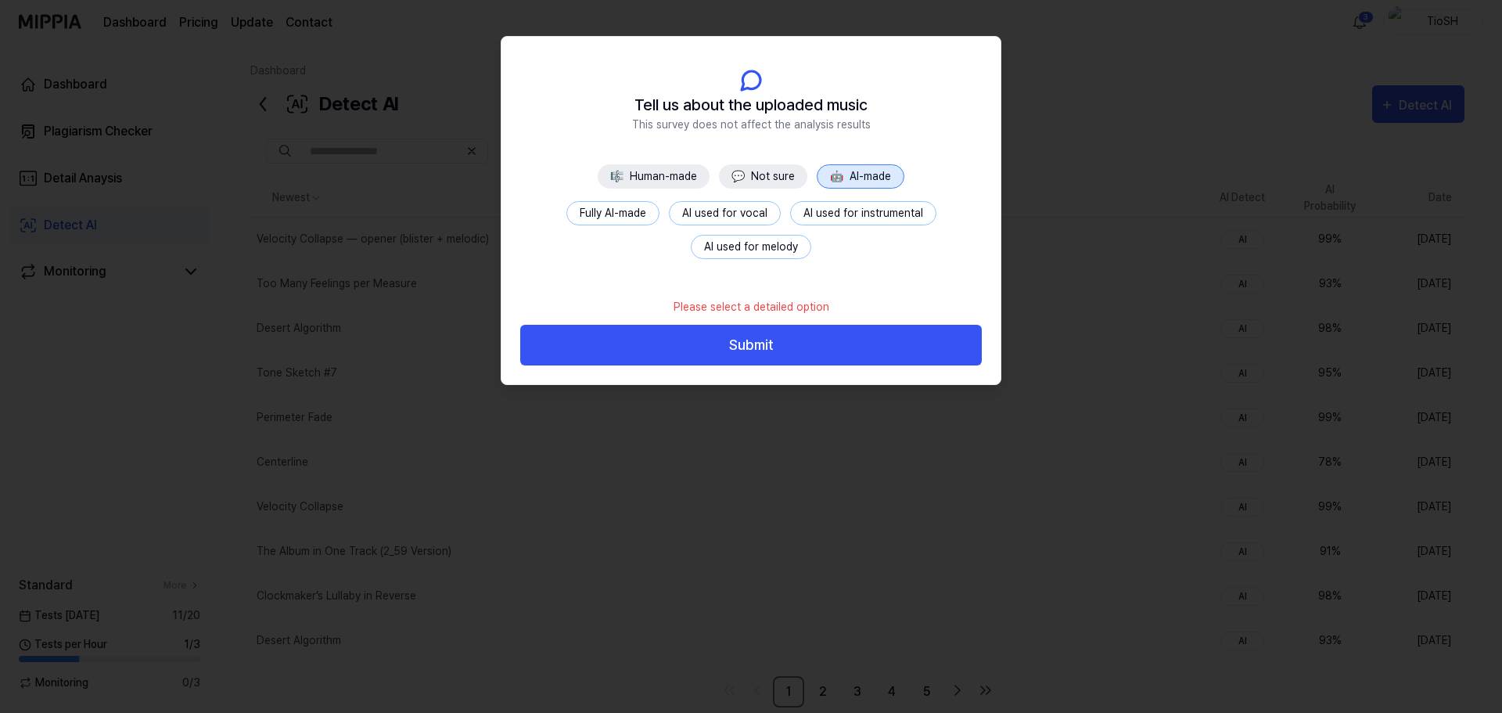
click at [623, 228] on div "Fully AI-made AI used for vocal AI used for instrumental AI used for melody" at bounding box center [751, 230] width 462 height 58
click at [626, 215] on button "Fully AI-made" at bounding box center [612, 213] width 93 height 24
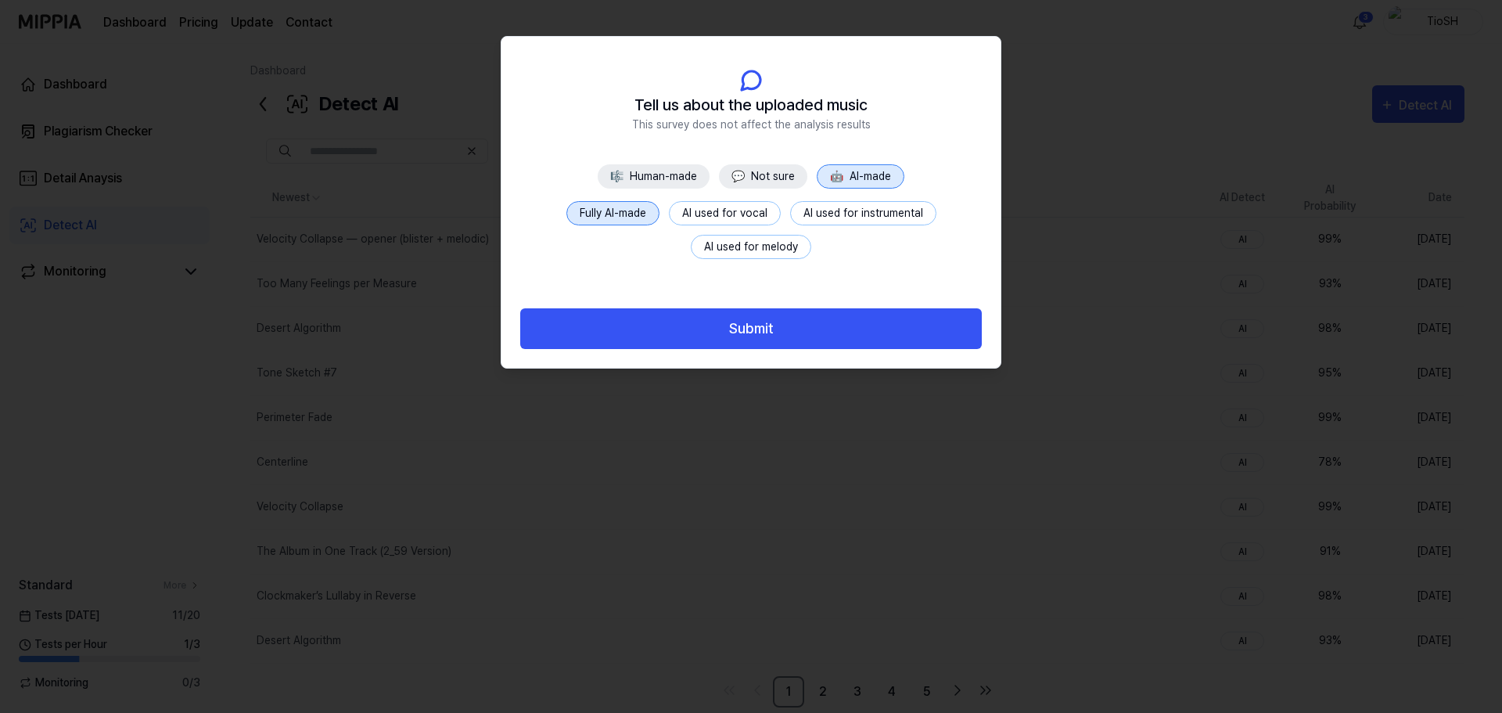
click at [721, 336] on button "Submit" at bounding box center [751, 328] width 462 height 41
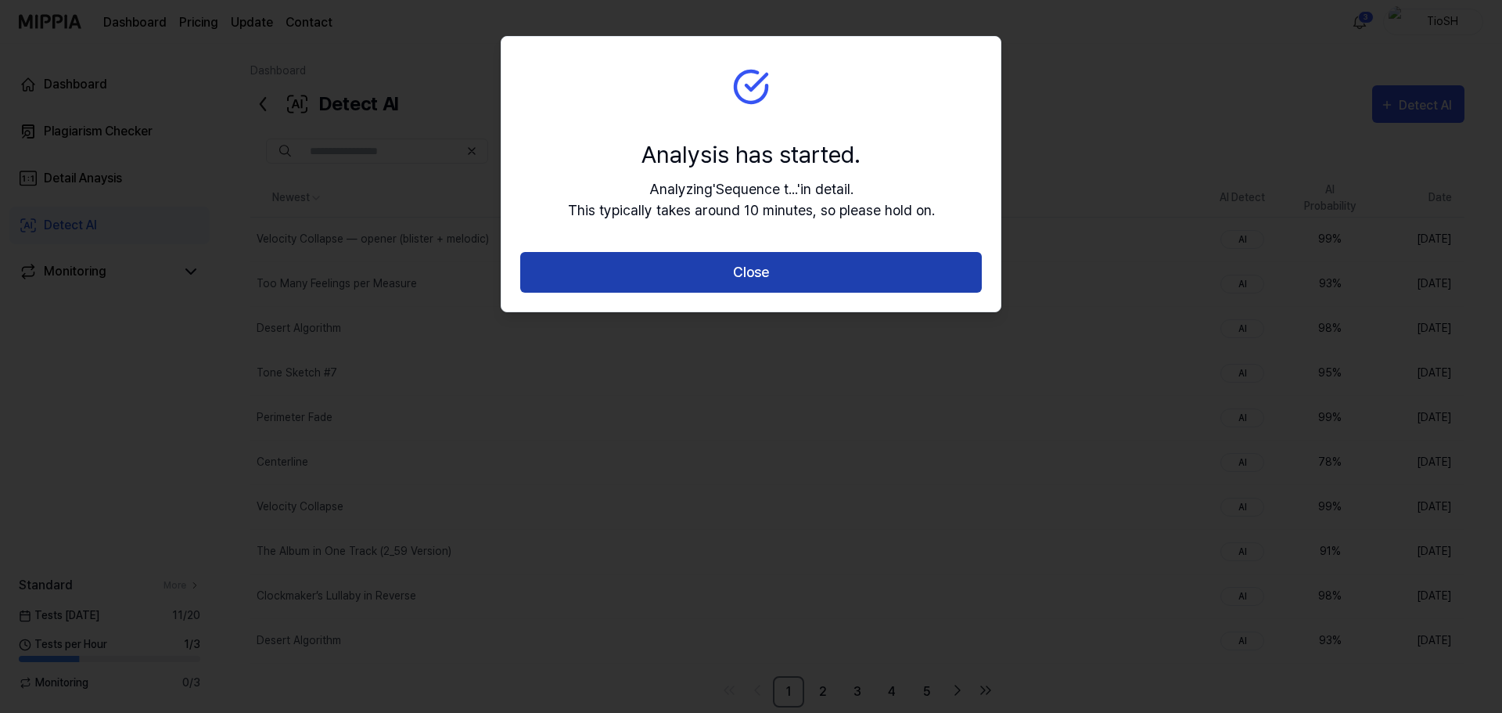
click at [766, 268] on button "Close" at bounding box center [751, 272] width 462 height 41
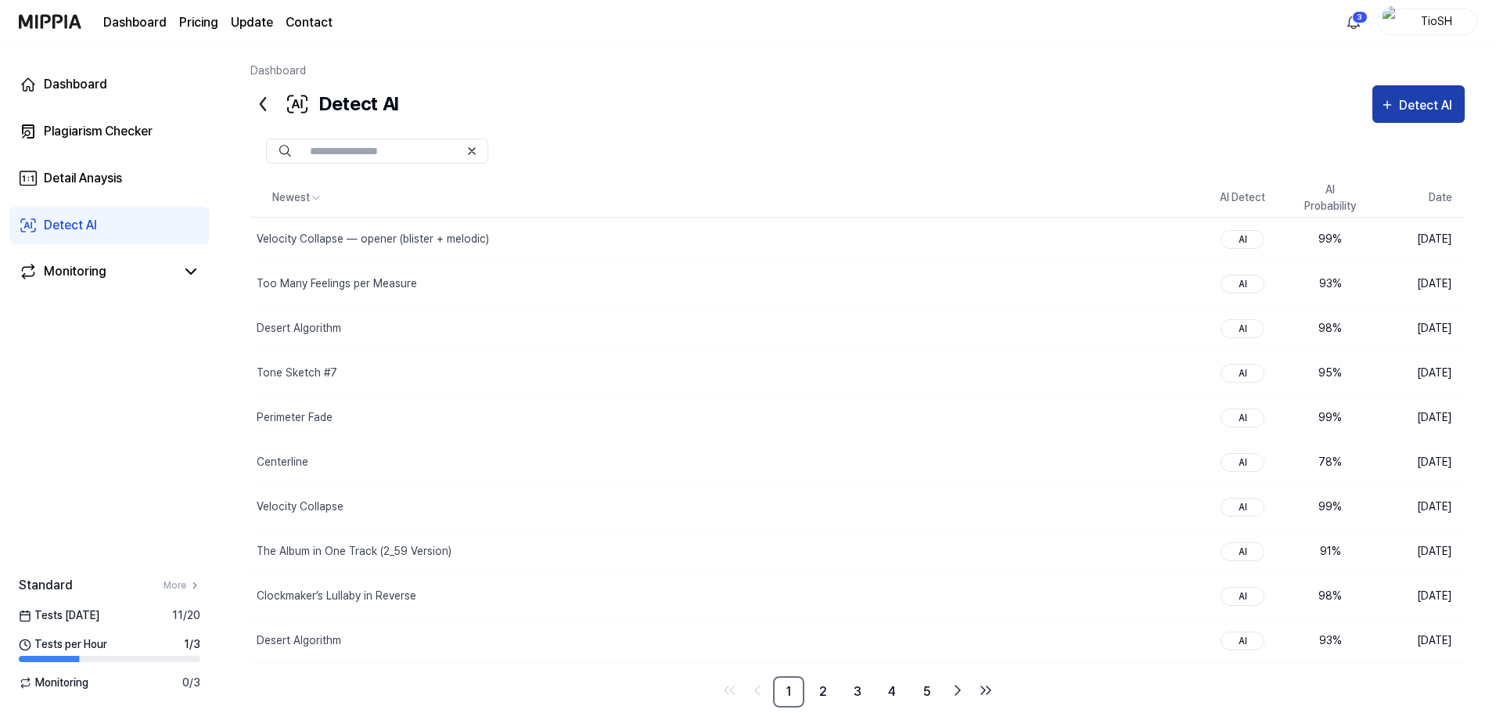
click at [1397, 106] on div "Detect AI" at bounding box center [1418, 105] width 77 height 20
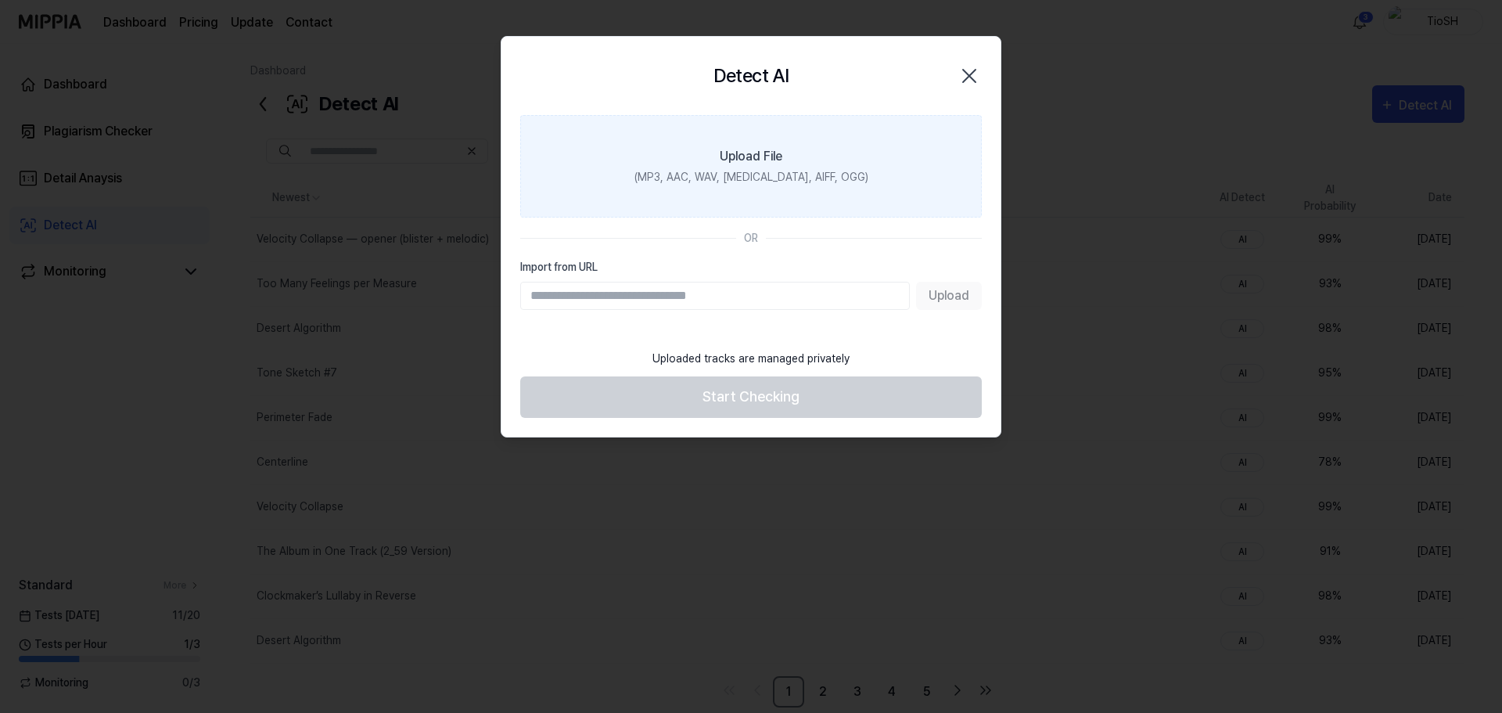
click at [858, 181] on label "Upload File (MP3, AAC, WAV, [MEDICAL_DATA], AIFF, OGG)" at bounding box center [751, 166] width 462 height 102
click at [0, 0] on input "Upload File (MP3, AAC, WAV, [MEDICAL_DATA], AIFF, OGG)" at bounding box center [0, 0] width 0 height 0
click at [720, 192] on label "Upload File (MP3, AAC, WAV, FLAC, AIFF, OGG)" at bounding box center [751, 166] width 462 height 102
click at [0, 0] on input "Upload File (MP3, AAC, WAV, FLAC, AIFF, OGG)" at bounding box center [0, 0] width 0 height 0
click at [713, 183] on div "(MP3, AAC, WAV, FLAC, AIFF, OGG)" at bounding box center [751, 177] width 234 height 16
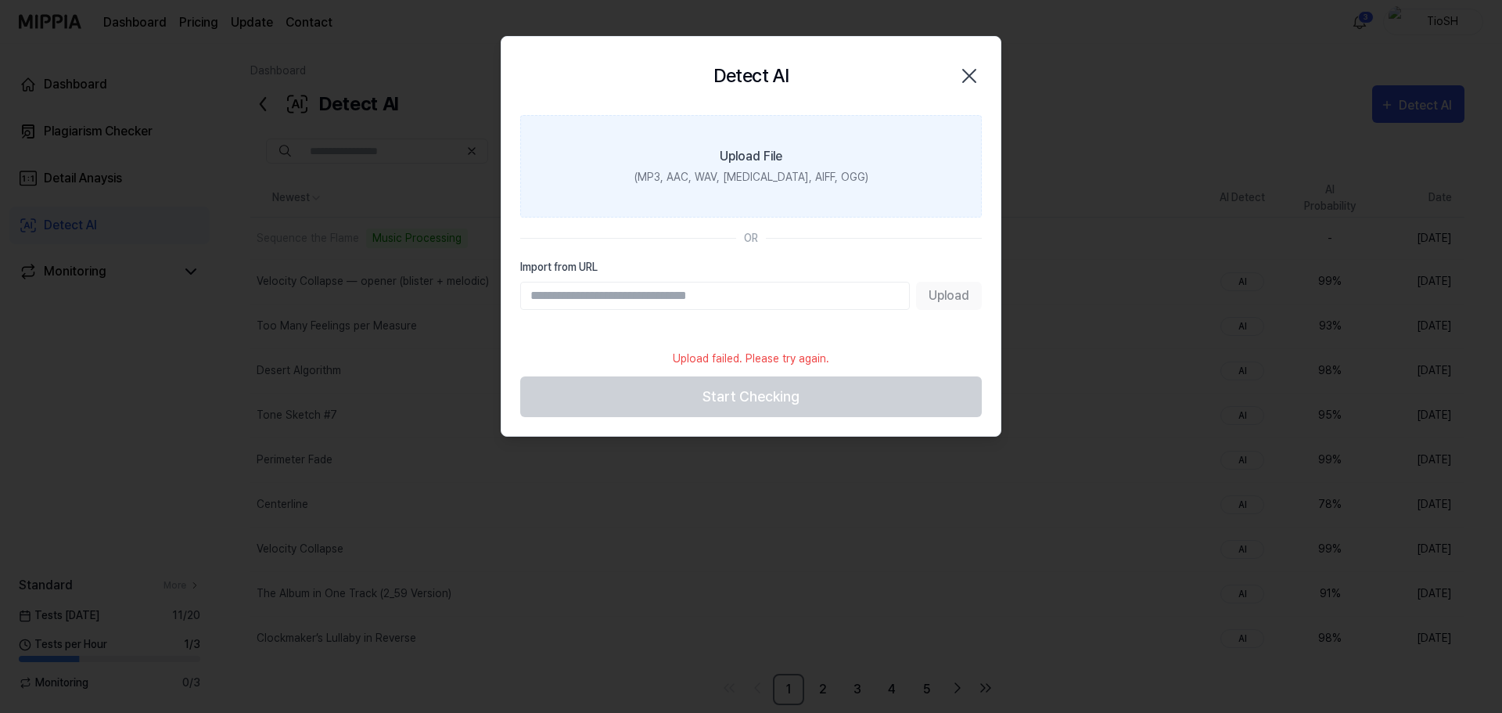
click at [0, 0] on input "Upload File (MP3, AAC, WAV, FLAC, AIFF, OGG)" at bounding box center [0, 0] width 0 height 0
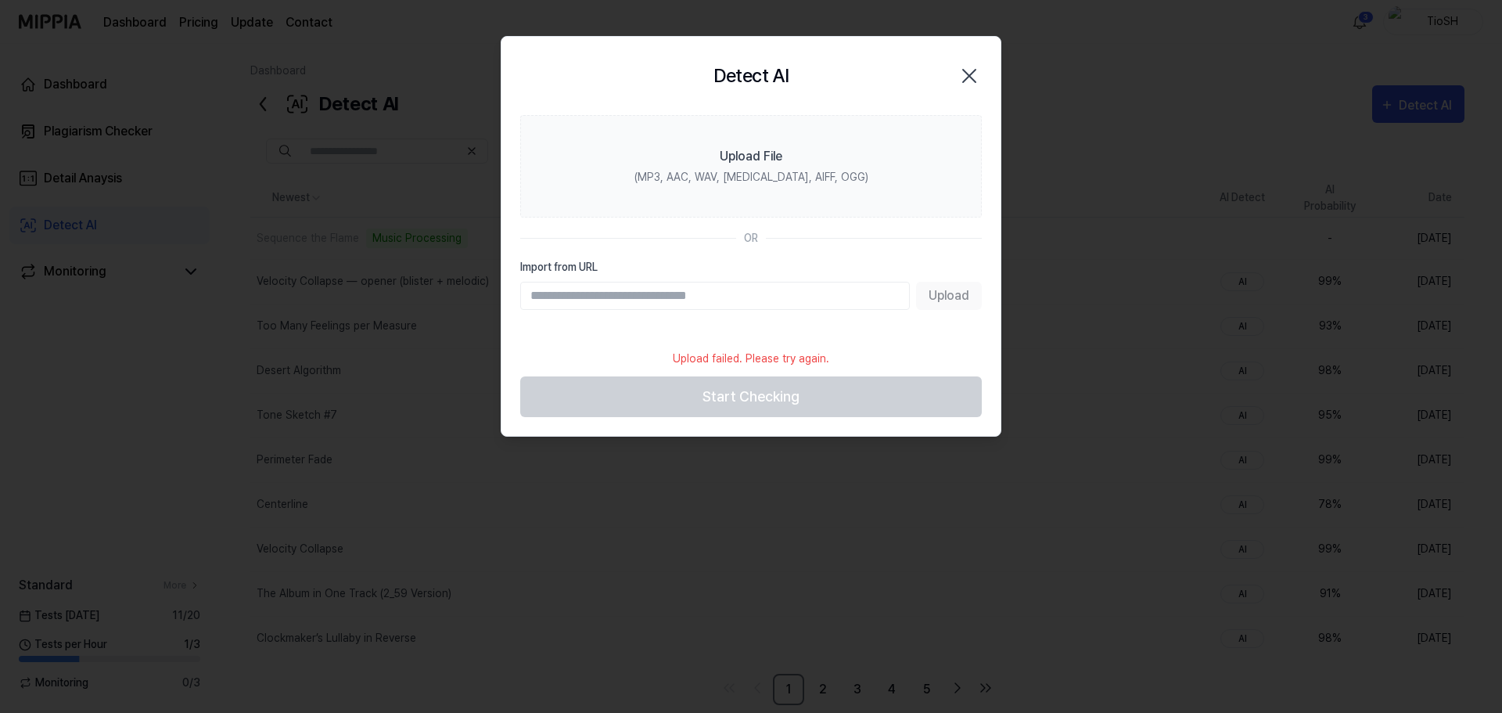
click at [972, 76] on icon "button" at bounding box center [969, 75] width 25 height 25
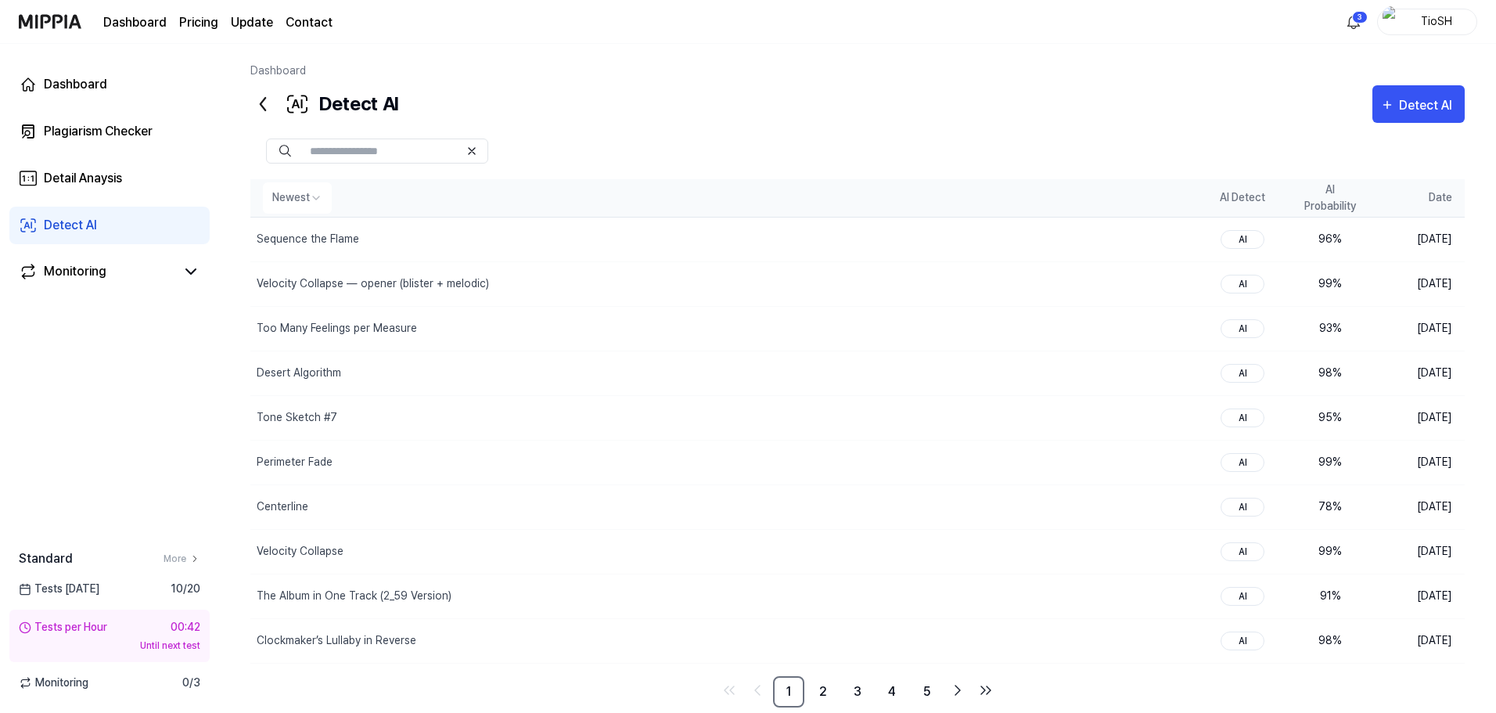
click at [1340, 207] on th "AI Probability" at bounding box center [1330, 198] width 88 height 38
click at [952, 104] on div "Detect AI Detect AI" at bounding box center [857, 104] width 1214 height 38
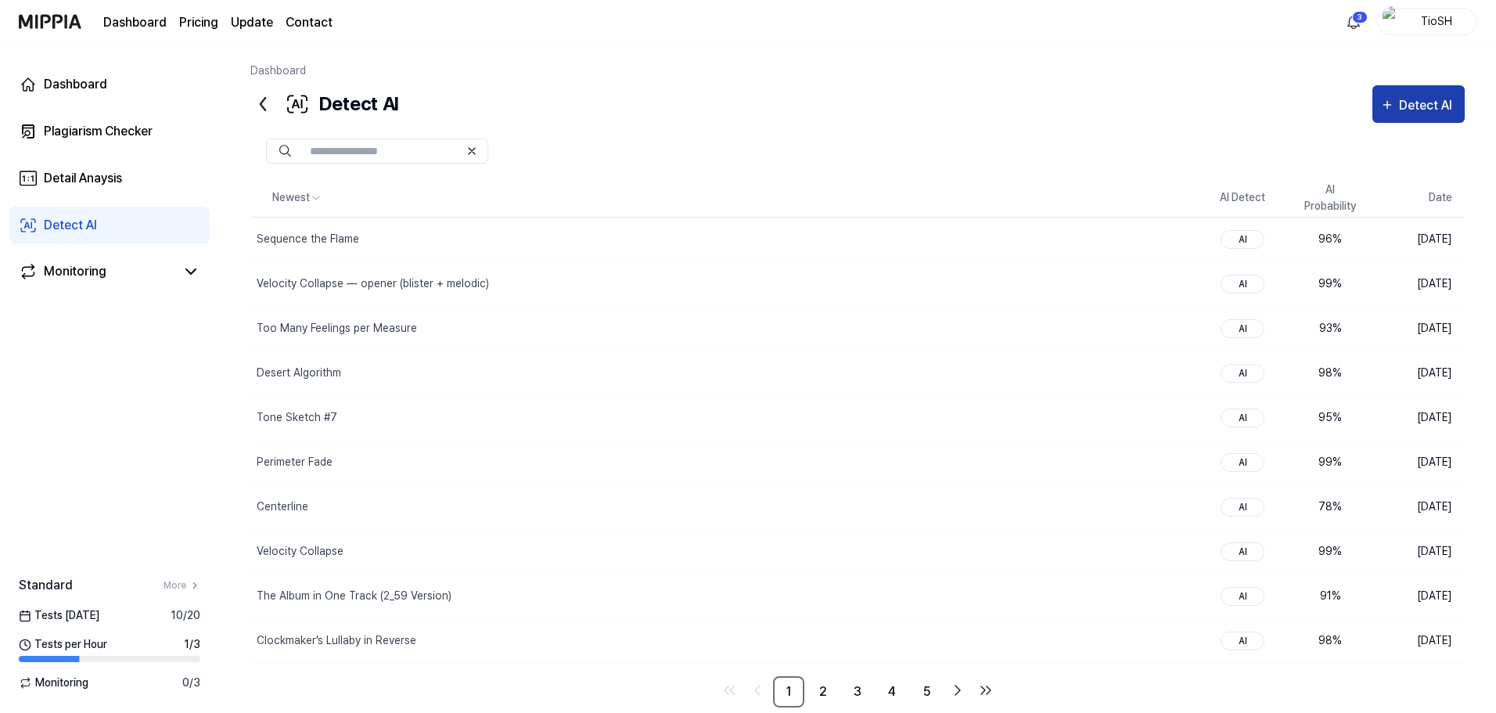
click at [1432, 113] on div "Detect AI" at bounding box center [1428, 105] width 58 height 20
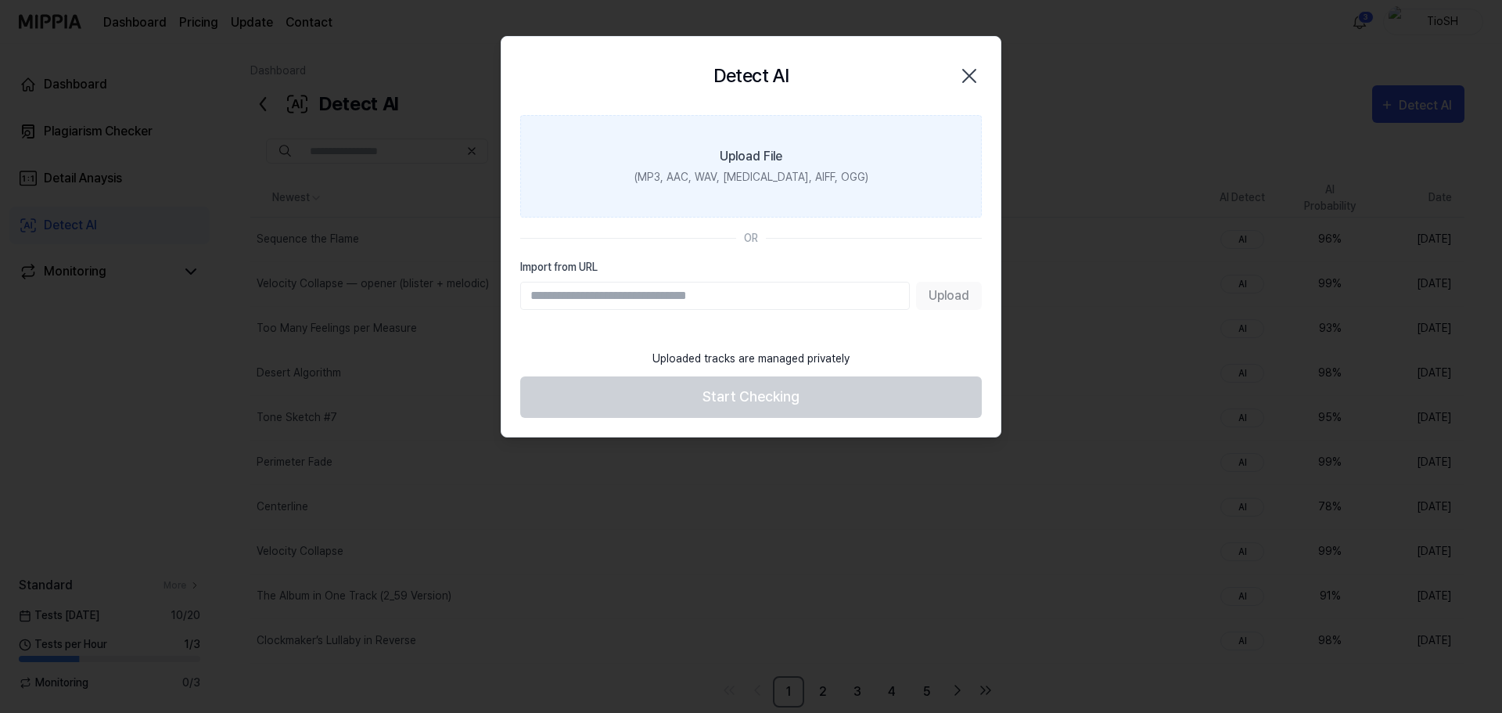
click at [846, 170] on label "Upload File (MP3, AAC, WAV, FLAC, AIFF, OGG)" at bounding box center [751, 166] width 462 height 102
click at [0, 0] on input "Upload File (MP3, AAC, WAV, FLAC, AIFF, OGG)" at bounding box center [0, 0] width 0 height 0
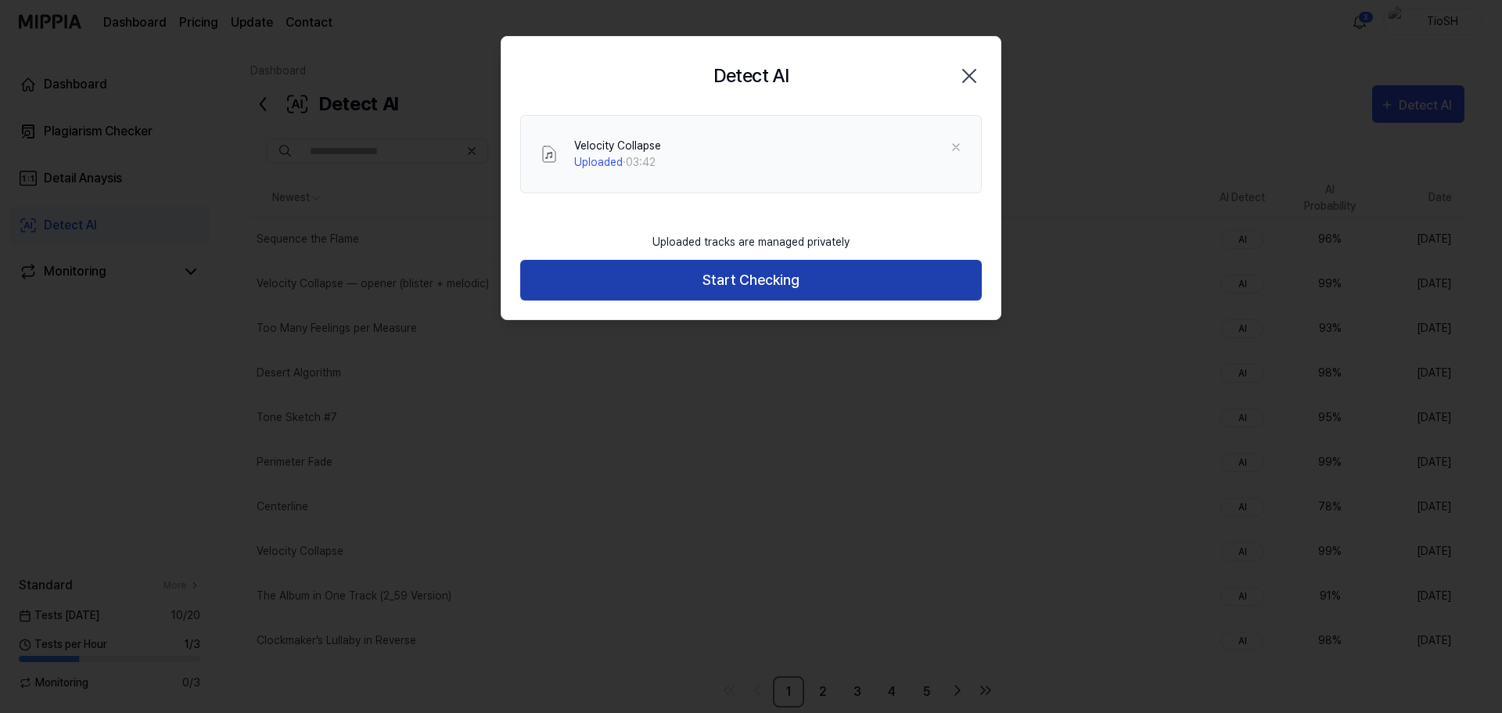
click at [730, 279] on button "Start Checking" at bounding box center [751, 280] width 462 height 41
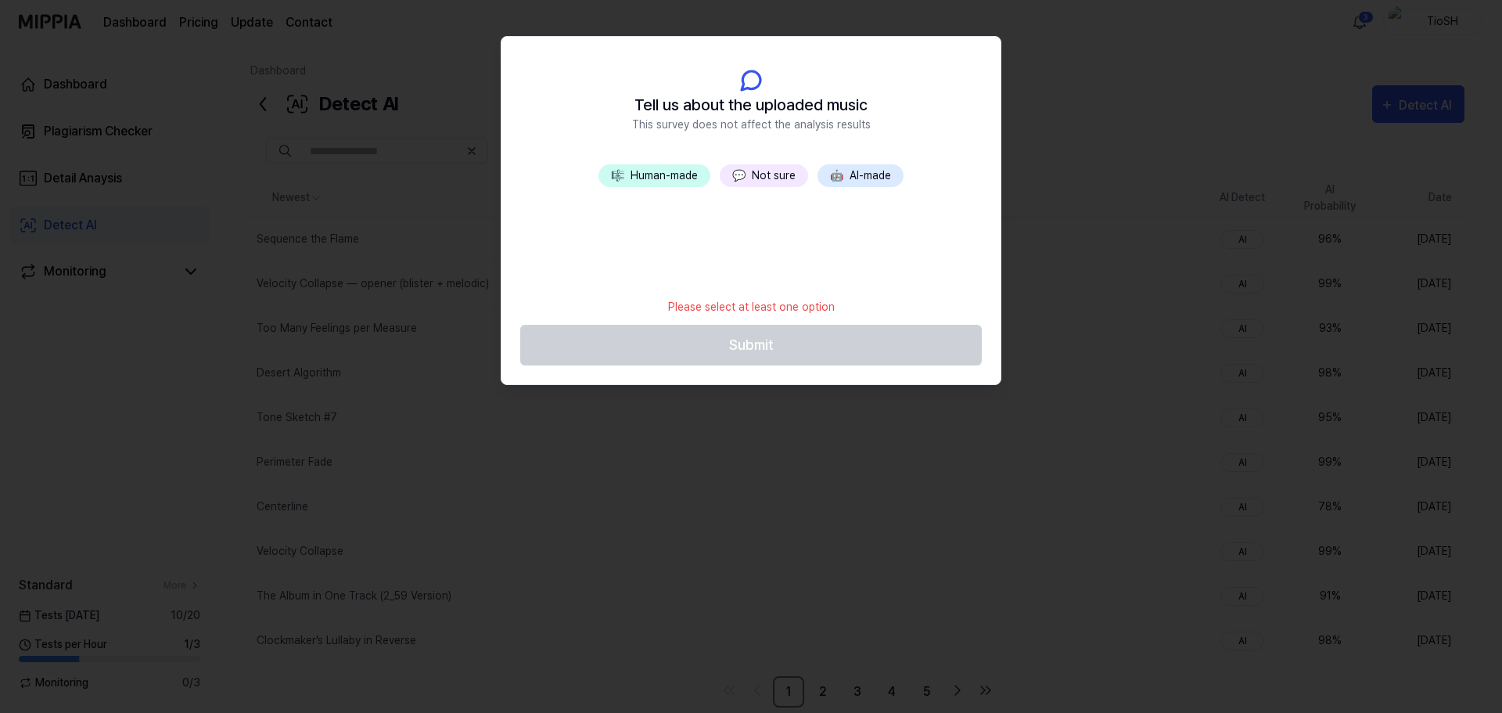
click at [855, 187] on div "🎼 Human-made 💬 Not sure 🤖 AI-made" at bounding box center [750, 226] width 499 height 125
click at [857, 178] on button "🤖 AI-made" at bounding box center [861, 175] width 86 height 23
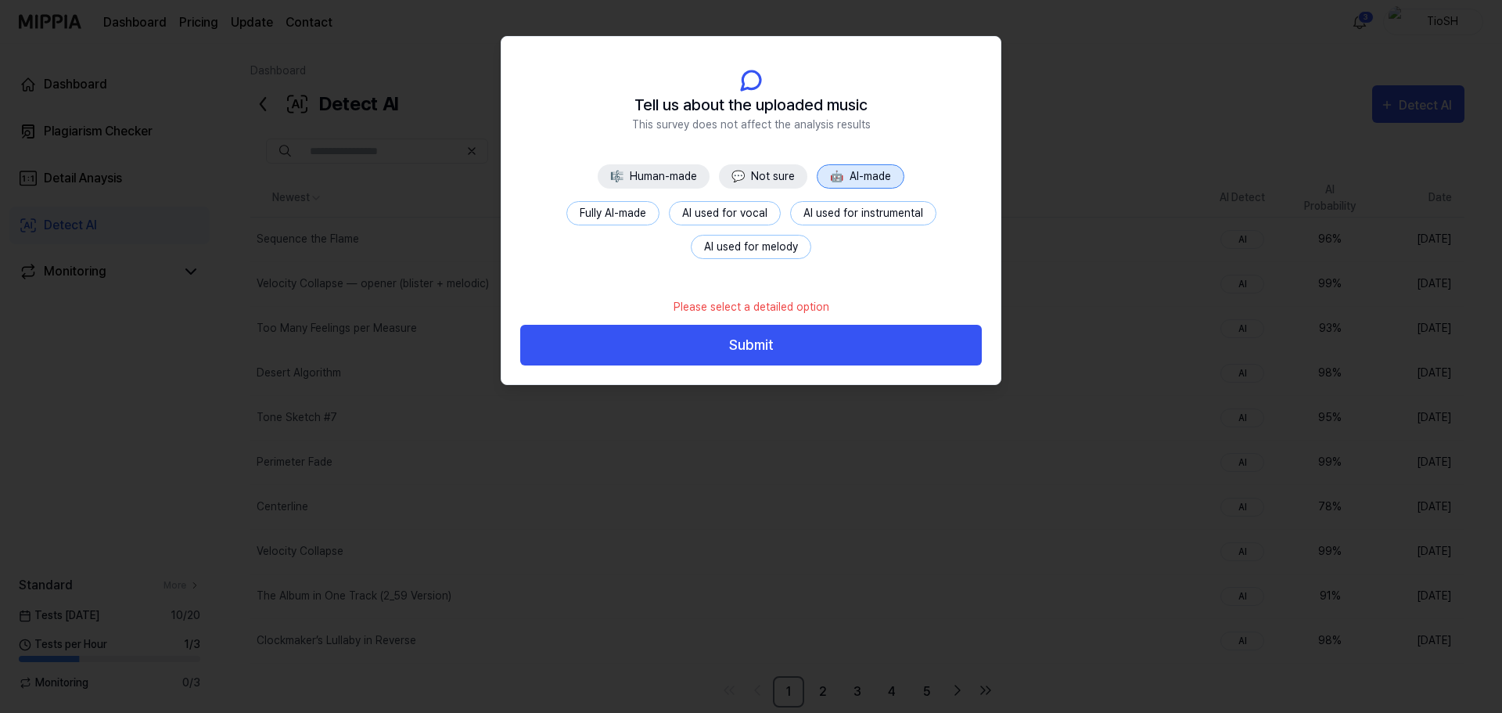
click at [609, 201] on button "Fully AI-made" at bounding box center [612, 213] width 93 height 24
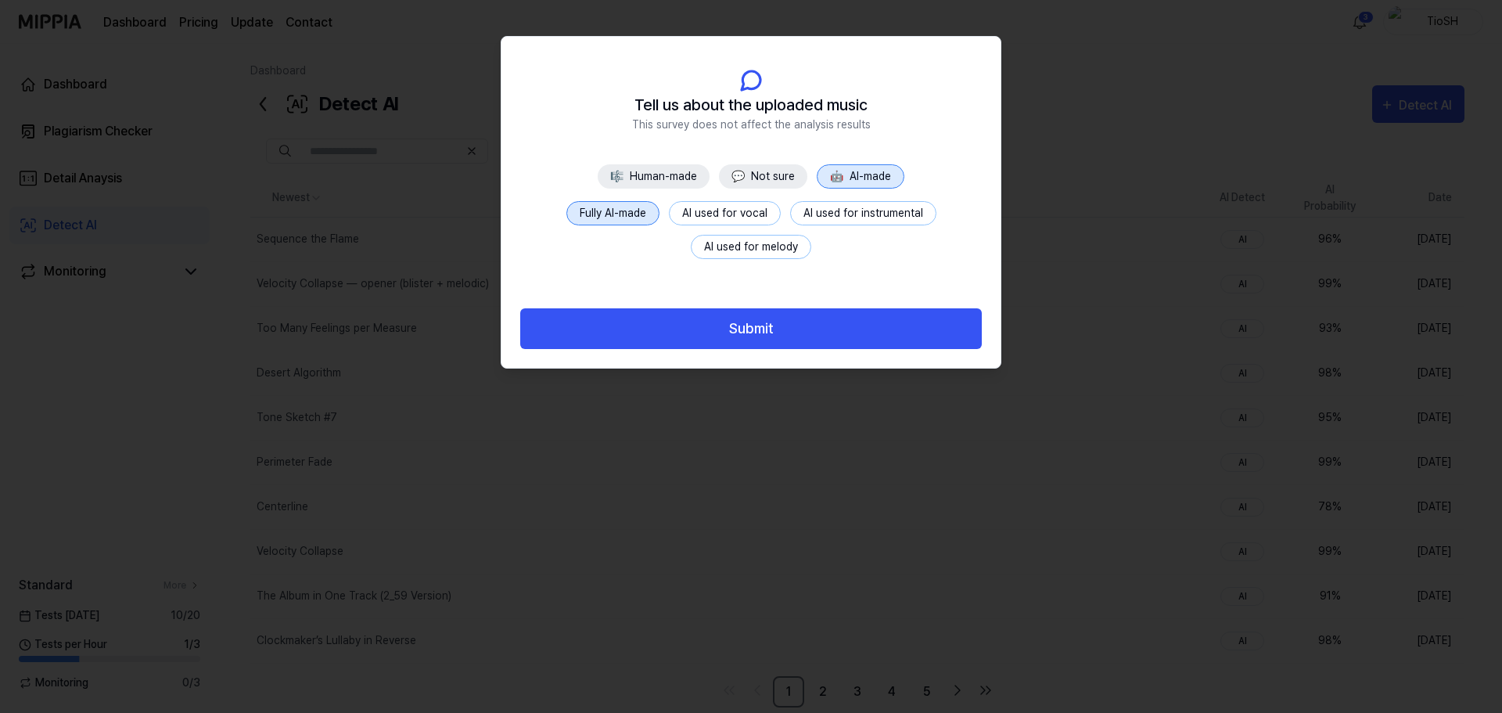
click at [752, 332] on button "Submit" at bounding box center [751, 328] width 462 height 41
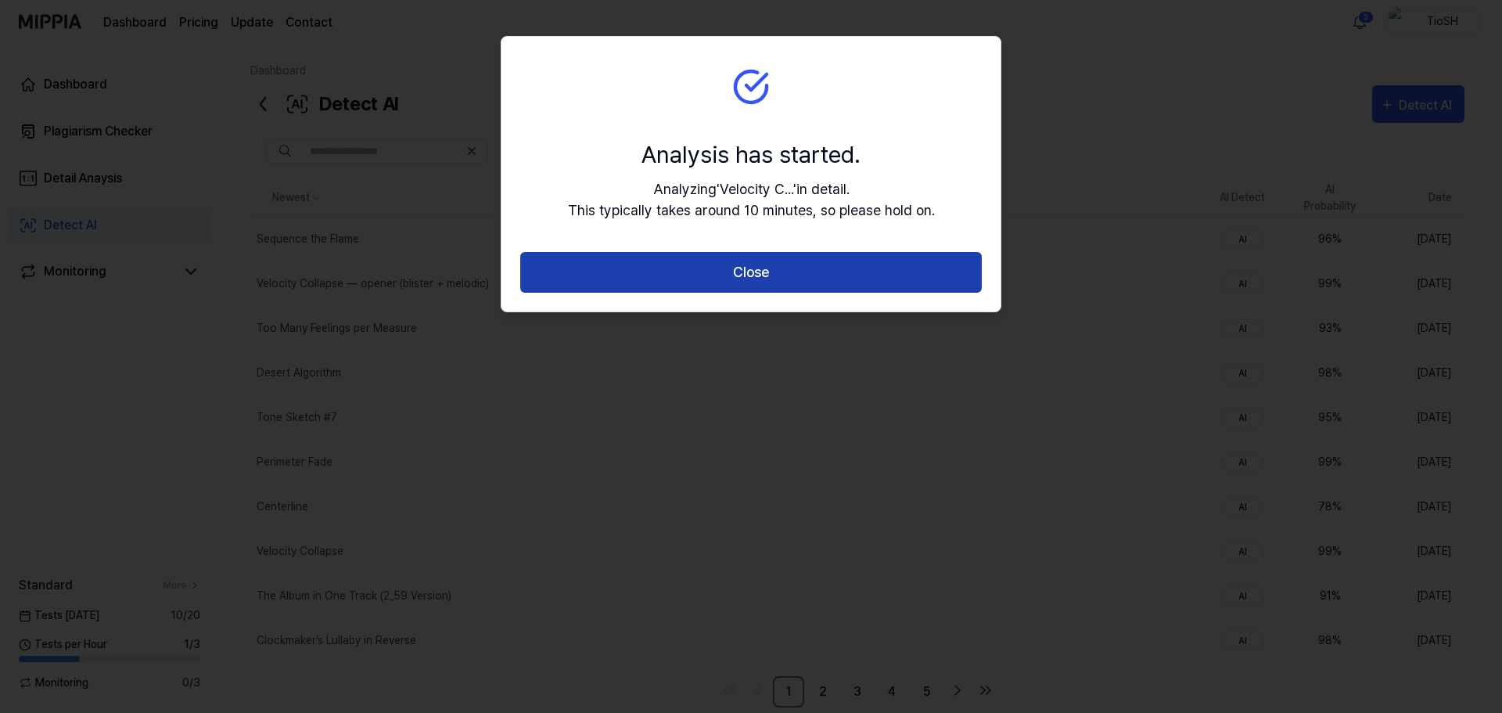
click at [903, 272] on button "Close" at bounding box center [751, 272] width 462 height 41
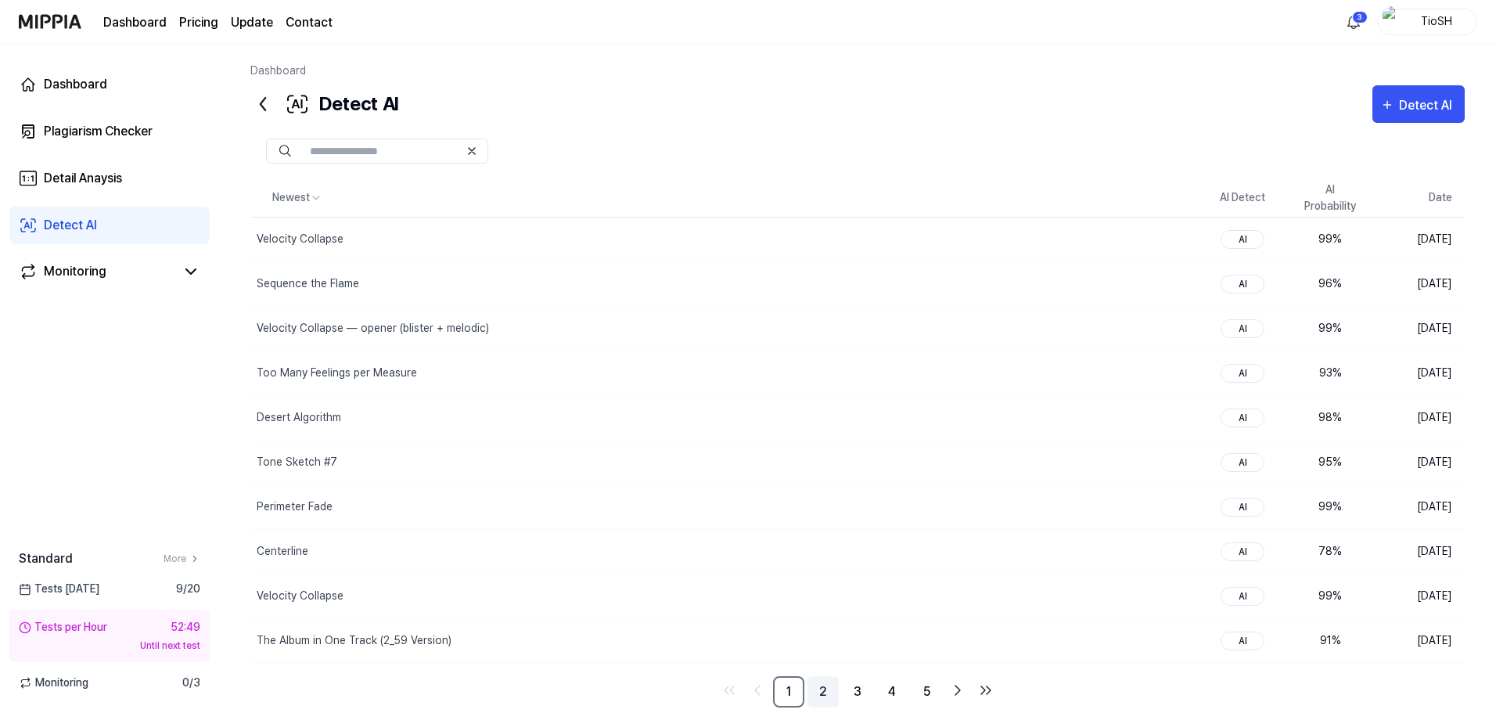
click at [818, 688] on link "2" at bounding box center [822, 691] width 31 height 31
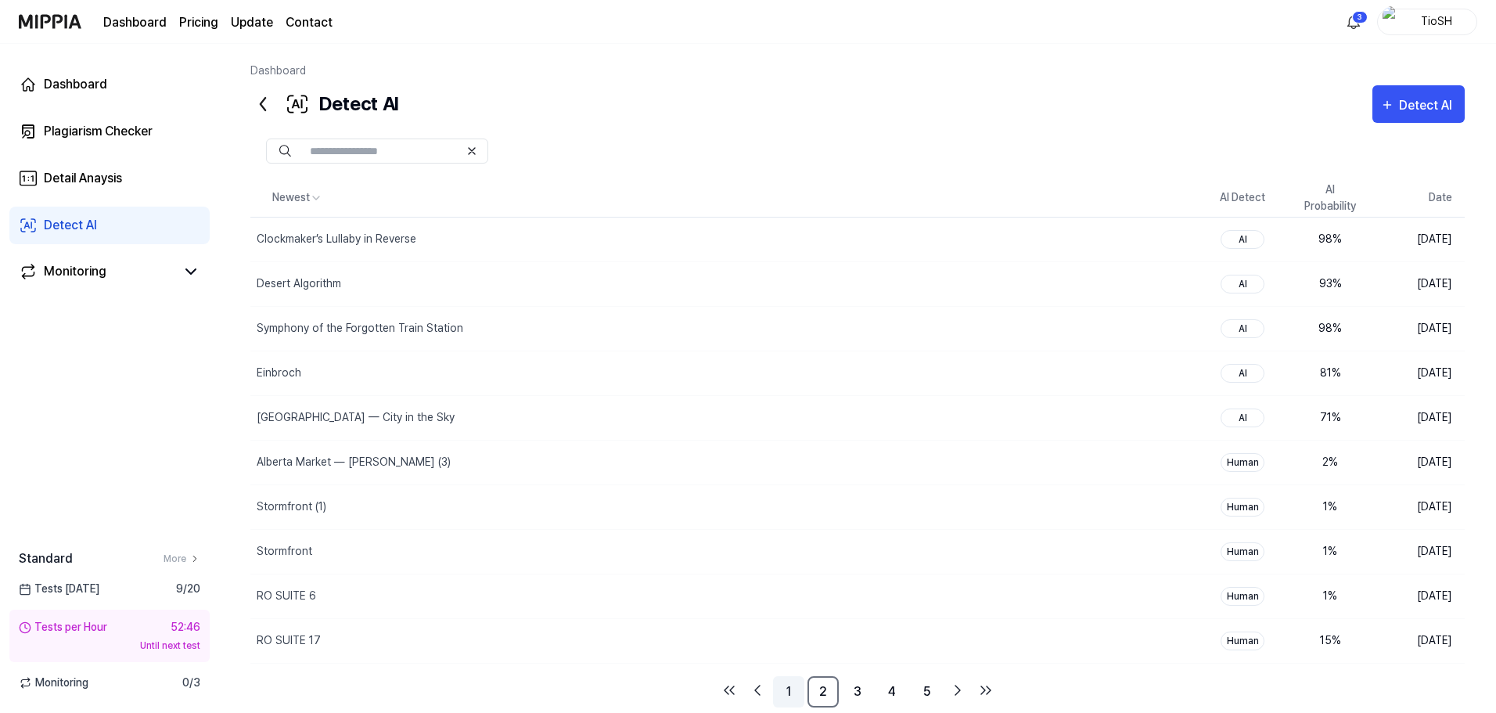
click at [792, 689] on link "1" at bounding box center [788, 691] width 31 height 31
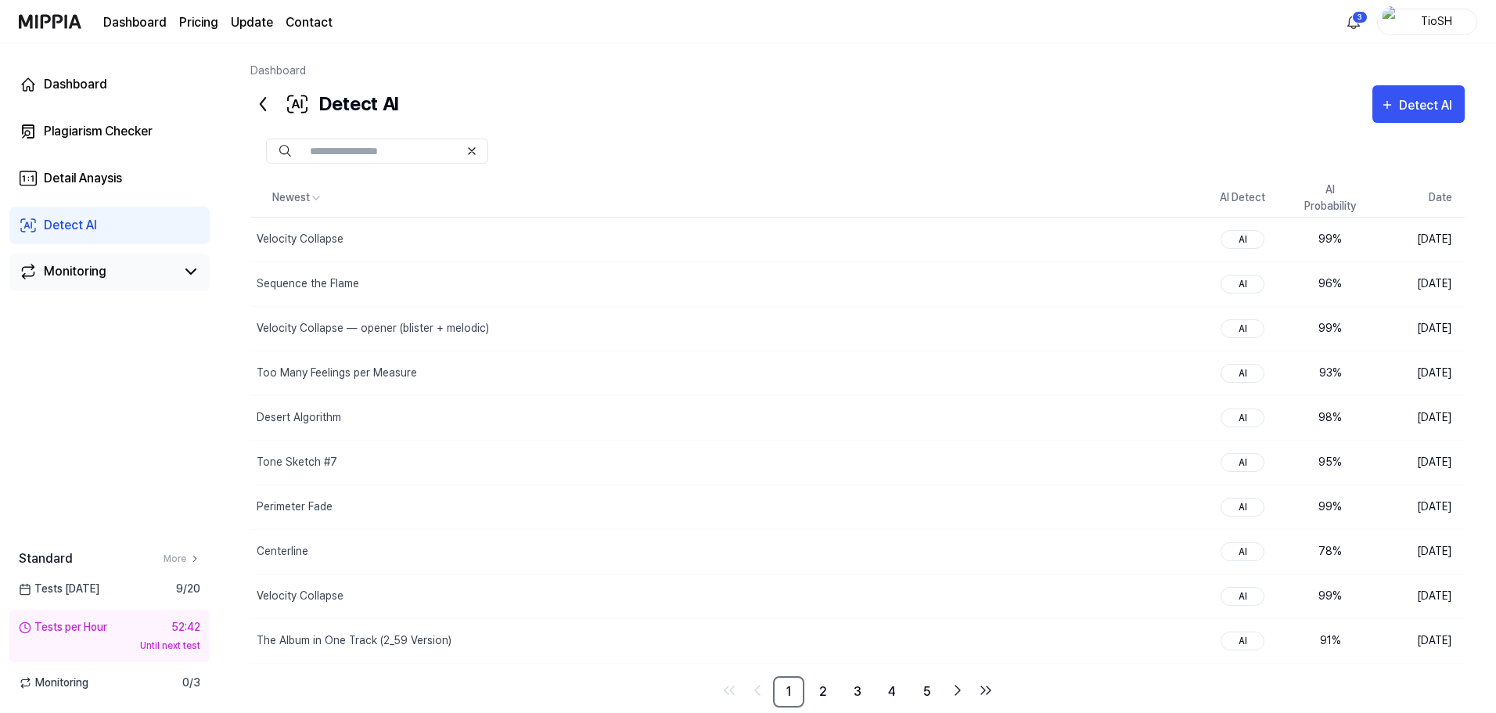
click at [145, 261] on div "Monitoring" at bounding box center [109, 272] width 200 height 38
click at [157, 277] on link "Monitoring" at bounding box center [97, 271] width 156 height 19
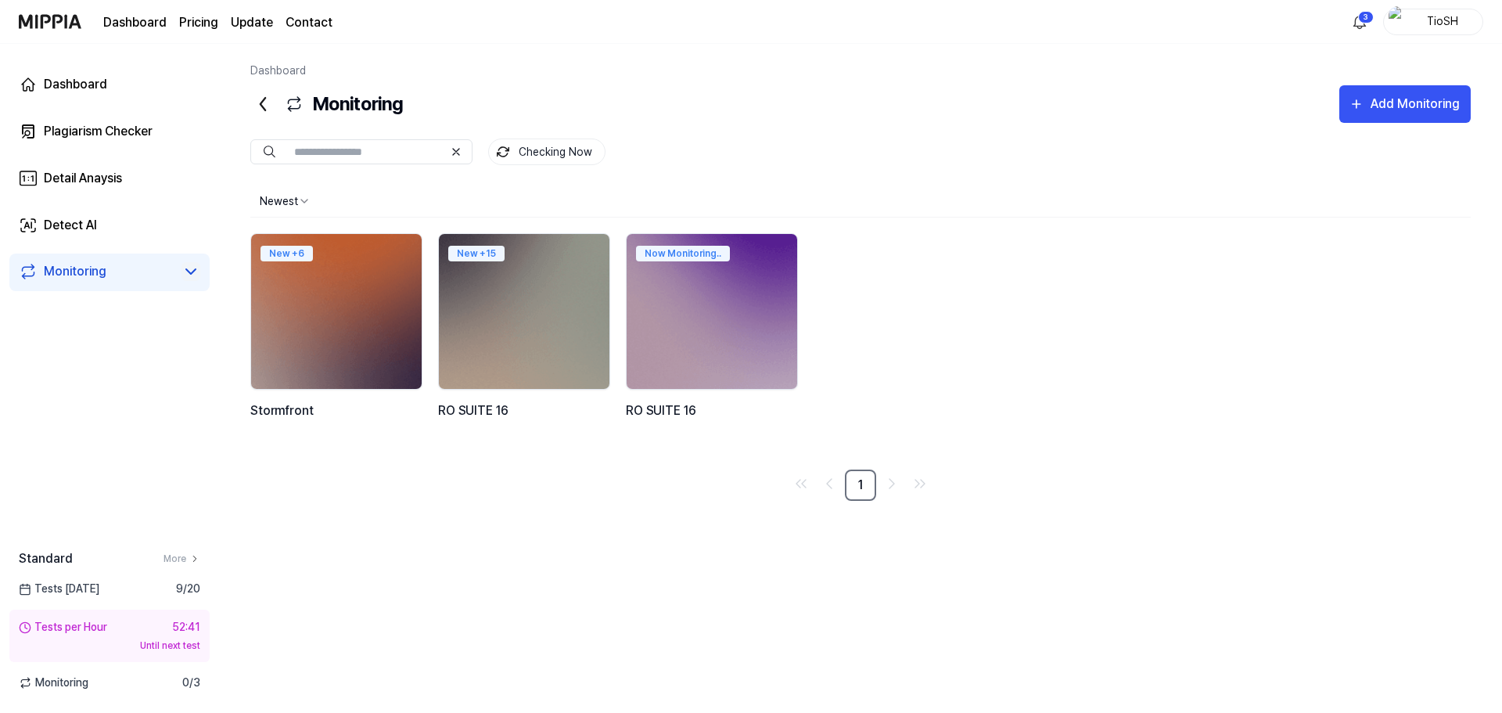
click at [192, 270] on icon at bounding box center [190, 271] width 19 height 19
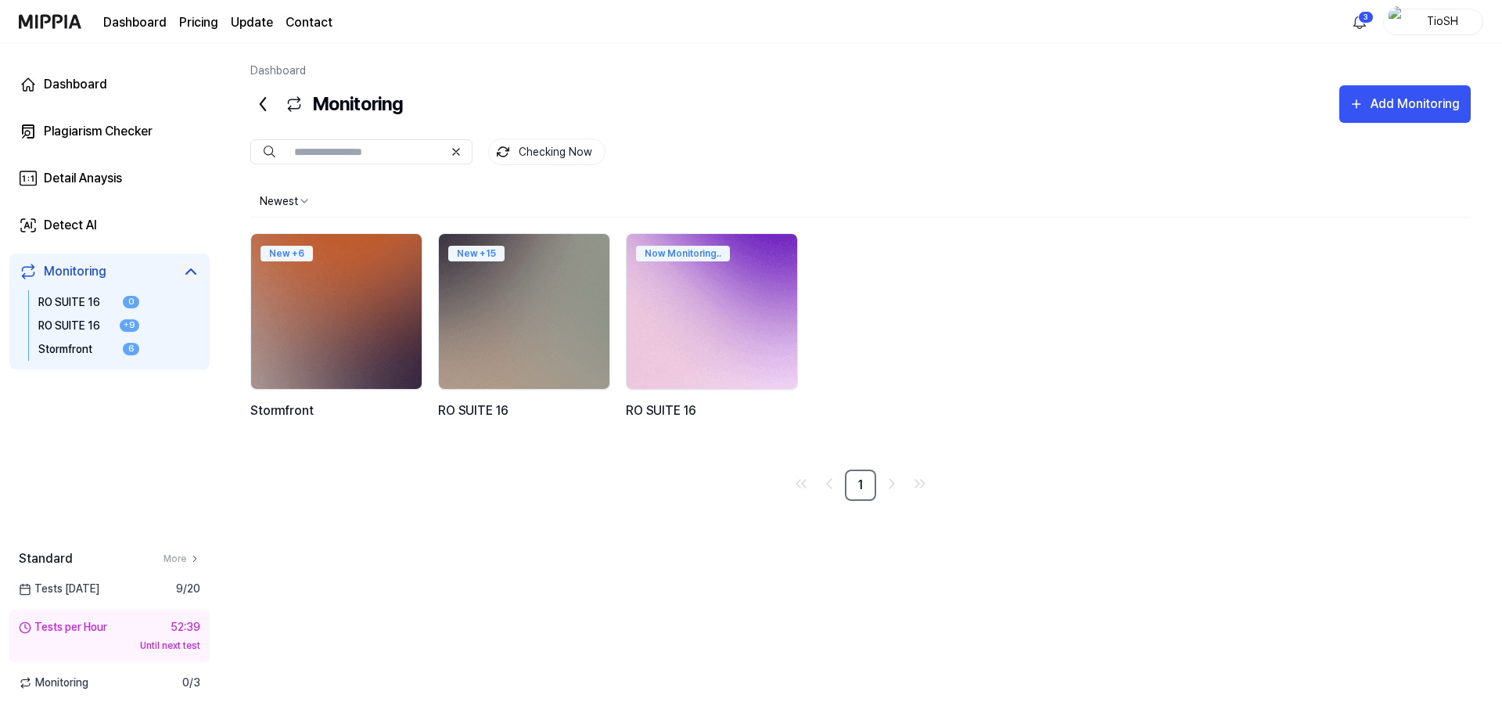
click at [724, 282] on img at bounding box center [712, 311] width 188 height 171
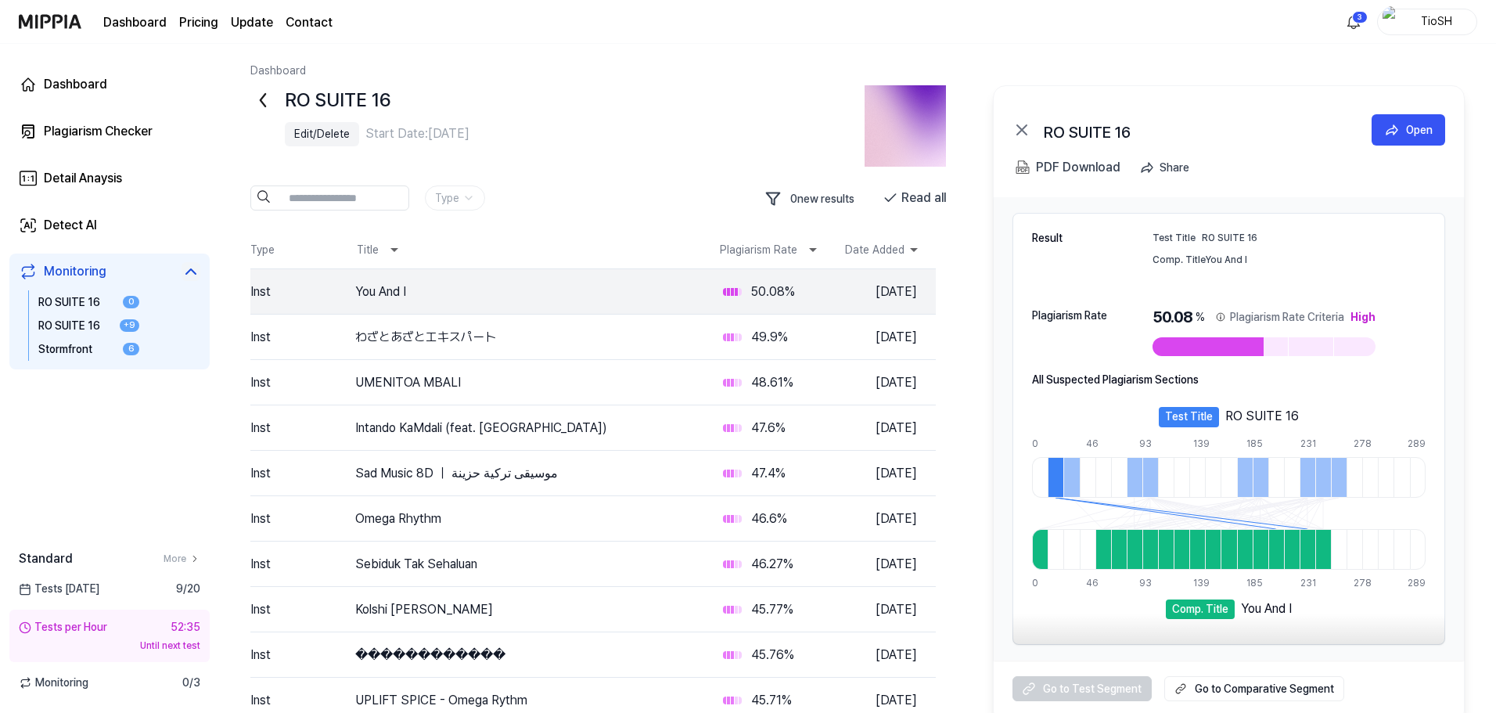
click at [332, 138] on div "Edit/Delete" at bounding box center [322, 134] width 56 height 16
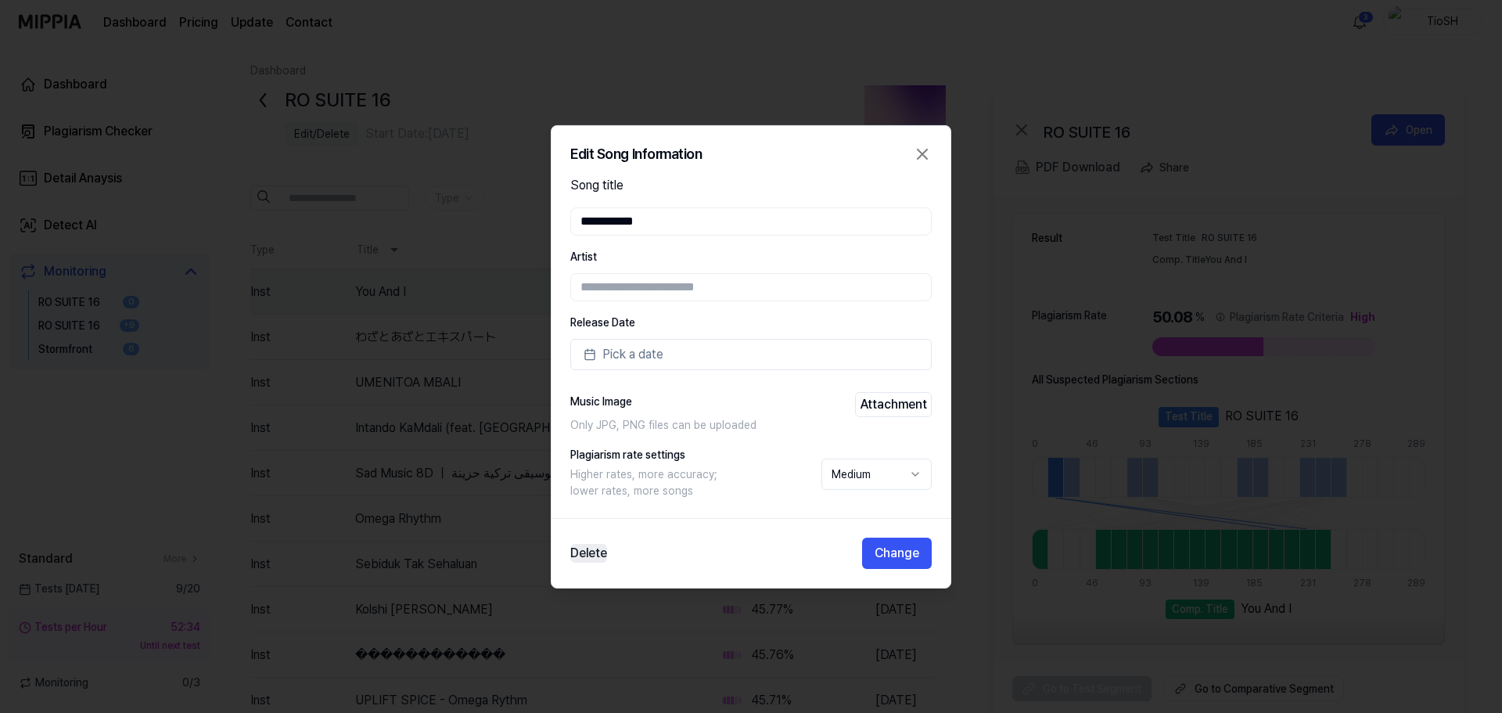
click at [602, 558] on button "Delete" at bounding box center [588, 553] width 37 height 19
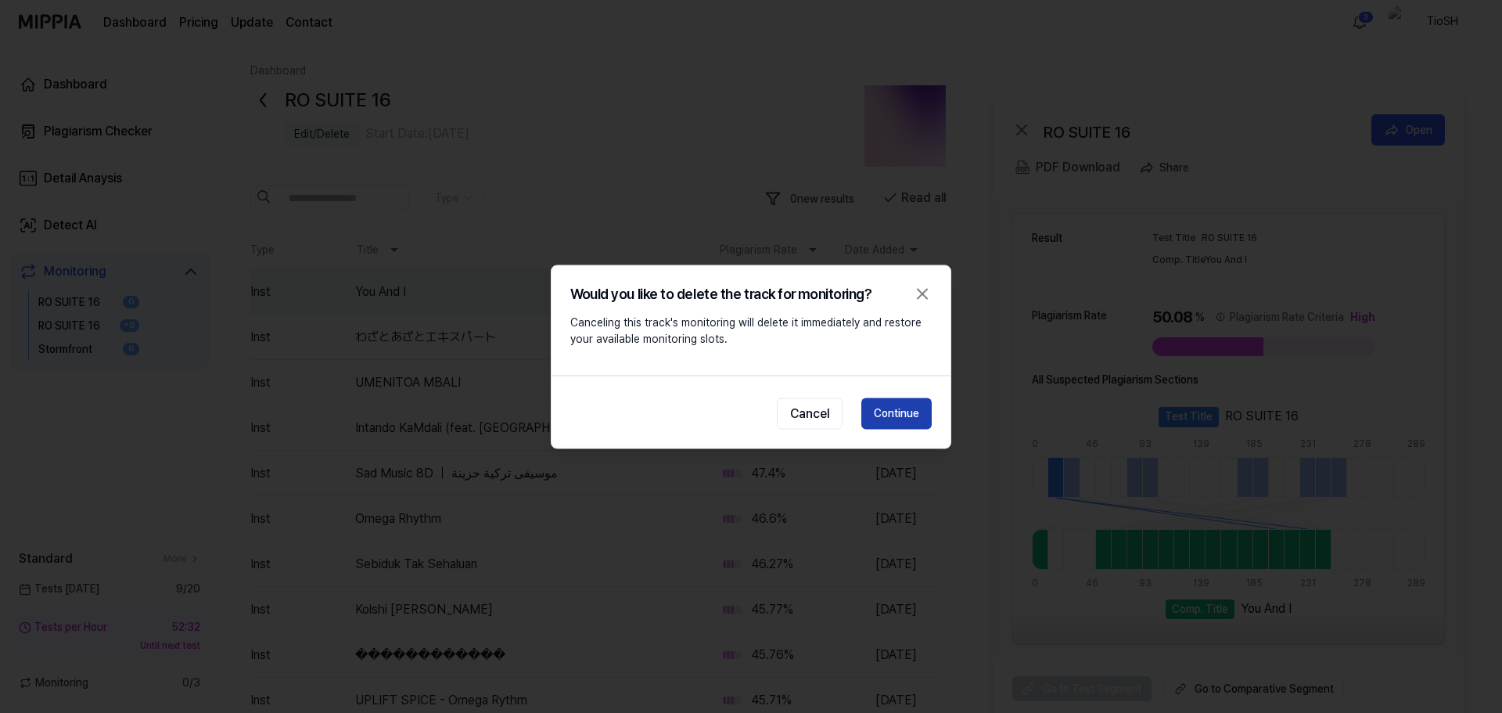
click at [911, 408] on button "Continue" at bounding box center [896, 412] width 70 height 31
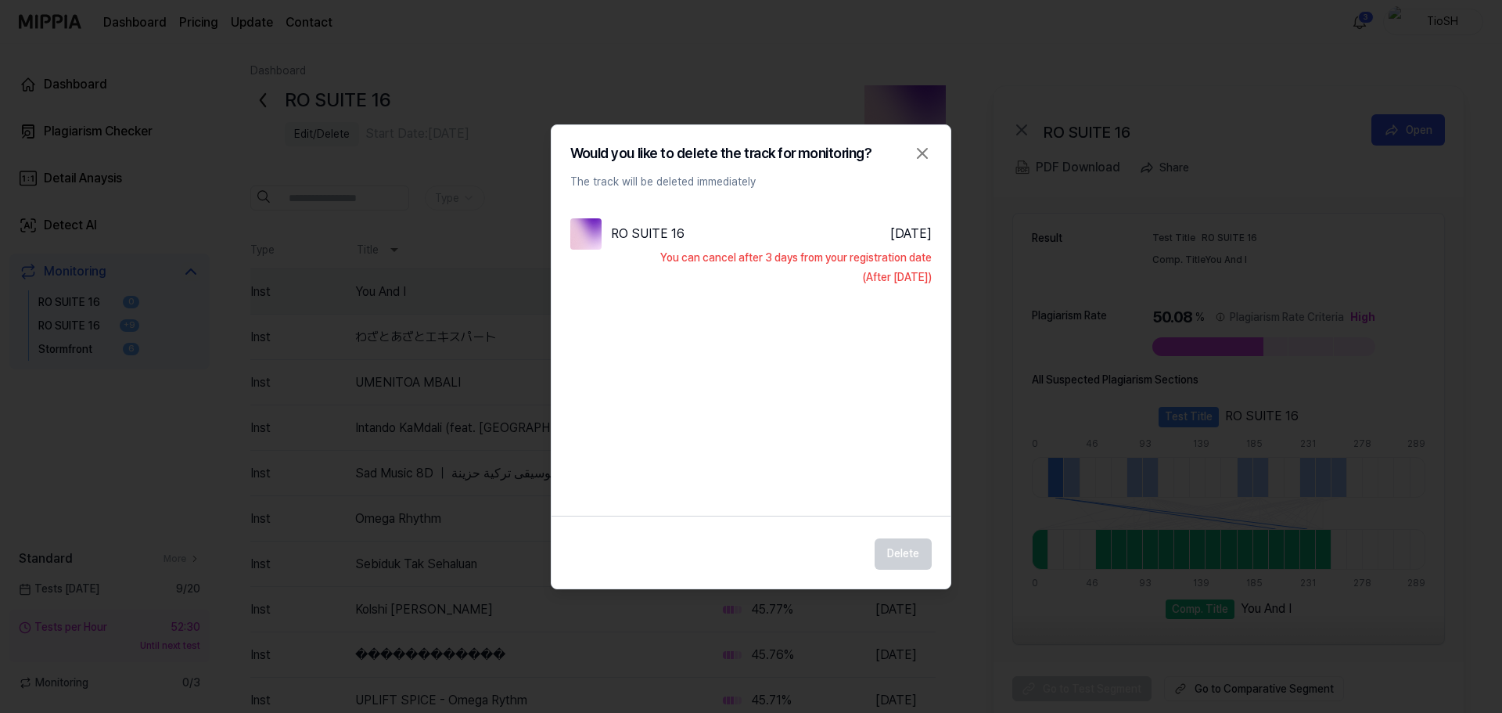
click at [900, 560] on div "Delete" at bounding box center [751, 549] width 399 height 41
click at [926, 153] on icon "button" at bounding box center [922, 153] width 19 height 19
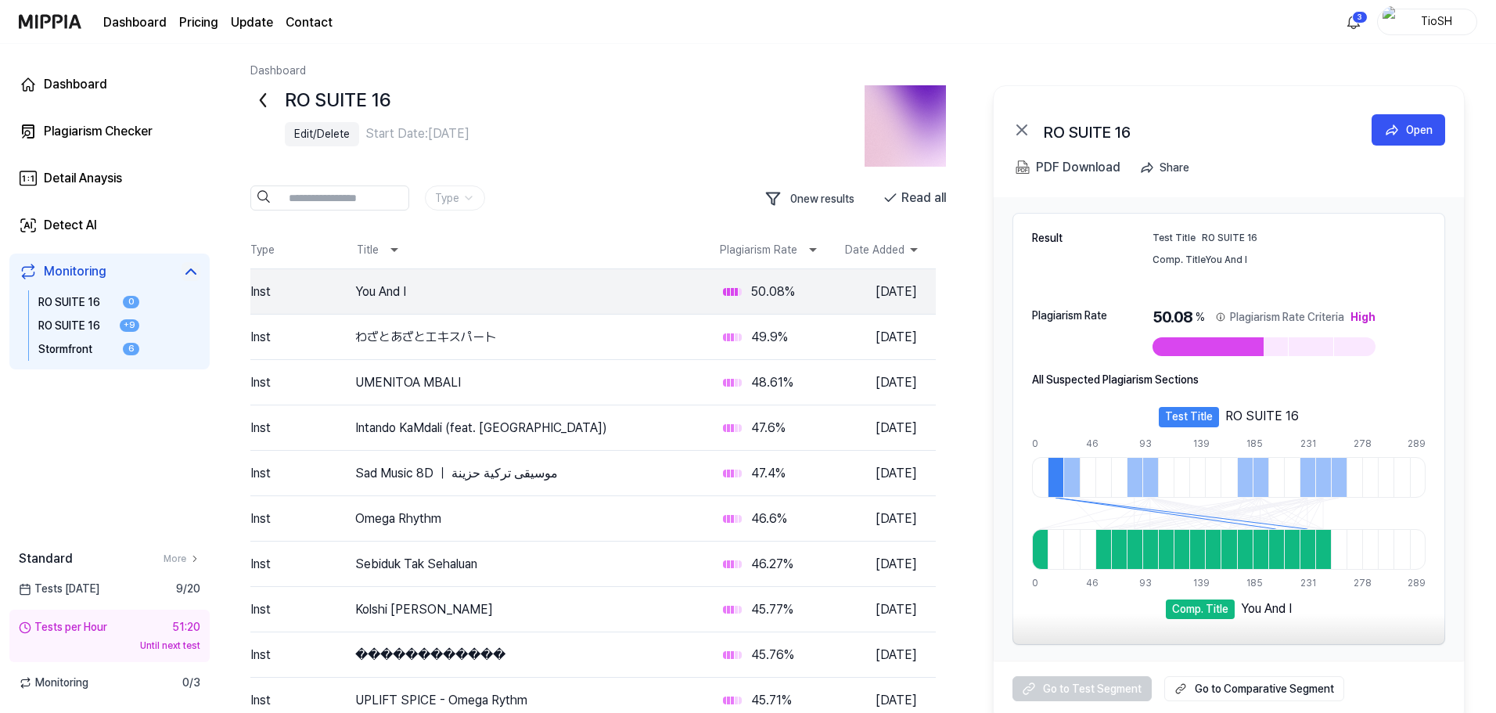
click at [250, 95] on div "Dashboard RO SUITE 16 Edit/Delete Start Date: Aug 31, 2025 Type 0 new results R…" at bounding box center [857, 378] width 1277 height 669
click at [110, 215] on link "Detect AI" at bounding box center [109, 226] width 200 height 38
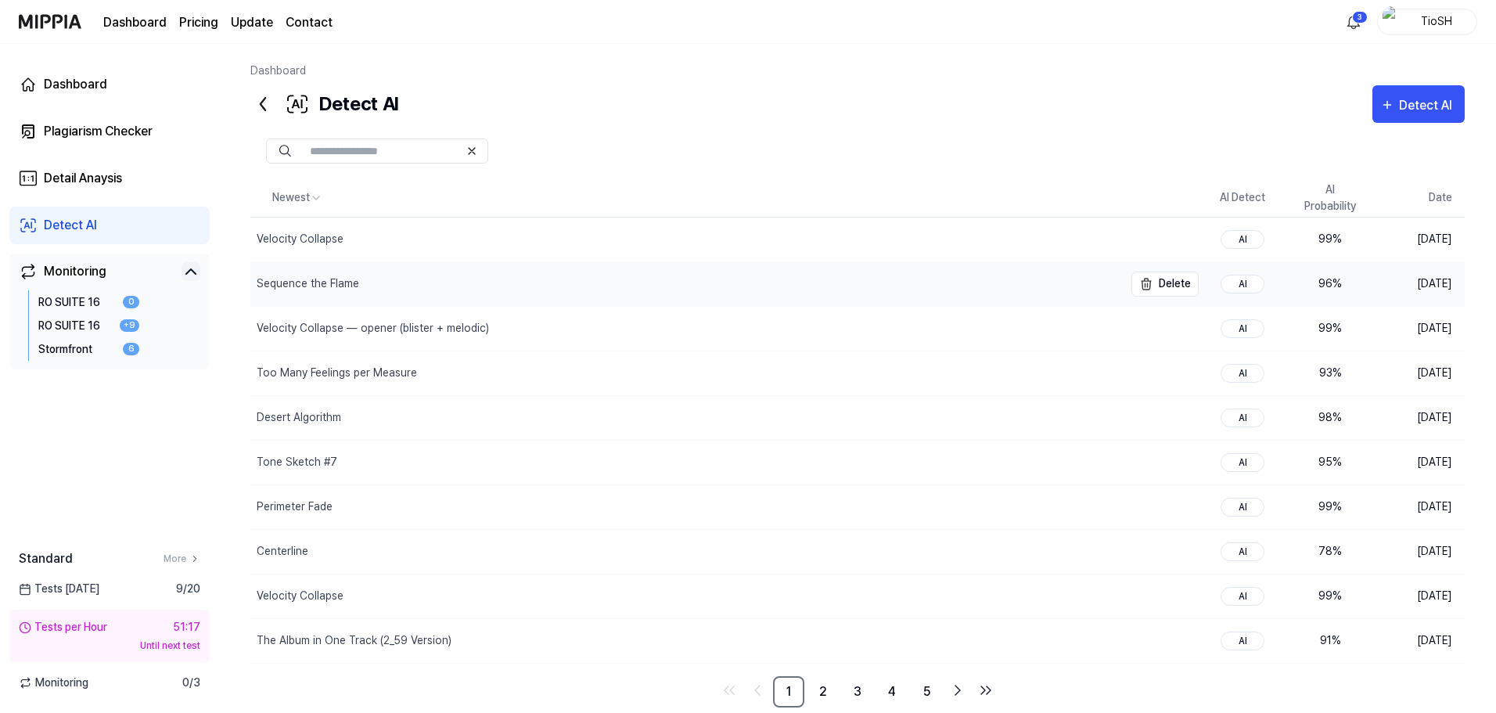
scroll to position [32, 0]
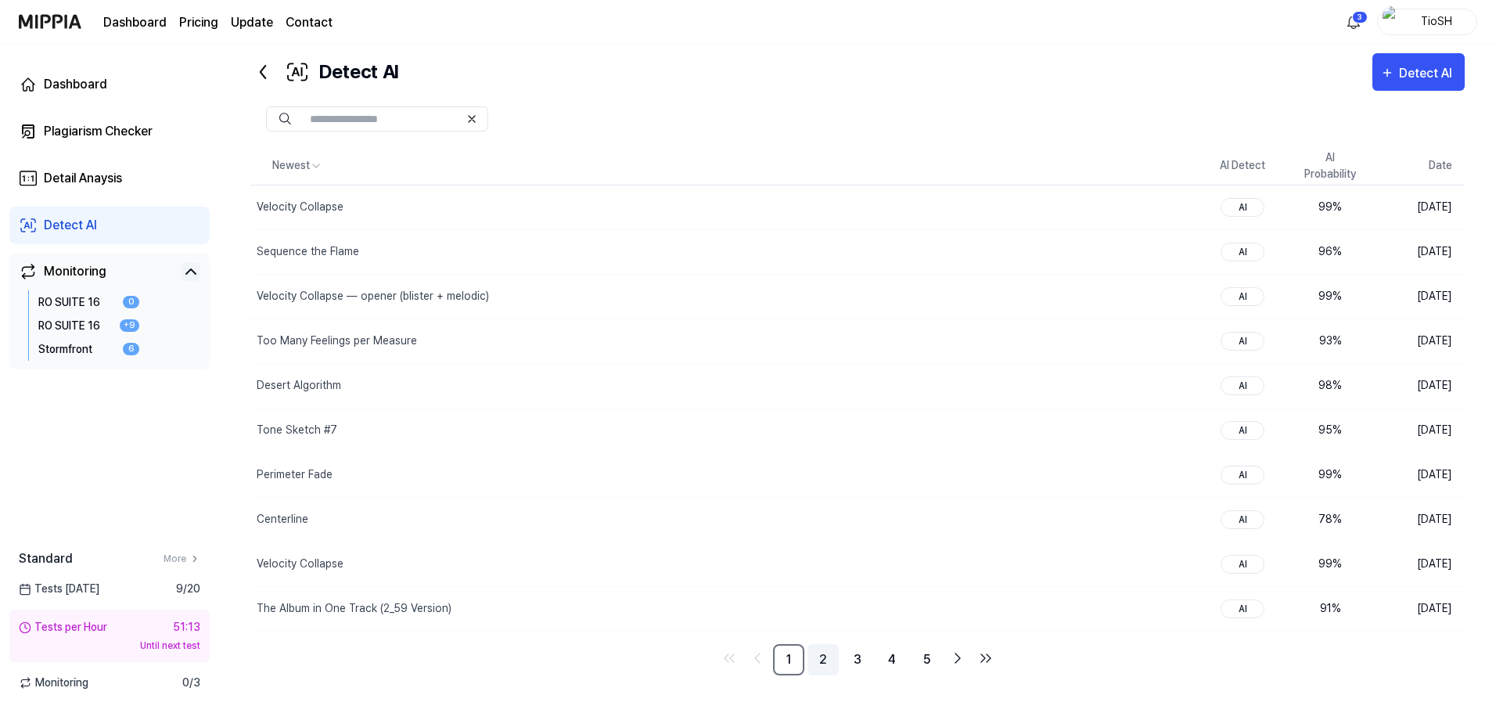
click at [824, 659] on link "2" at bounding box center [822, 659] width 31 height 31
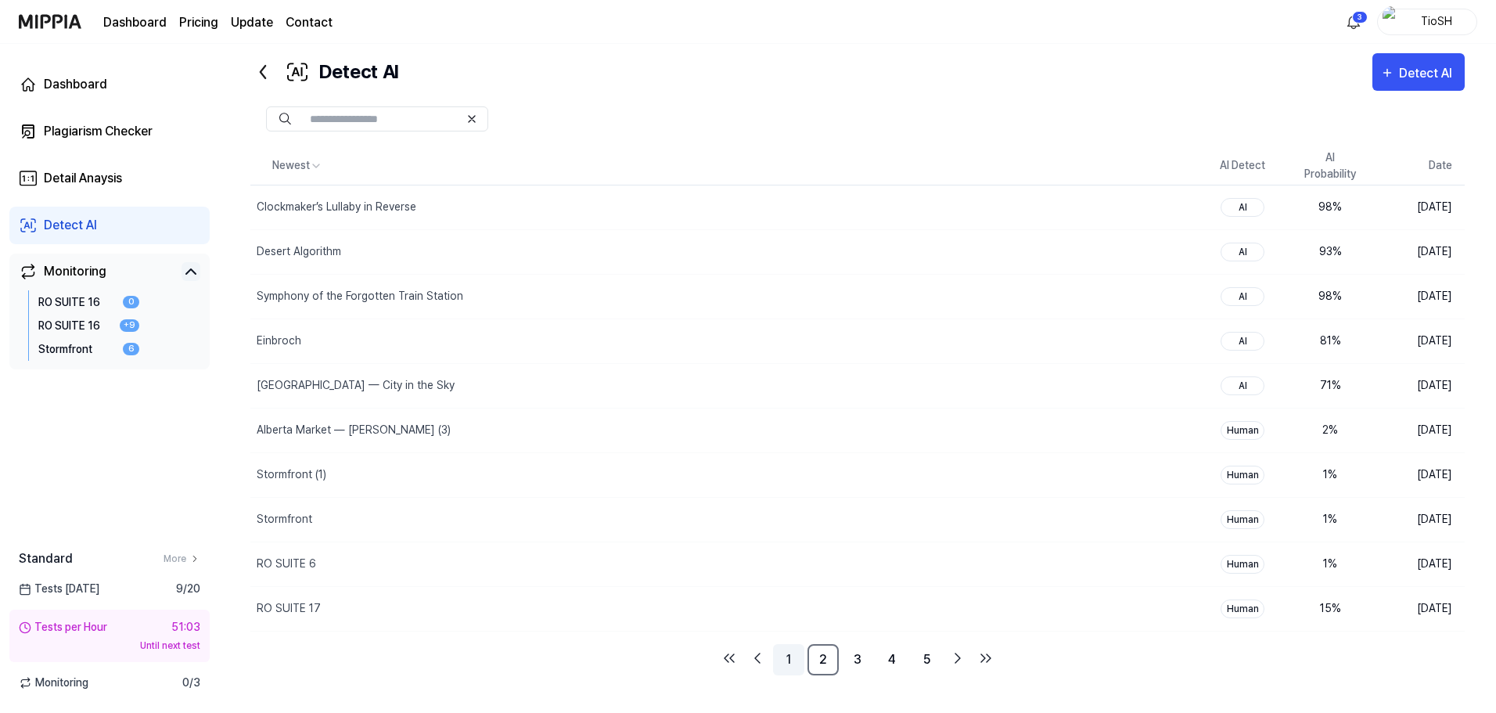
click at [783, 661] on link "1" at bounding box center [788, 659] width 31 height 31
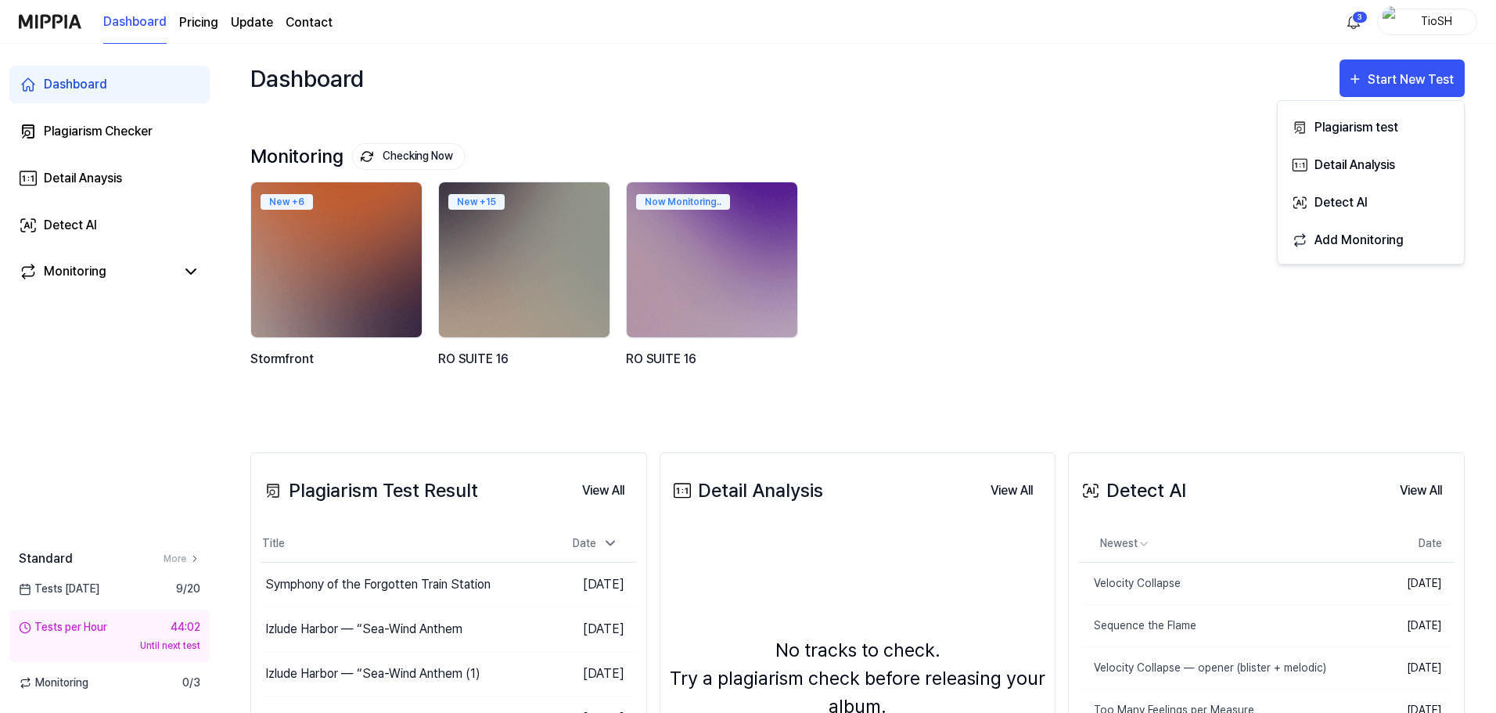
click at [595, 155] on div "Monitoring Checking Now View All" at bounding box center [857, 156] width 1214 height 25
click at [250, 23] on link "Update" at bounding box center [252, 22] width 42 height 19
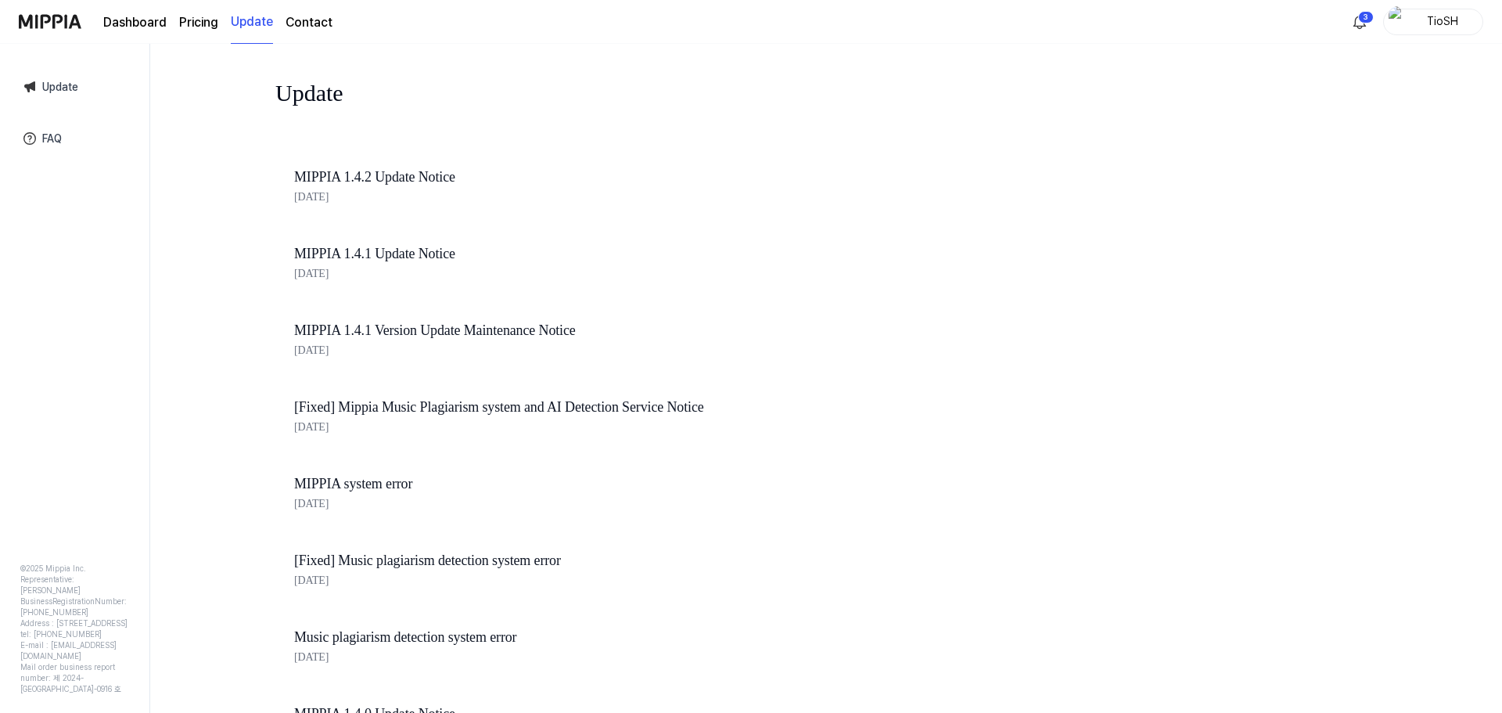
click at [50, 20] on img at bounding box center [50, 21] width 63 height 43
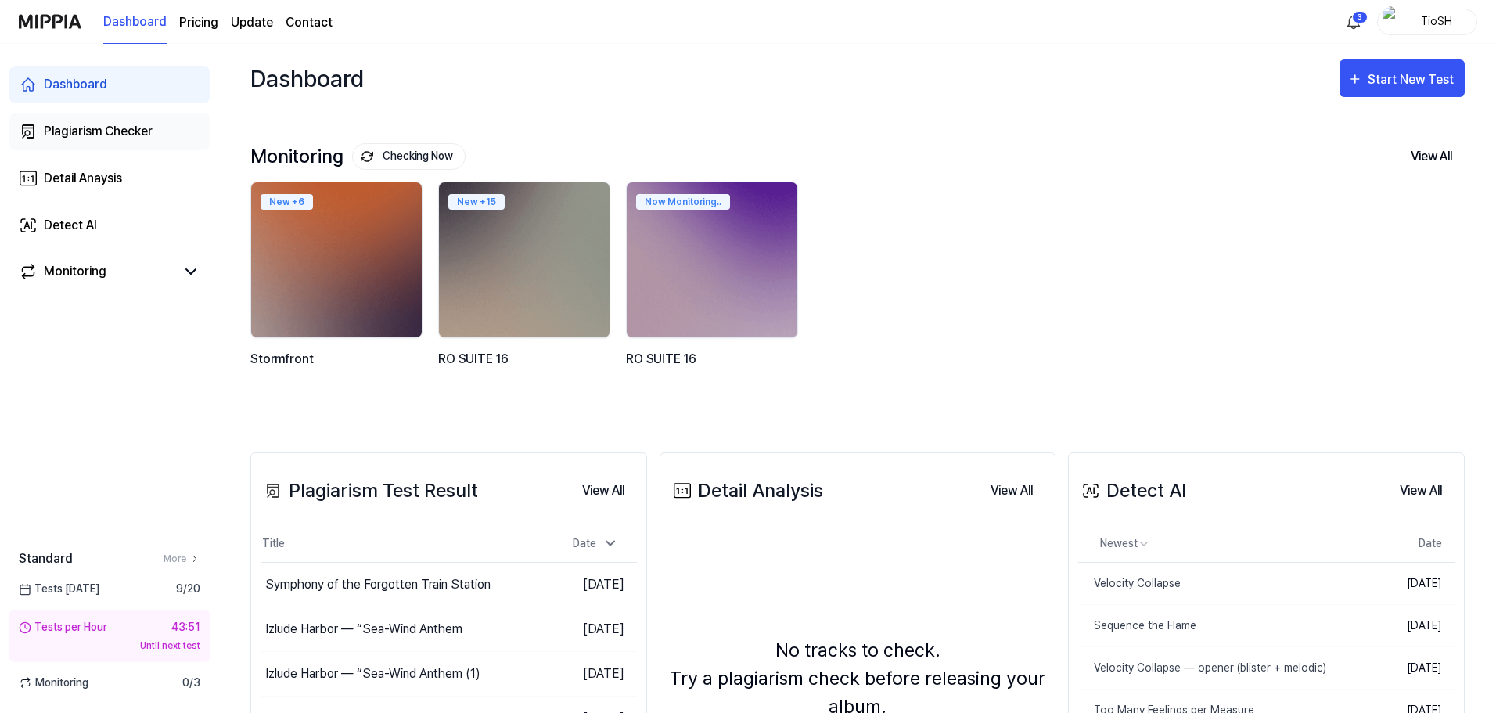
click at [99, 135] on div "Plagiarism Checker" at bounding box center [98, 131] width 109 height 19
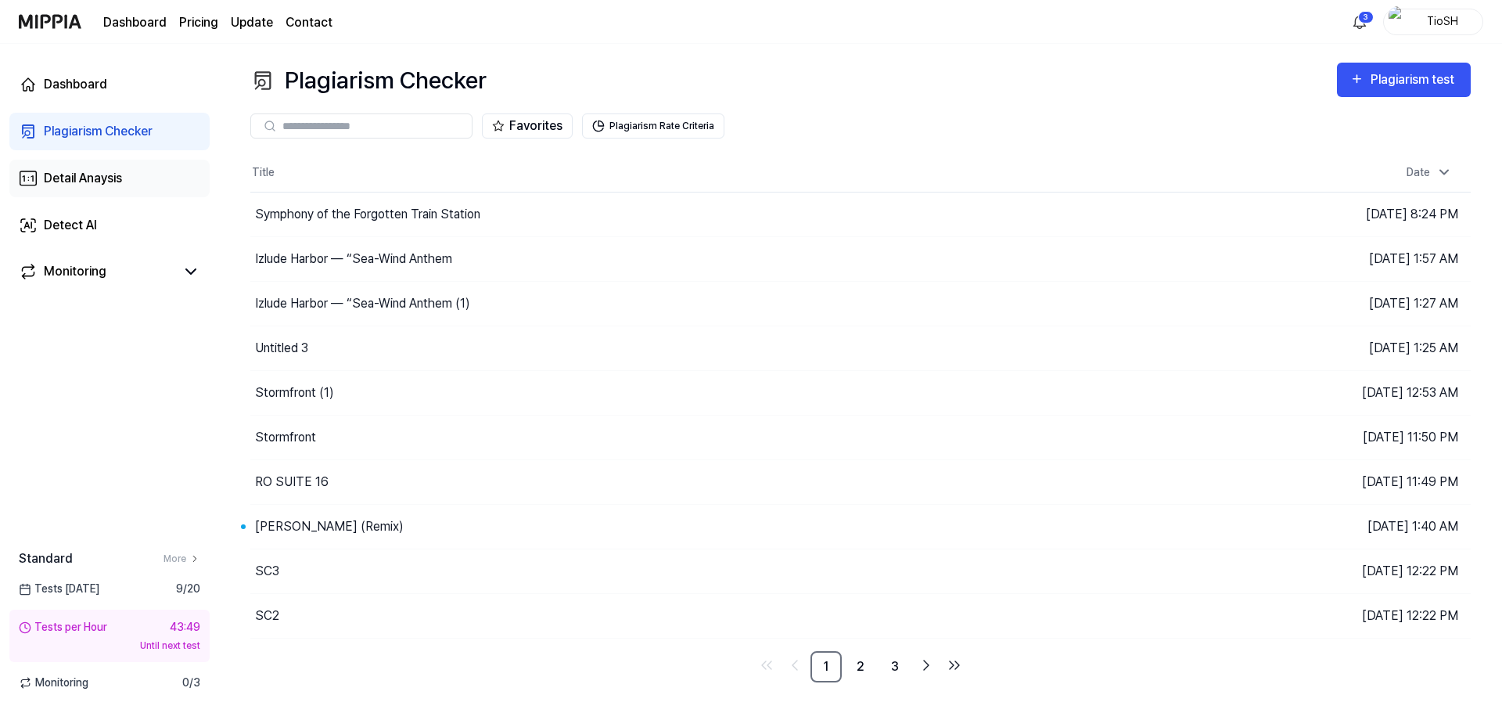
click at [74, 167] on link "Detail Anaysis" at bounding box center [109, 179] width 200 height 38
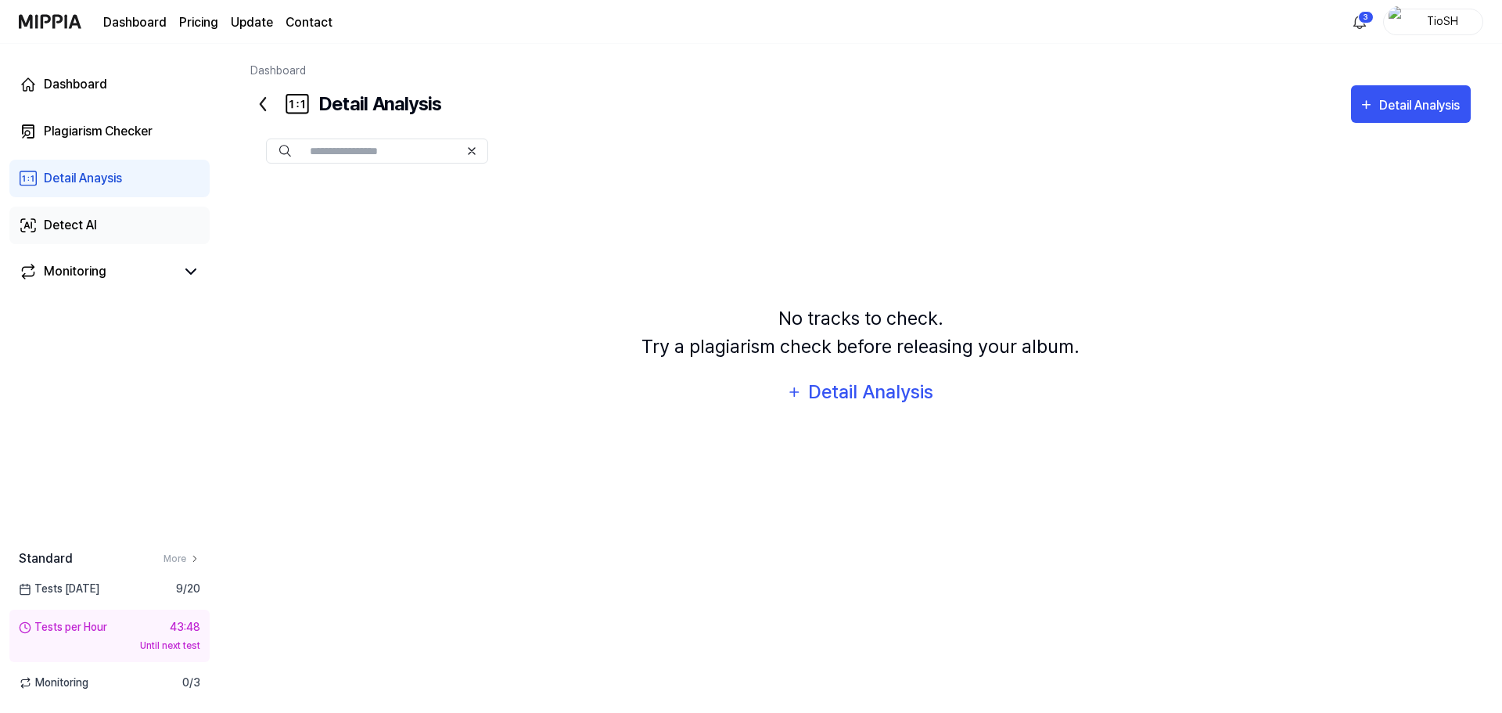
click at [59, 217] on div "Detect AI" at bounding box center [70, 225] width 53 height 19
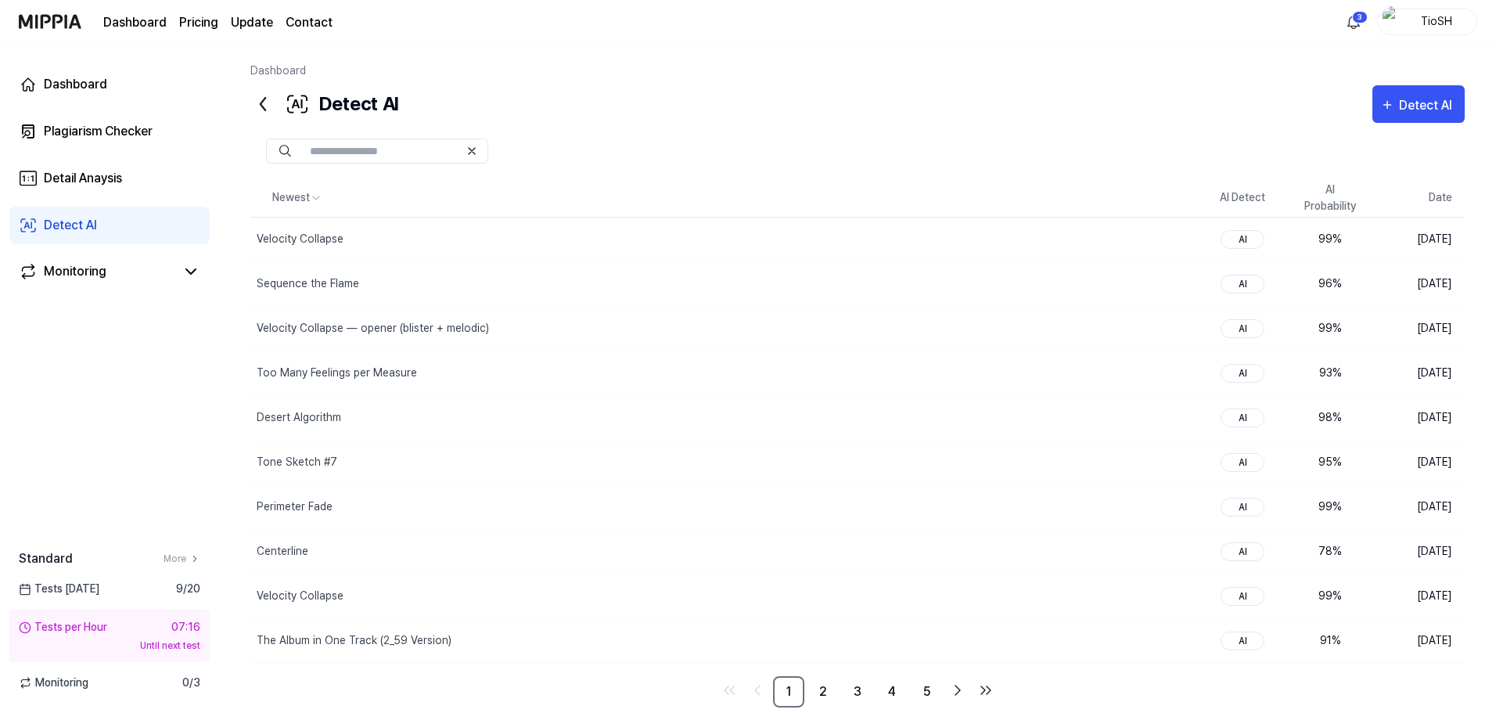
click at [889, 111] on div "Detect AI Detect AI" at bounding box center [857, 104] width 1214 height 38
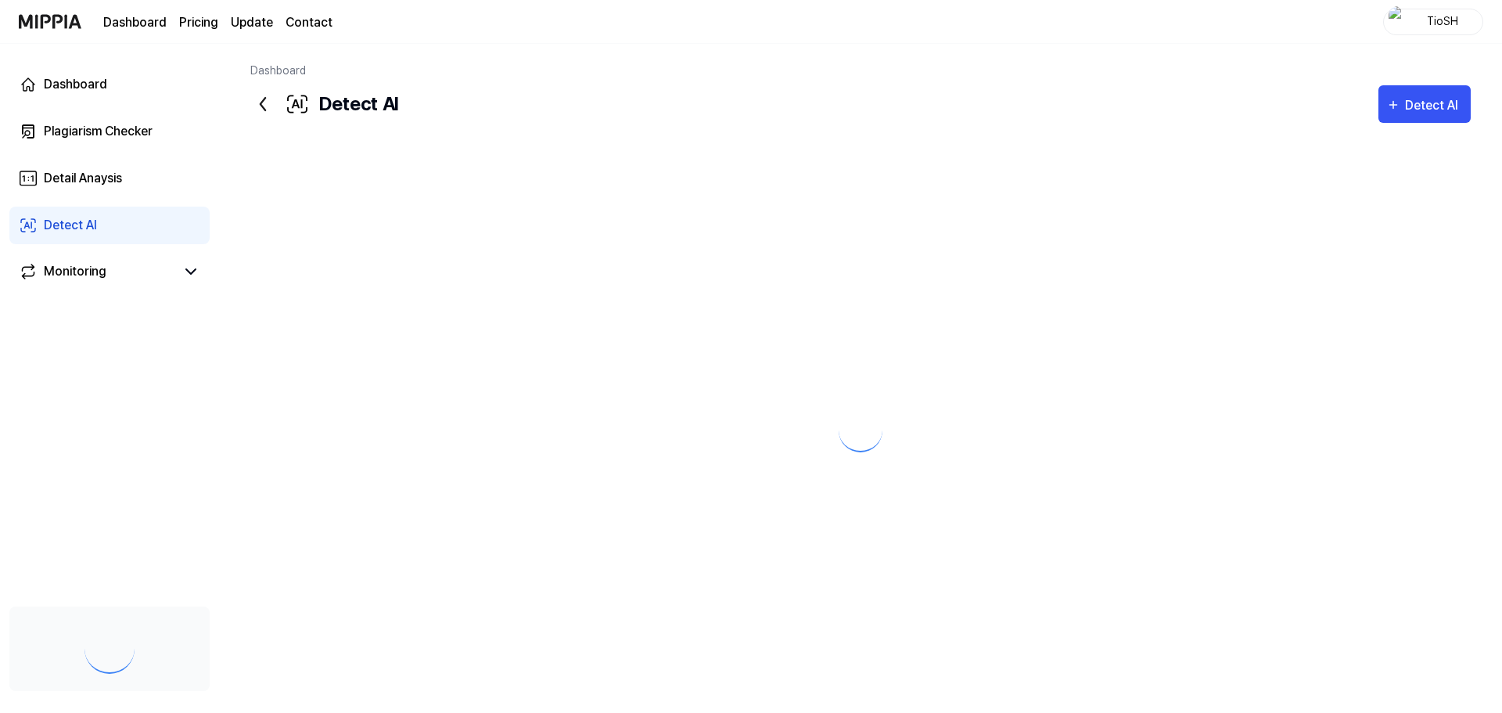
click at [782, 111] on div "Detect AI Detect AI" at bounding box center [860, 104] width 1220 height 38
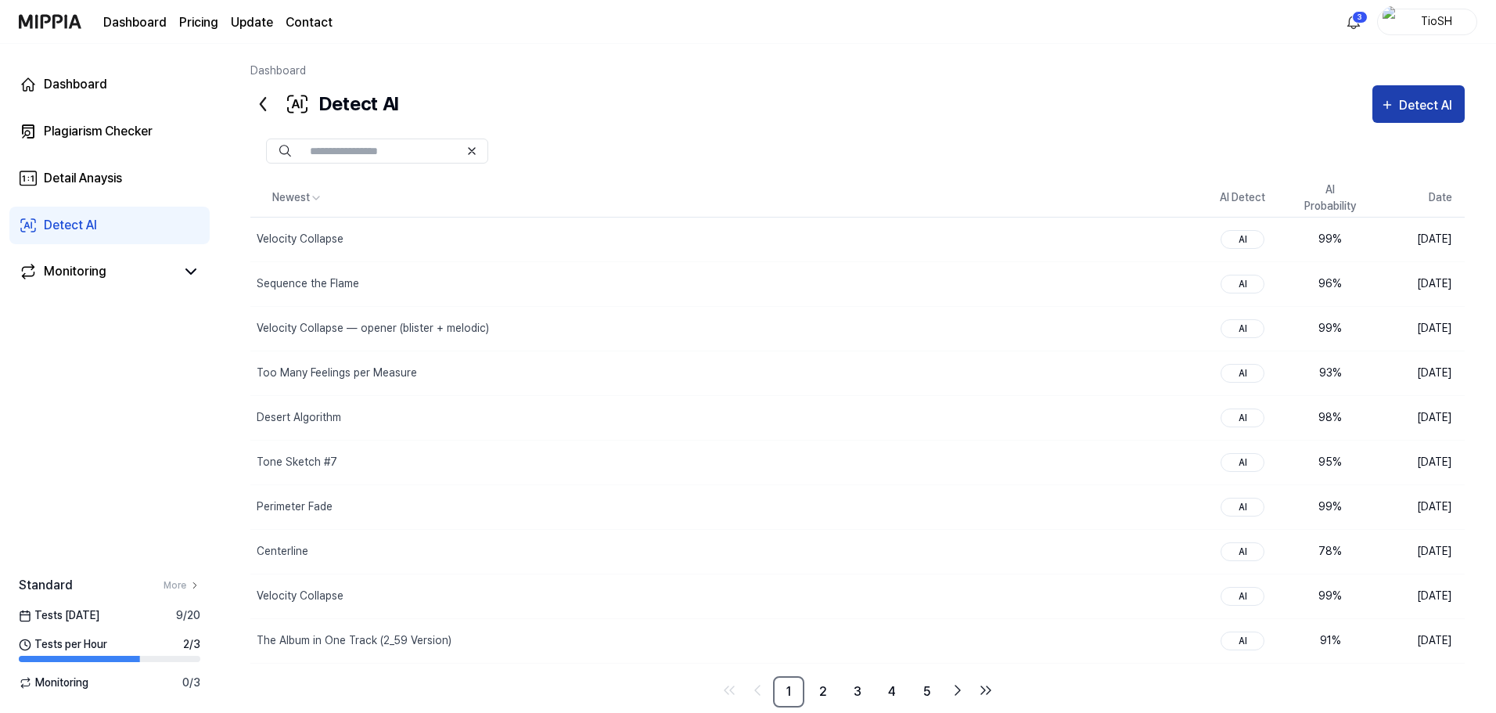
click at [1400, 100] on div "Detect AI" at bounding box center [1428, 105] width 58 height 20
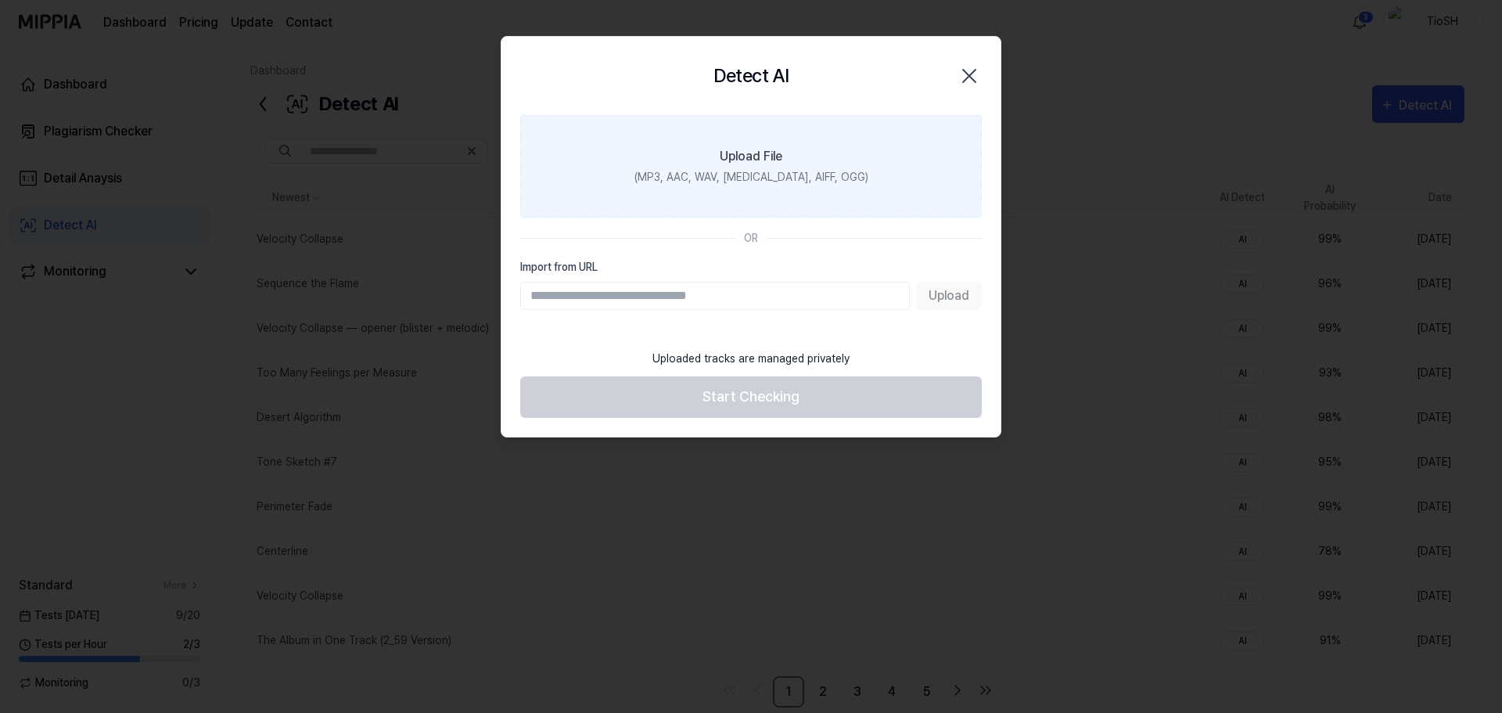
click at [826, 190] on label "Upload File (MP3, AAC, WAV, [MEDICAL_DATA], AIFF, OGG)" at bounding box center [751, 166] width 462 height 102
click at [0, 0] on input "Upload File (MP3, AAC, WAV, [MEDICAL_DATA], AIFF, OGG)" at bounding box center [0, 0] width 0 height 0
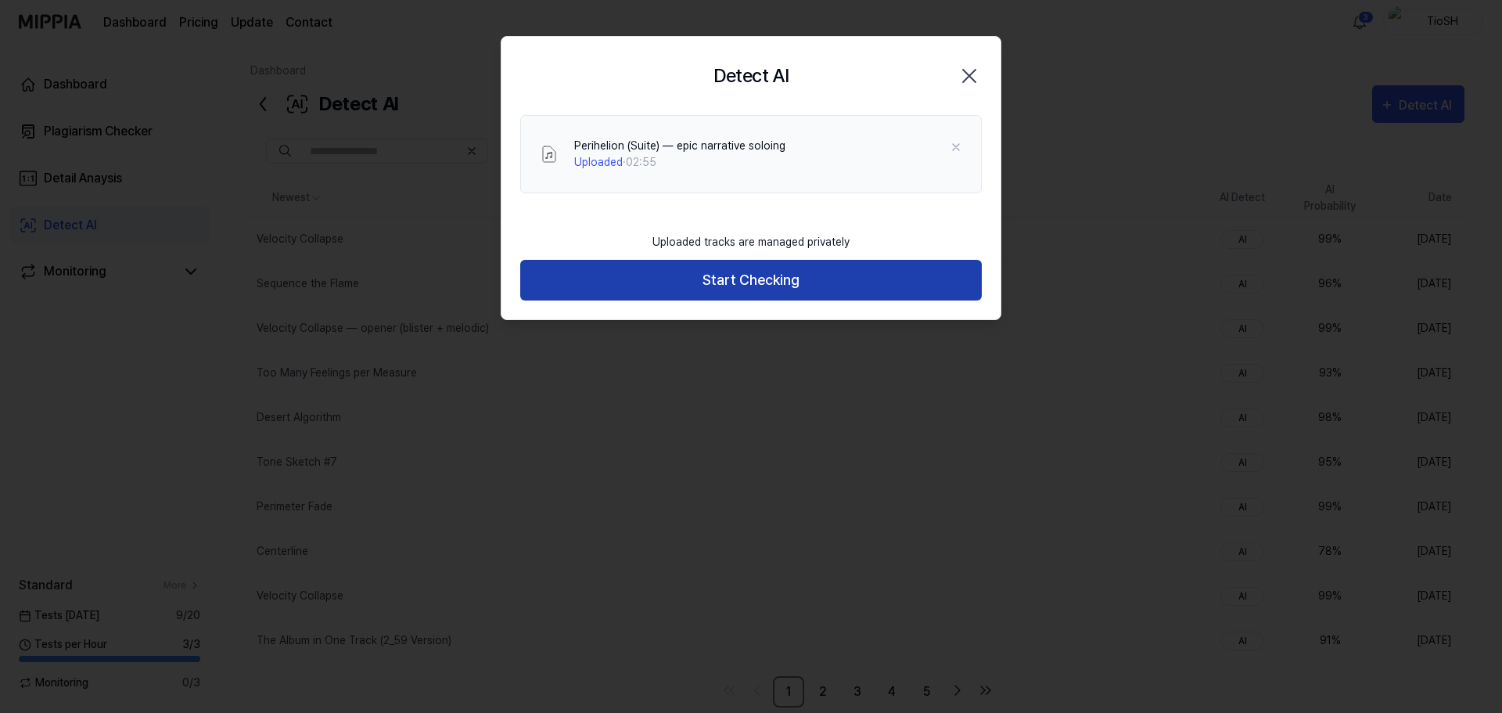
click at [711, 271] on button "Start Checking" at bounding box center [751, 280] width 462 height 41
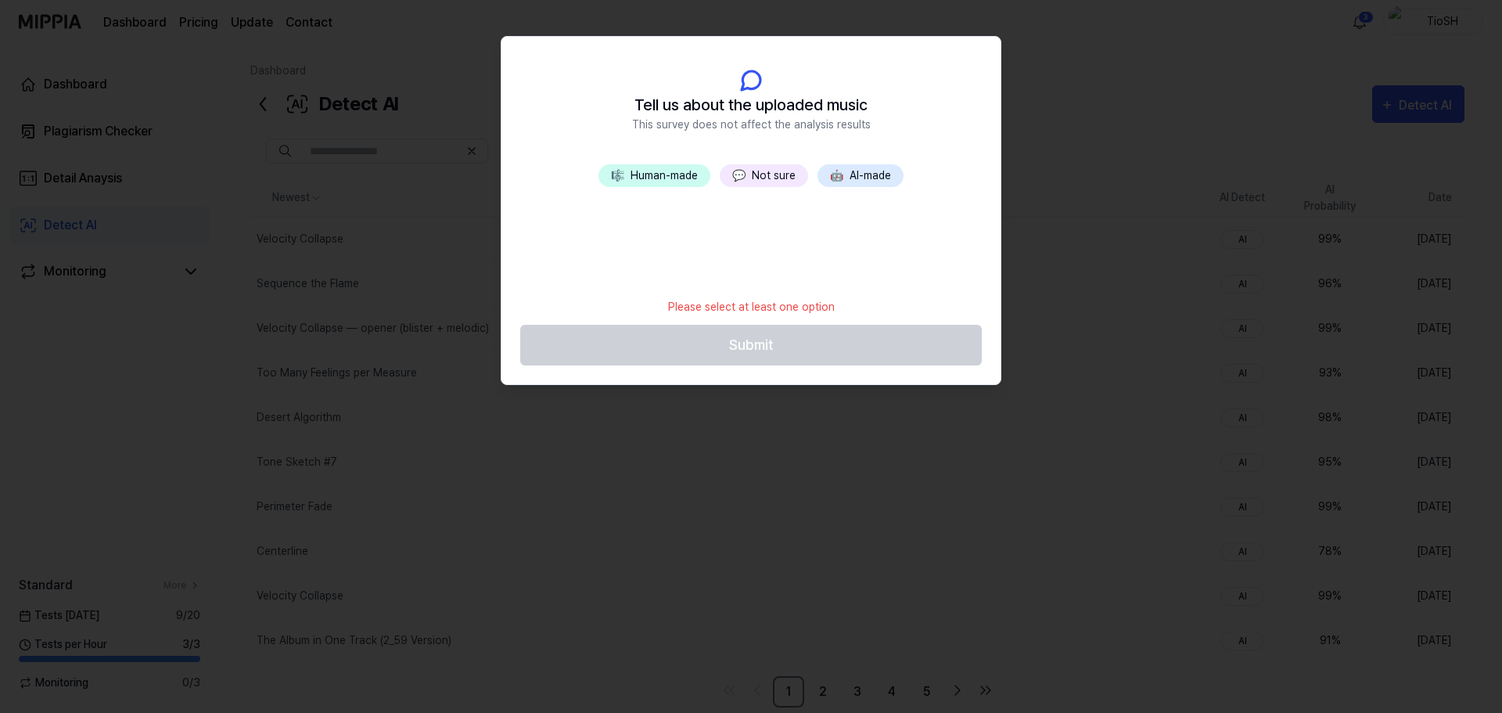
click at [853, 171] on button "🤖 AI-made" at bounding box center [861, 175] width 86 height 23
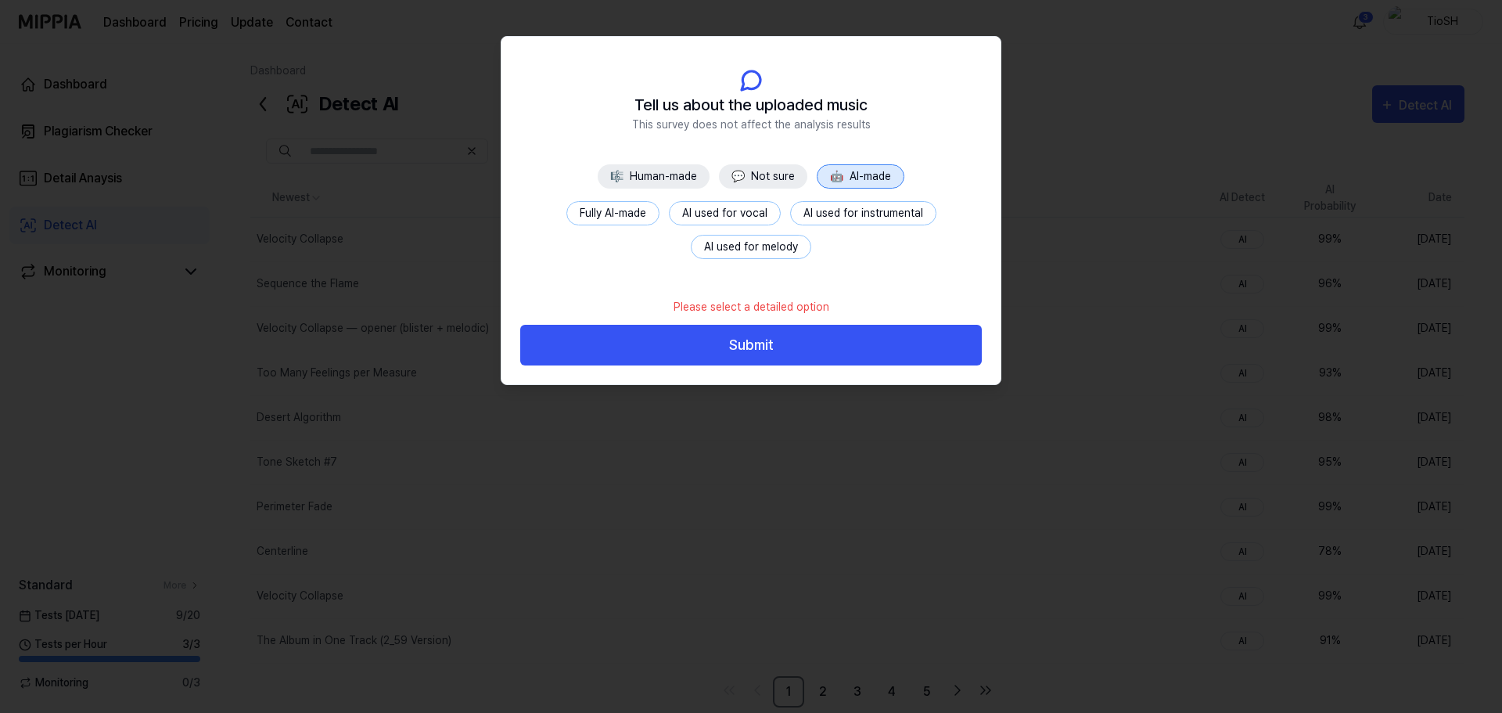
click at [630, 217] on button "Fully AI-made" at bounding box center [612, 213] width 93 height 24
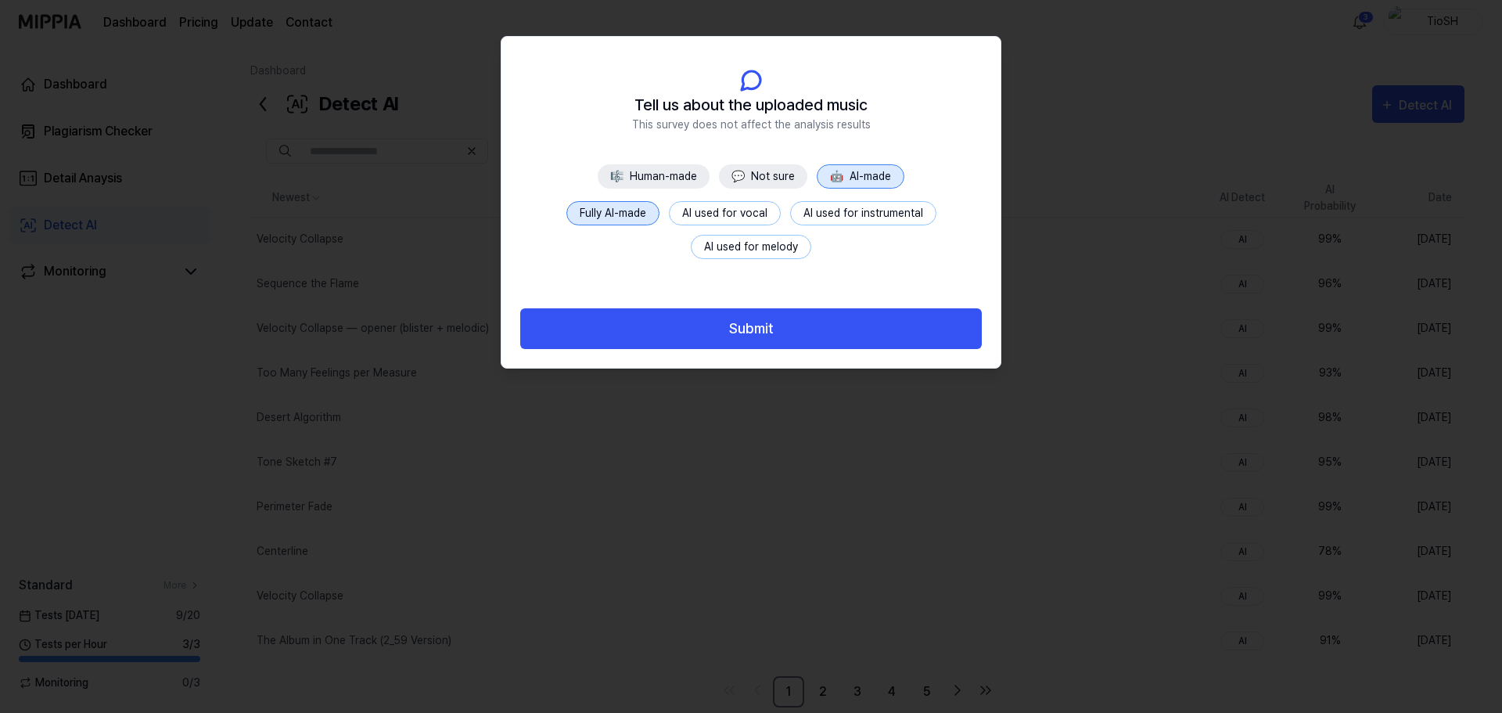
click at [751, 351] on div "Submit" at bounding box center [750, 328] width 499 height 79
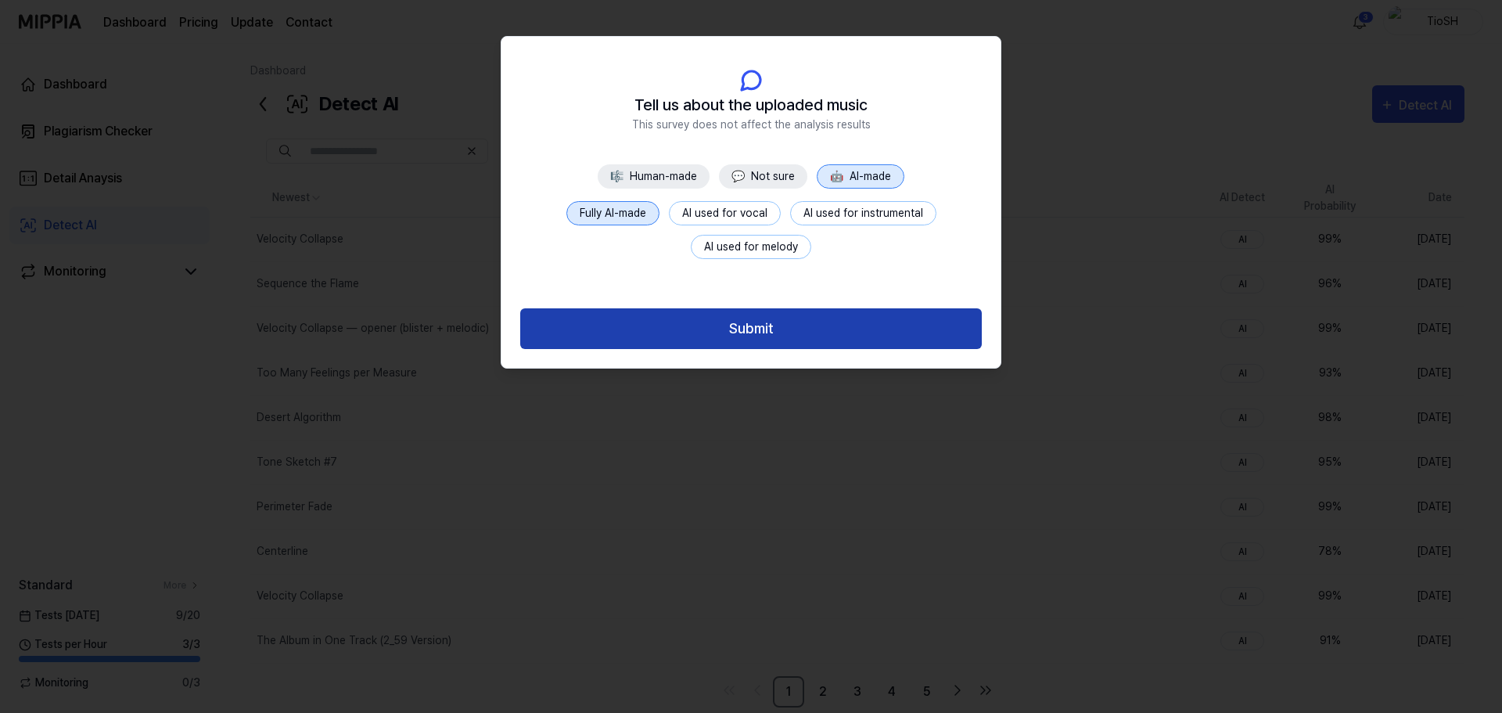
click at [751, 346] on button "Submit" at bounding box center [751, 328] width 462 height 41
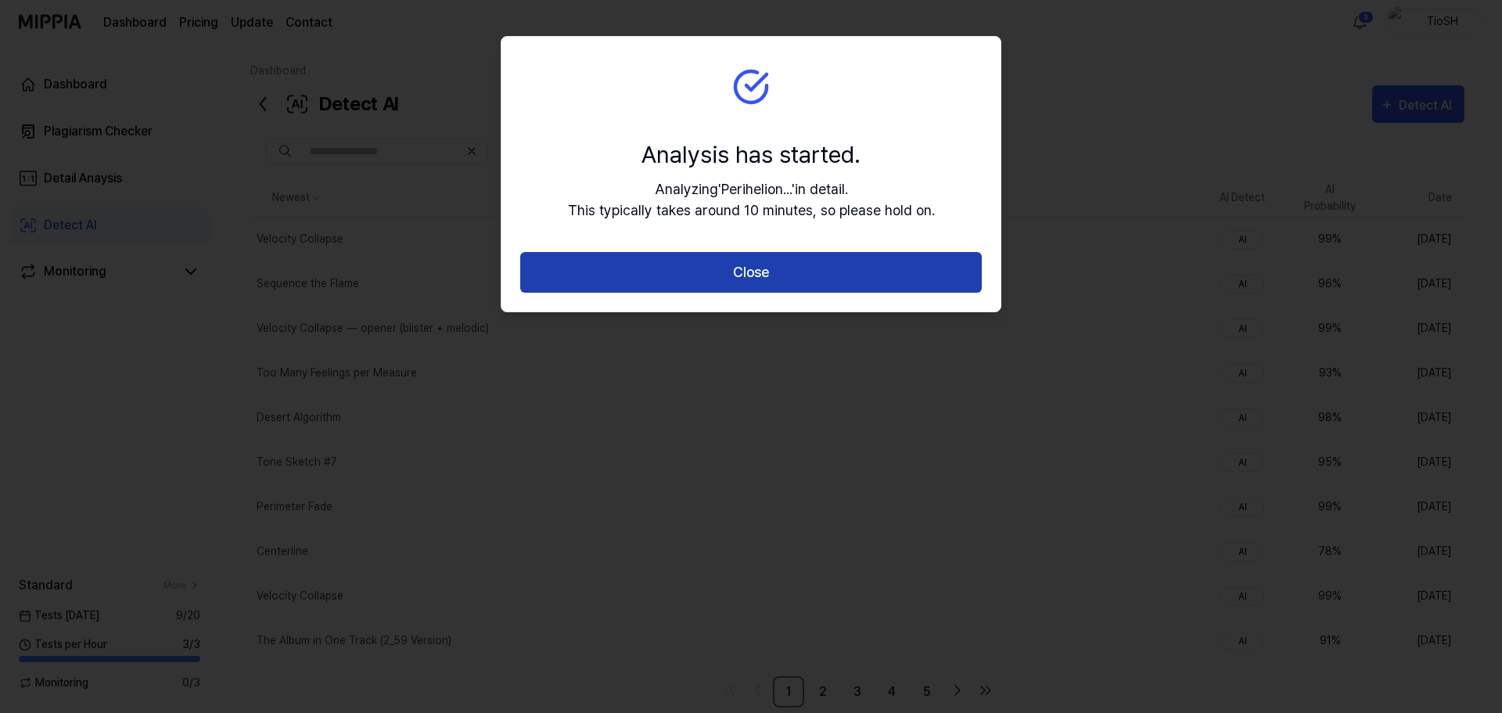
click at [755, 278] on button "Close" at bounding box center [751, 272] width 462 height 41
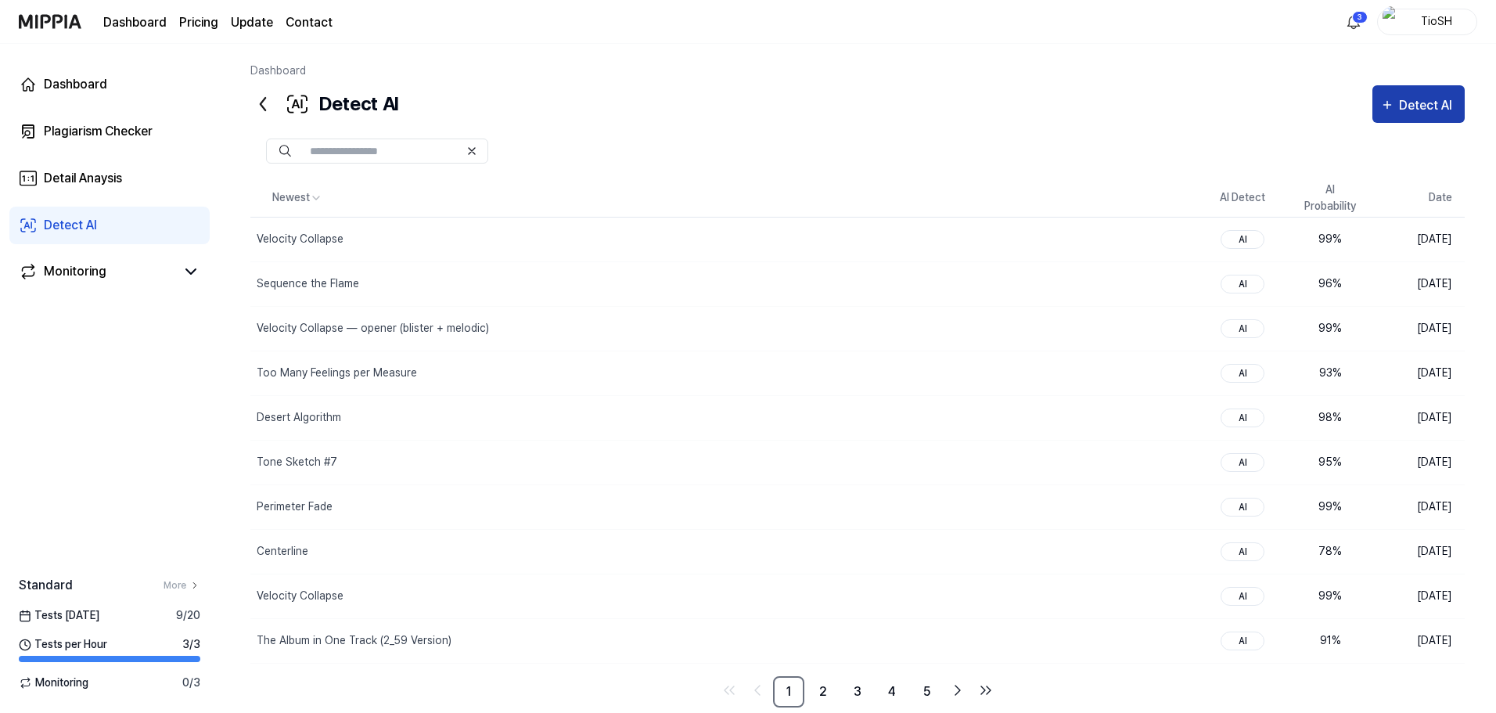
click at [1441, 102] on div "Detect AI" at bounding box center [1428, 105] width 58 height 20
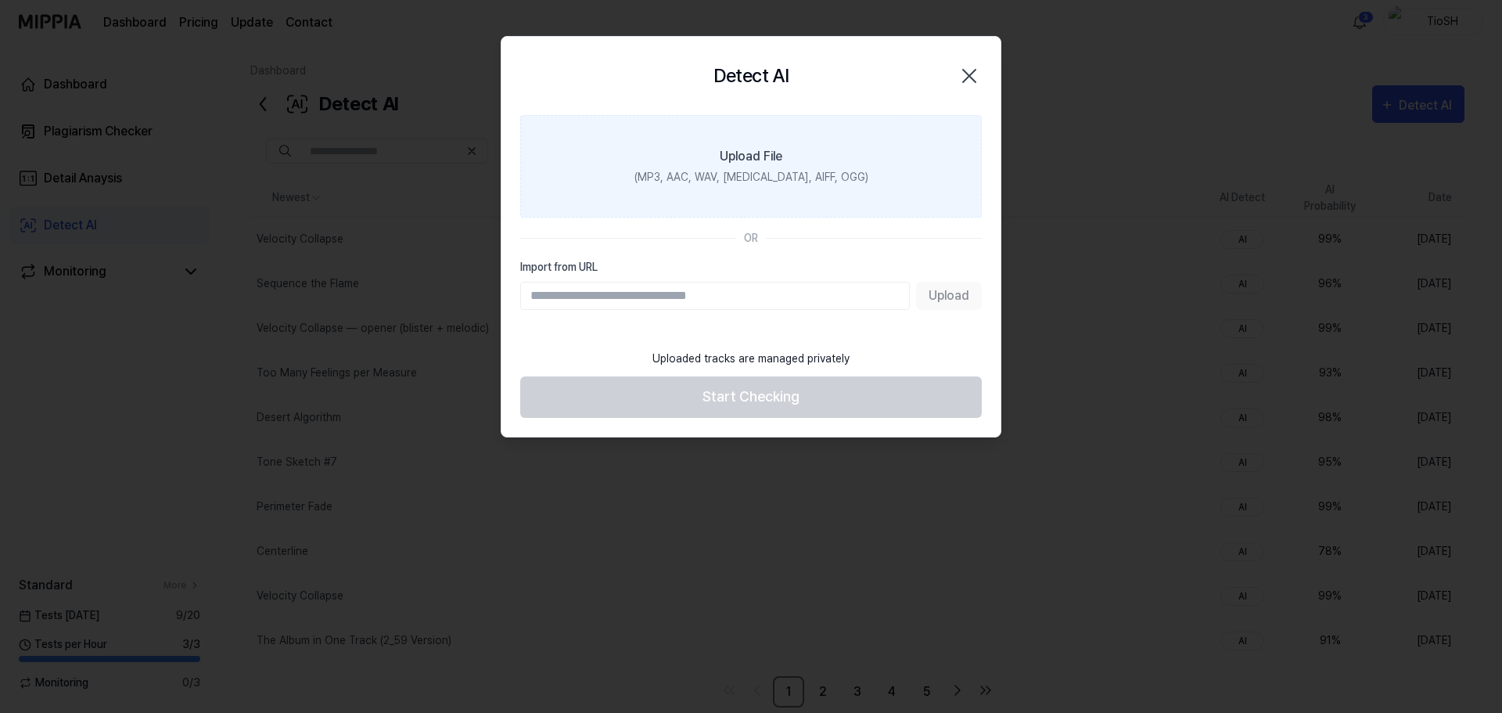
click at [818, 174] on div "(MP3, AAC, WAV, [MEDICAL_DATA], AIFF, OGG)" at bounding box center [751, 177] width 234 height 16
click at [0, 0] on input "Upload File (MP3, AAC, WAV, [MEDICAL_DATA], AIFF, OGG)" at bounding box center [0, 0] width 0 height 0
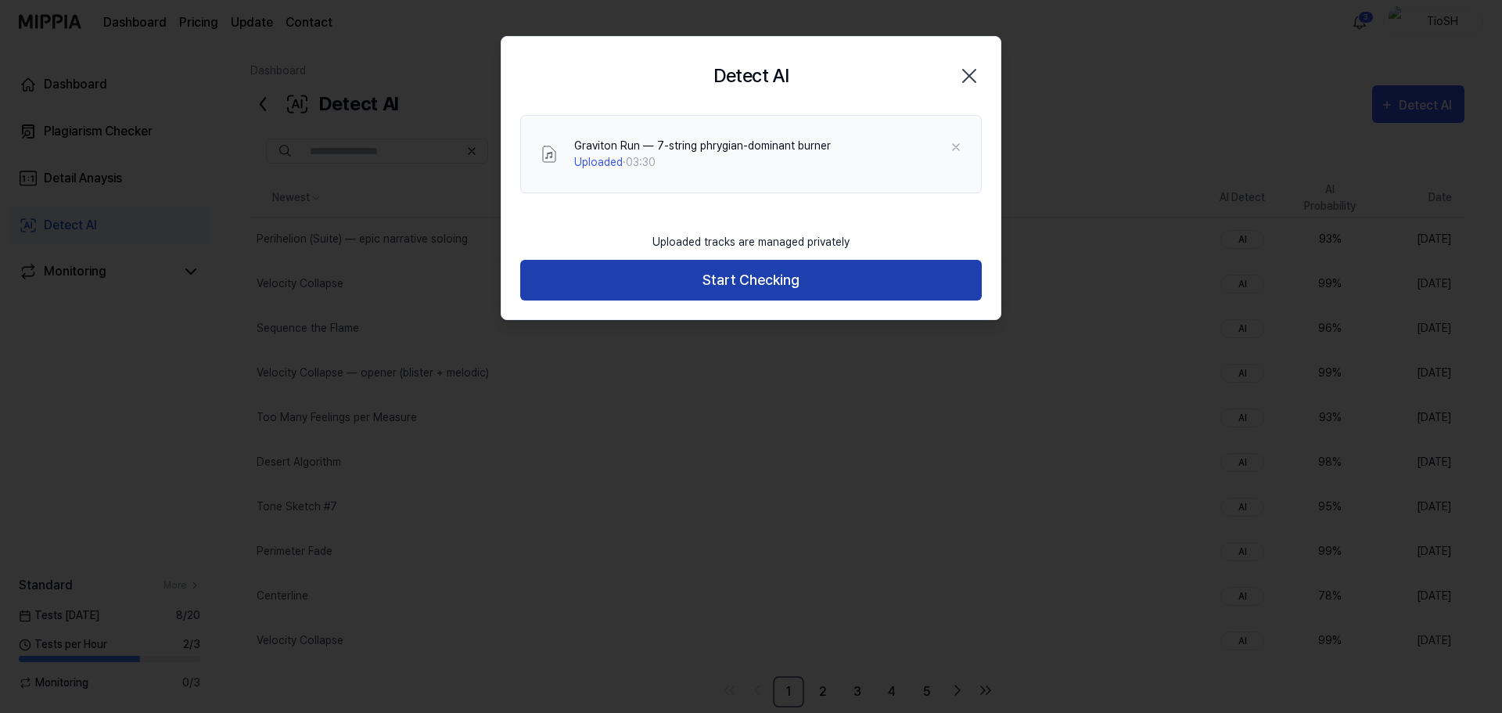
click at [850, 270] on button "Start Checking" at bounding box center [751, 280] width 462 height 41
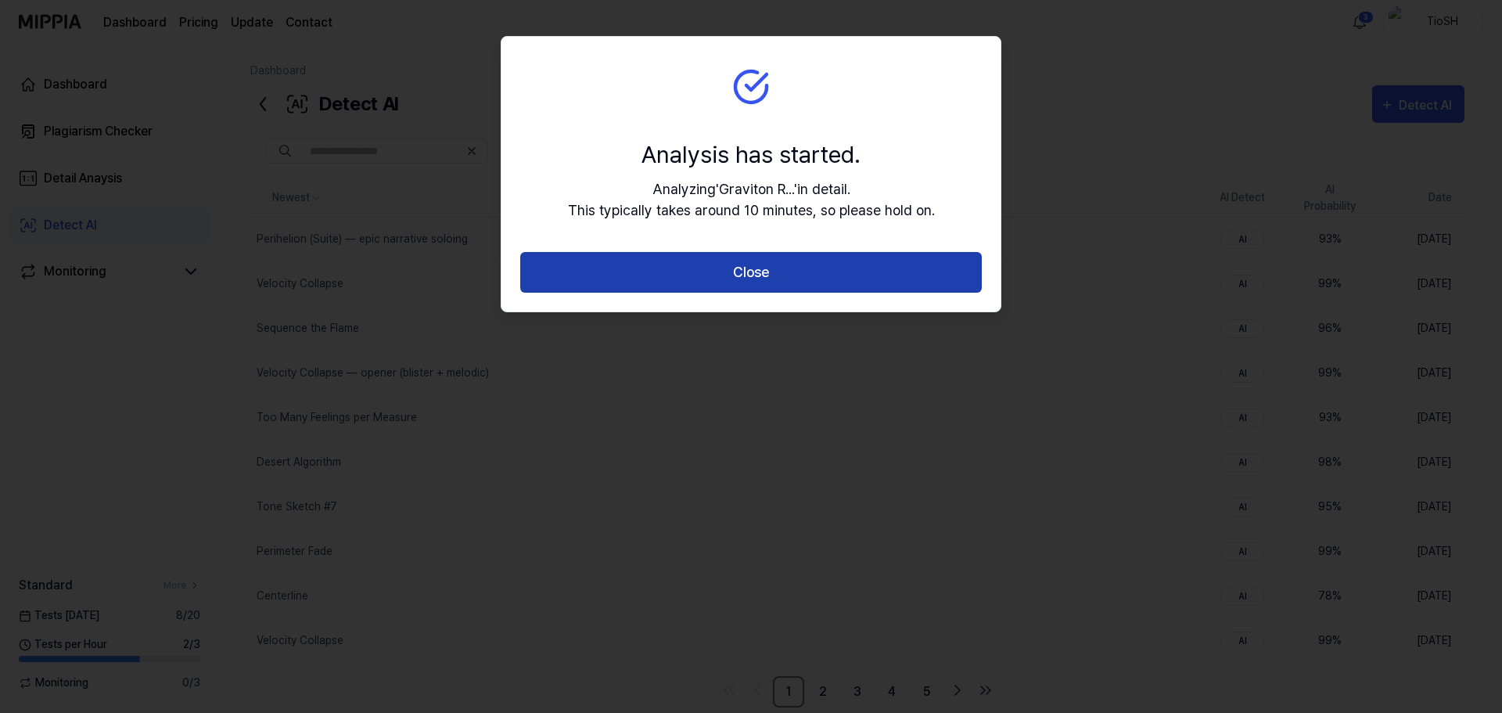
click at [805, 264] on button "Close" at bounding box center [751, 272] width 462 height 41
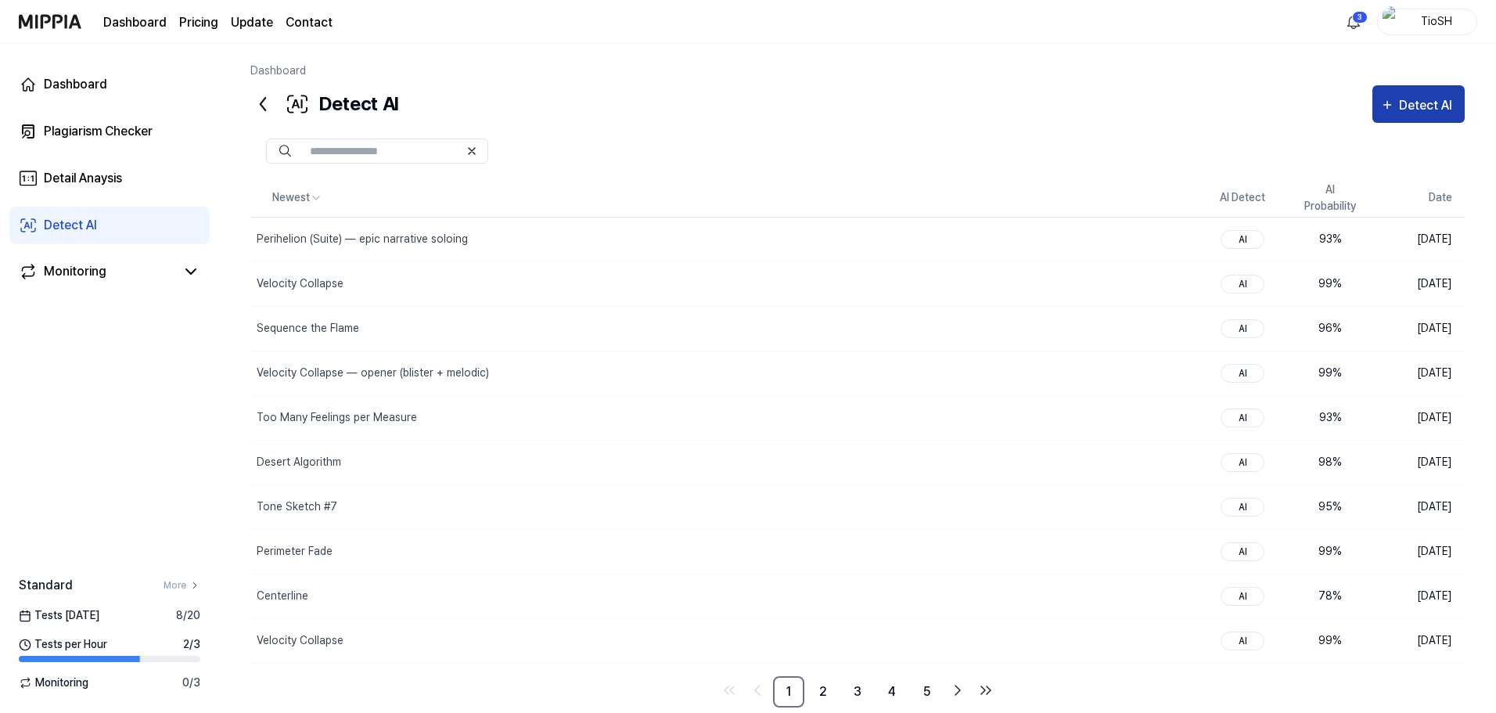
click at [1377, 115] on button "Detect AI" at bounding box center [1418, 104] width 92 height 38
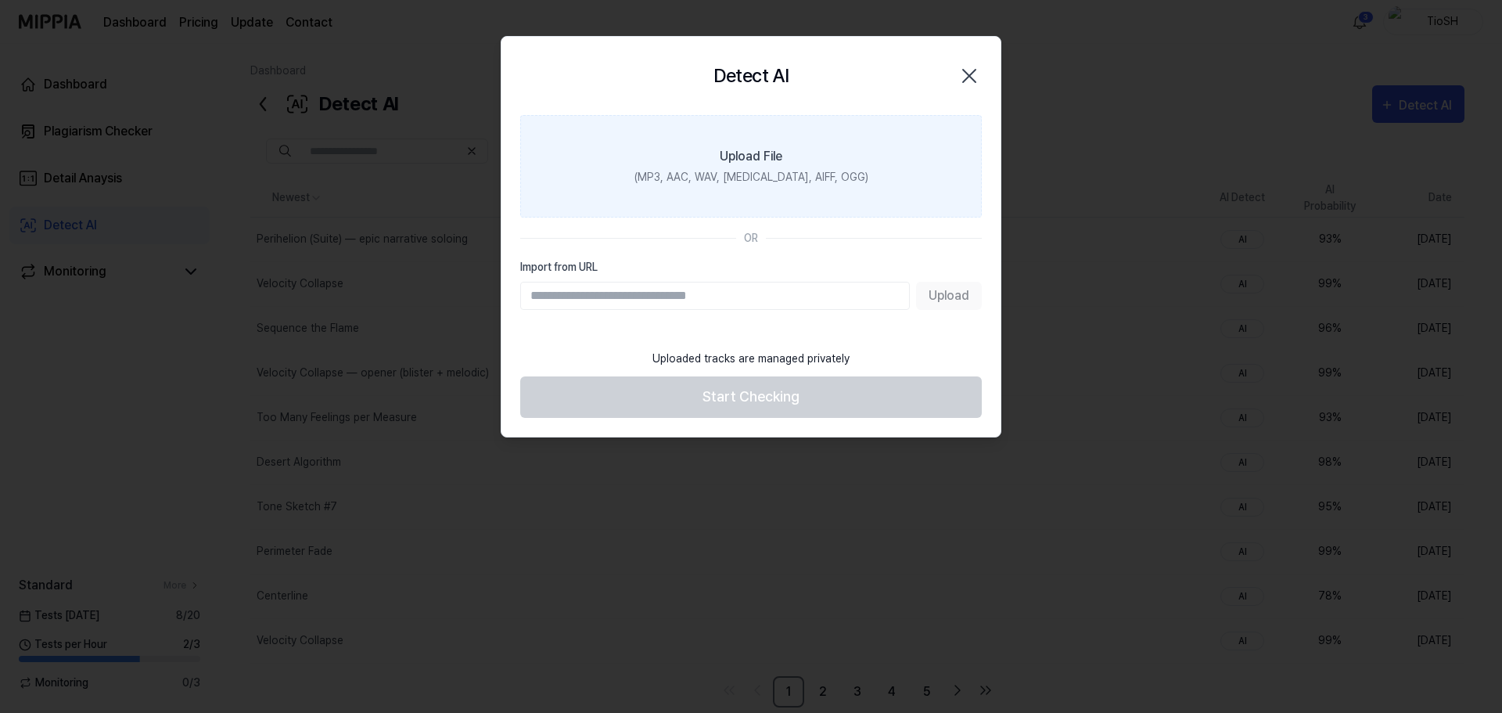
click at [840, 173] on label "Upload File (MP3, AAC, WAV, [MEDICAL_DATA], AIFF, OGG)" at bounding box center [751, 166] width 462 height 102
click at [0, 0] on input "Upload File (MP3, AAC, WAV, [MEDICAL_DATA], AIFF, OGG)" at bounding box center [0, 0] width 0 height 0
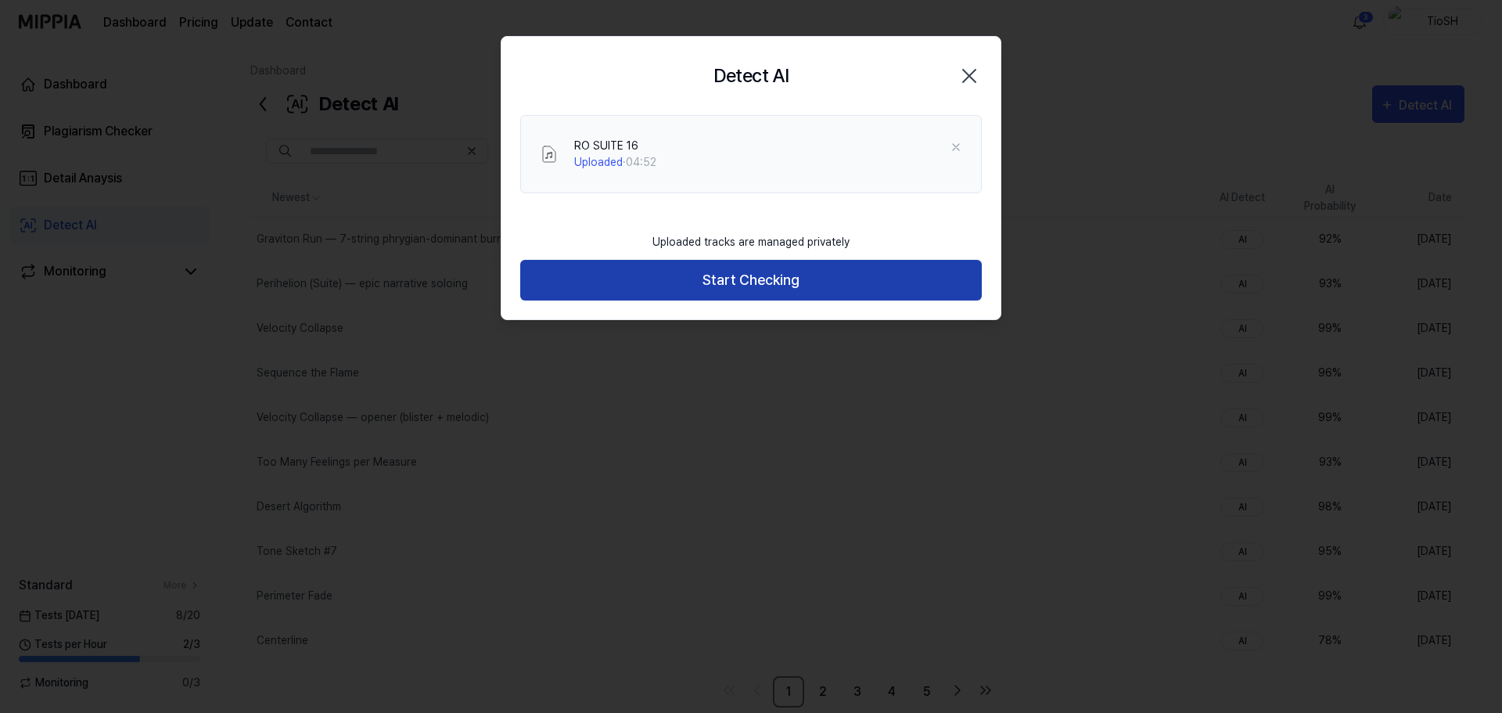
click at [754, 274] on button "Start Checking" at bounding box center [751, 280] width 462 height 41
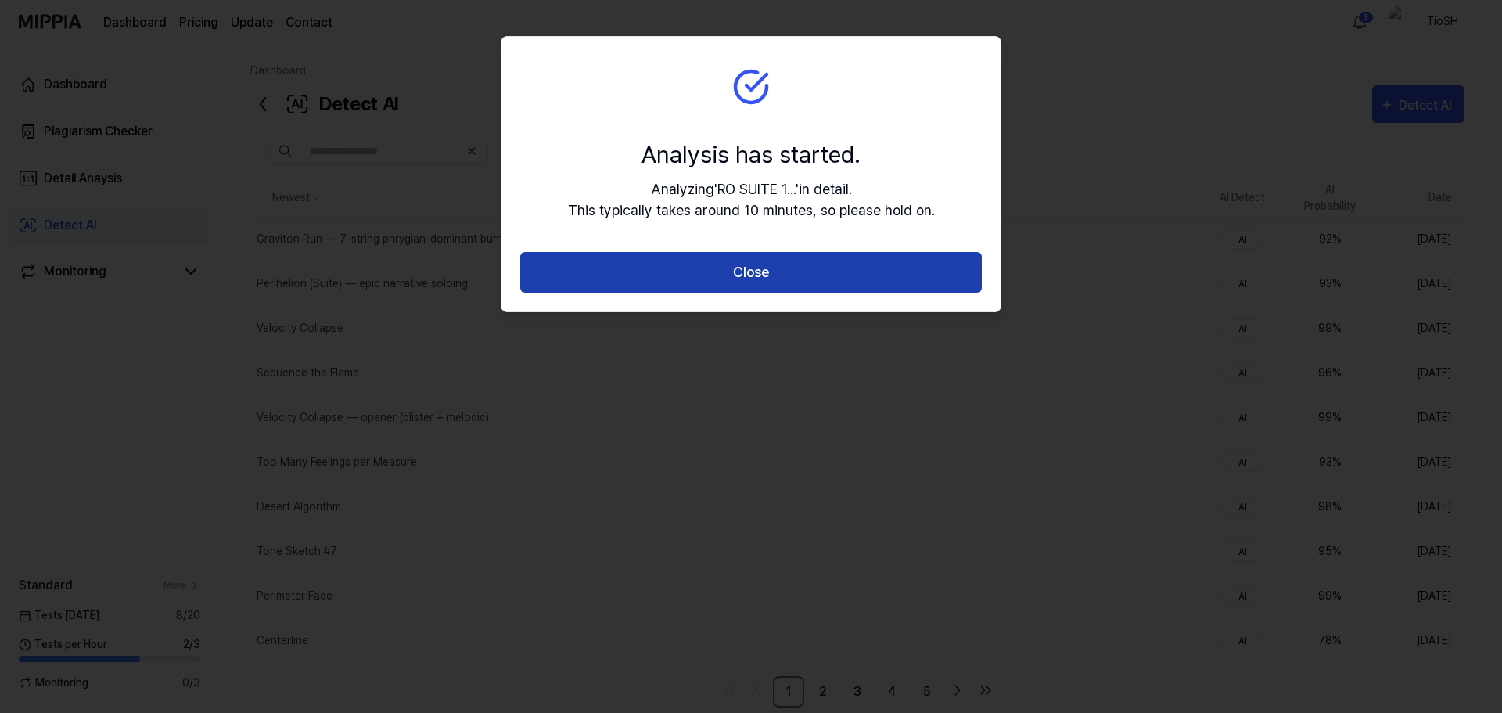
click at [762, 265] on button "Close" at bounding box center [751, 272] width 462 height 41
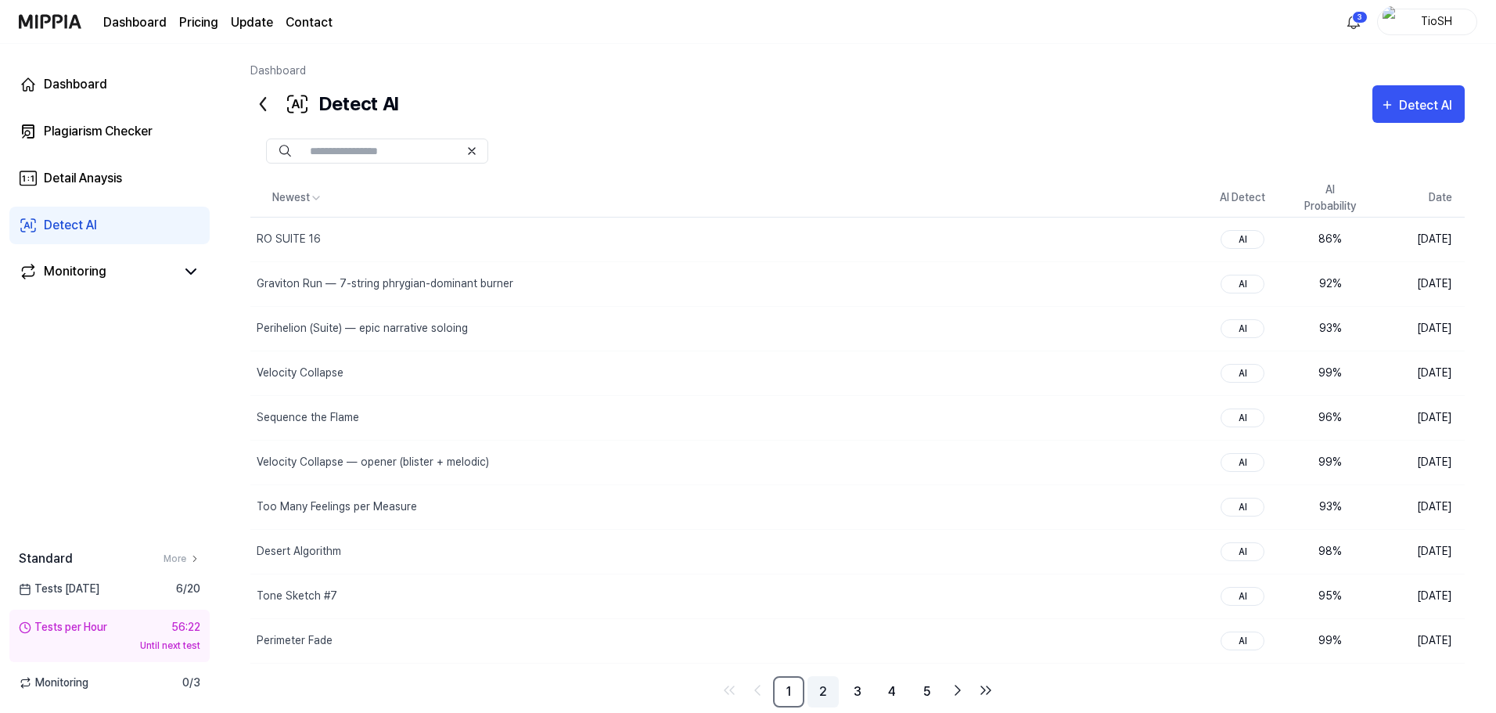
click at [825, 690] on link "2" at bounding box center [822, 691] width 31 height 31
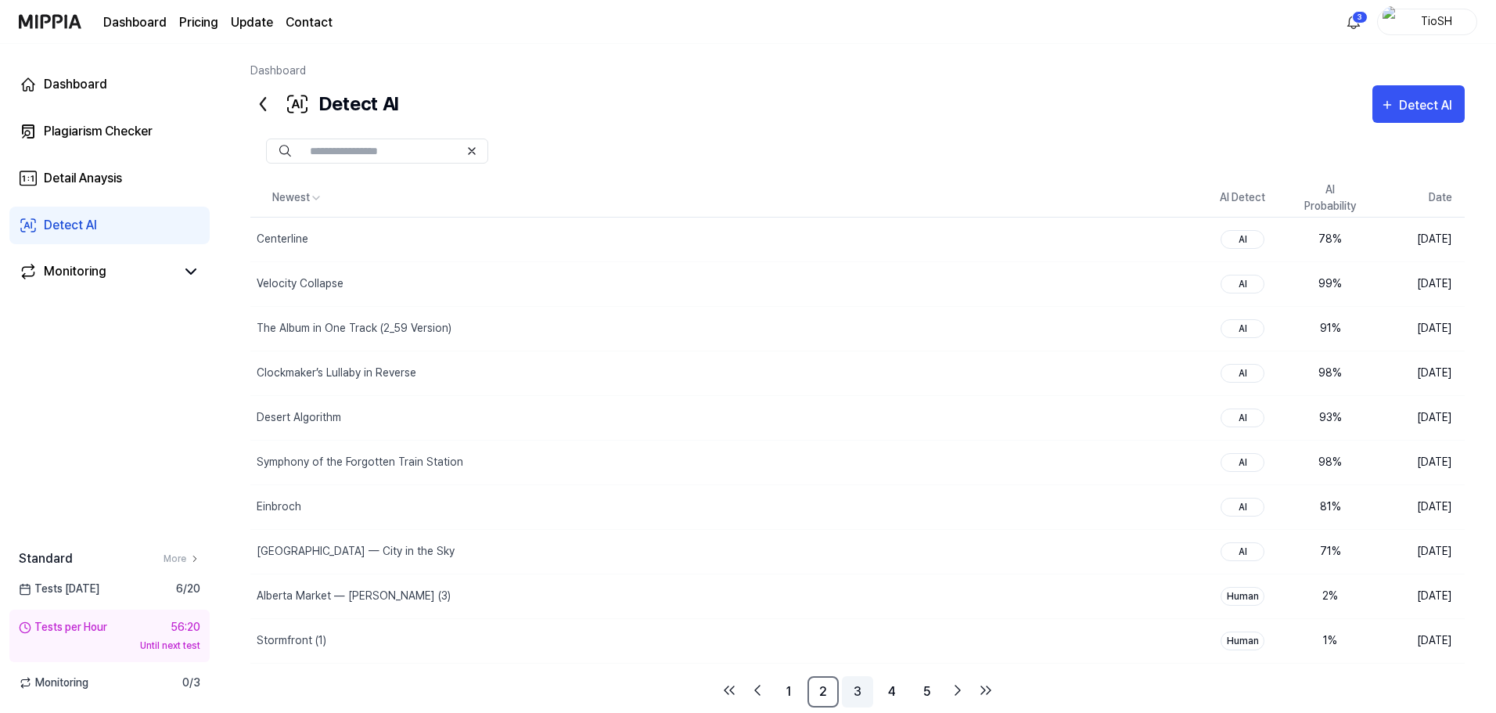
click at [856, 692] on link "3" at bounding box center [857, 691] width 31 height 31
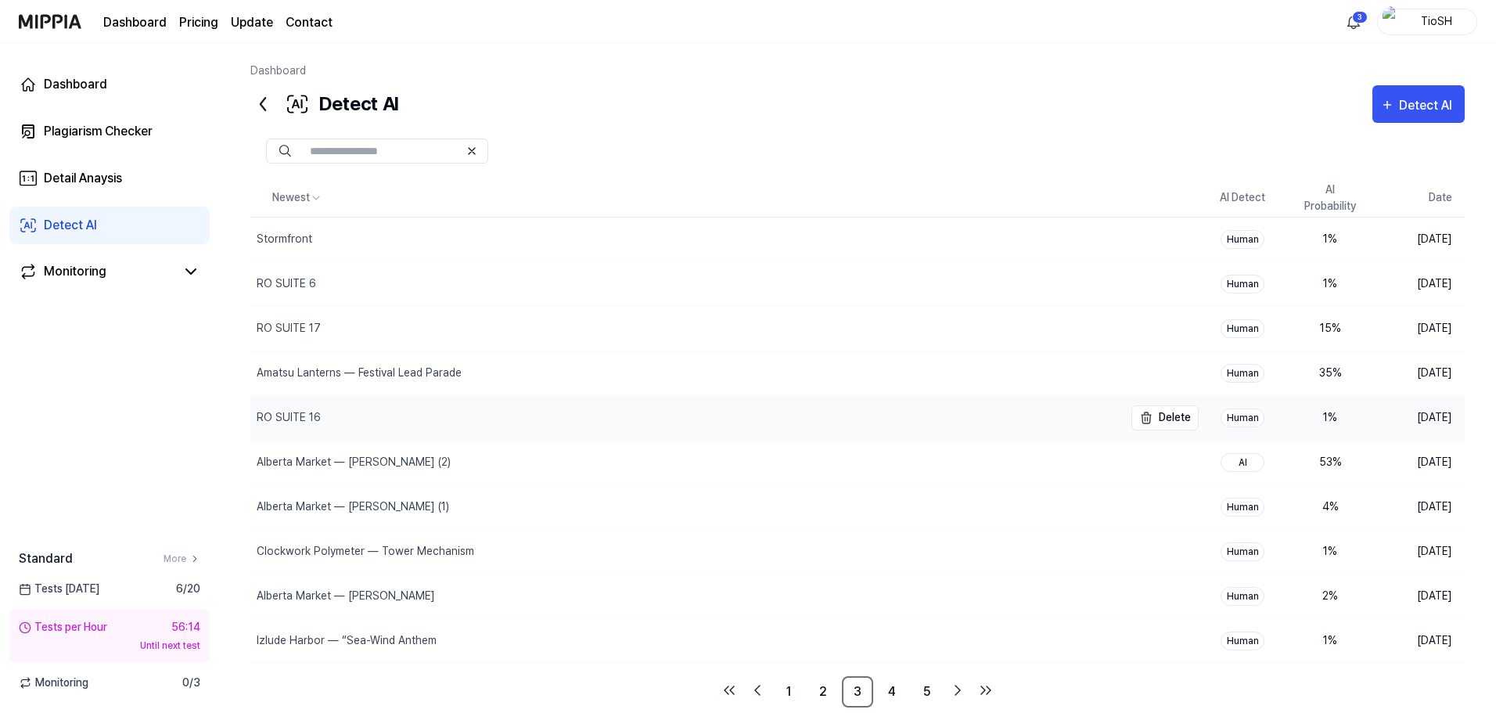
click at [1104, 414] on div "RO SUITE 16" at bounding box center [686, 418] width 873 height 44
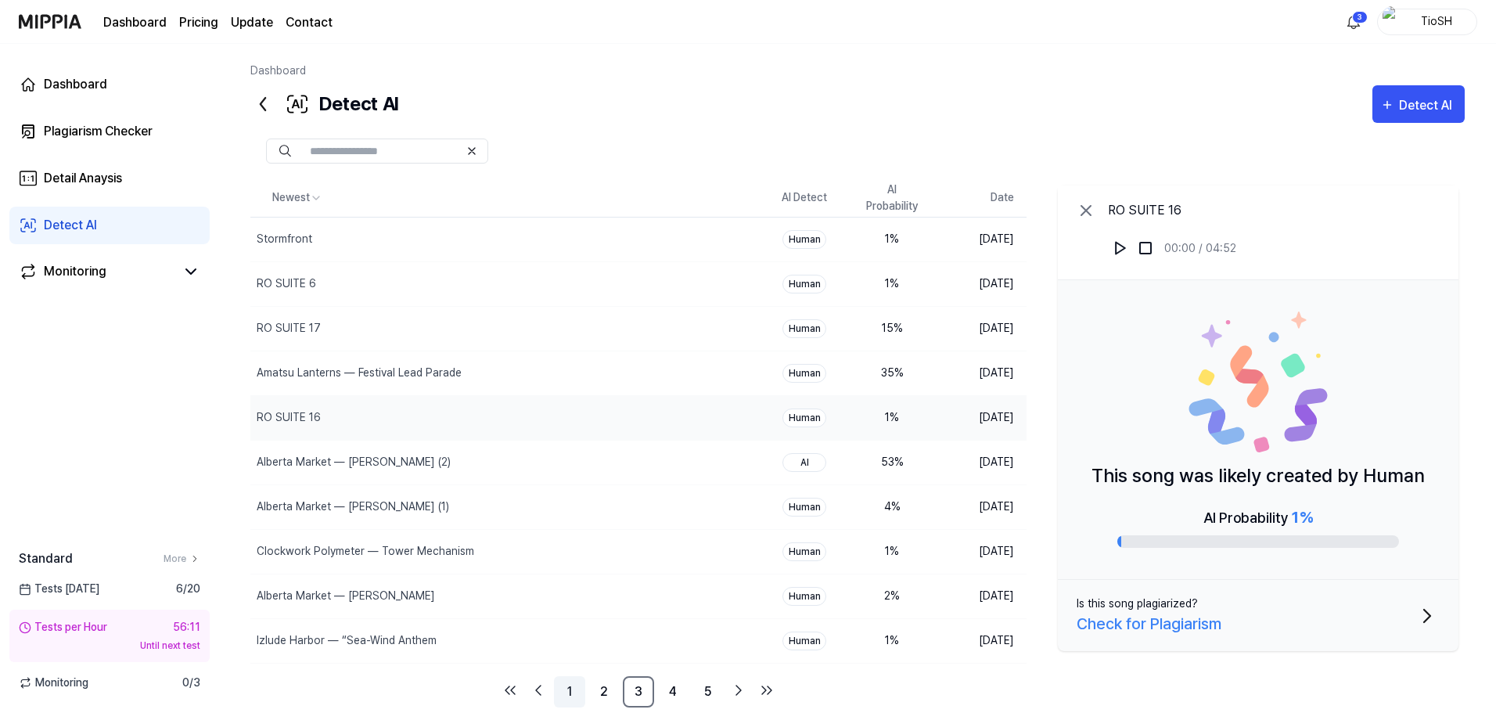
click at [573, 700] on link "1" at bounding box center [569, 691] width 31 height 31
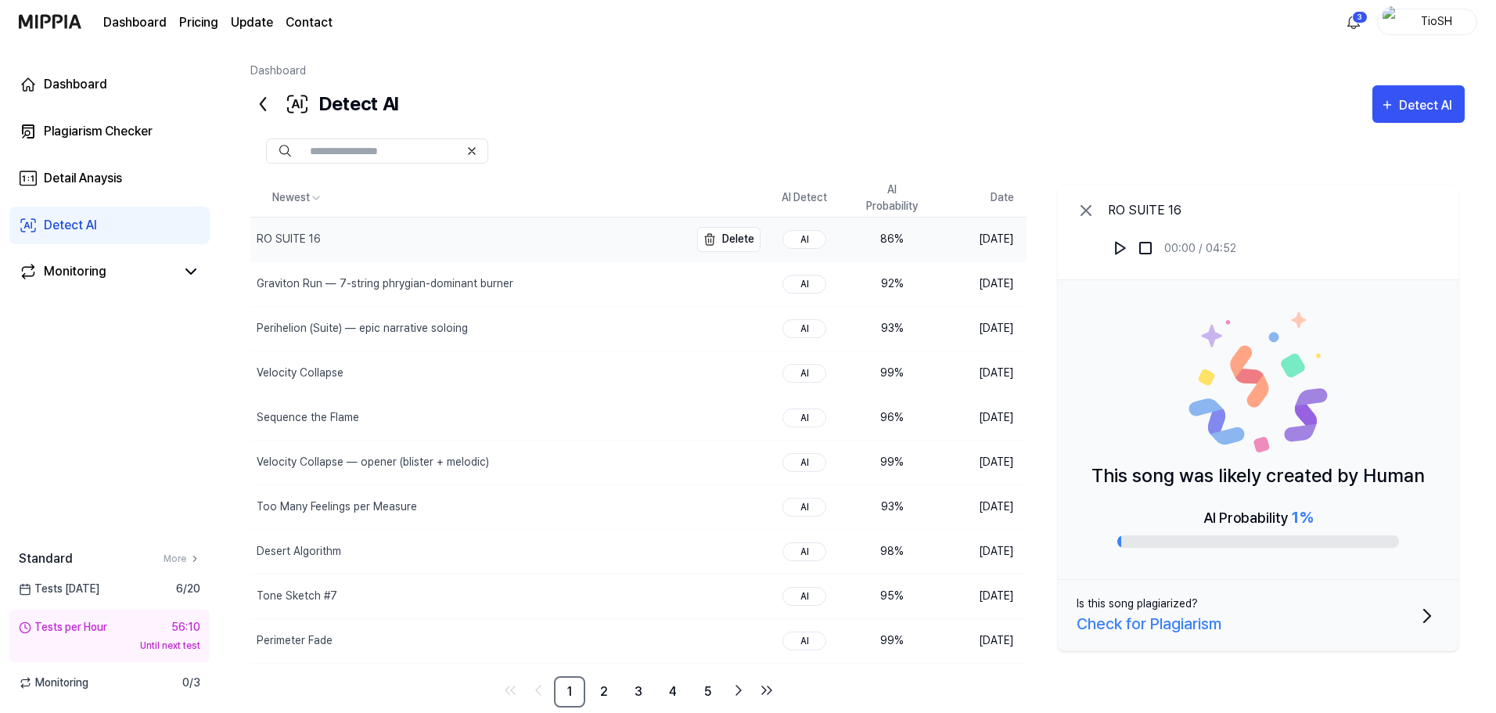
click at [395, 243] on div "RO SUITE 16" at bounding box center [469, 239] width 439 height 44
